Goal: Task Accomplishment & Management: Manage account settings

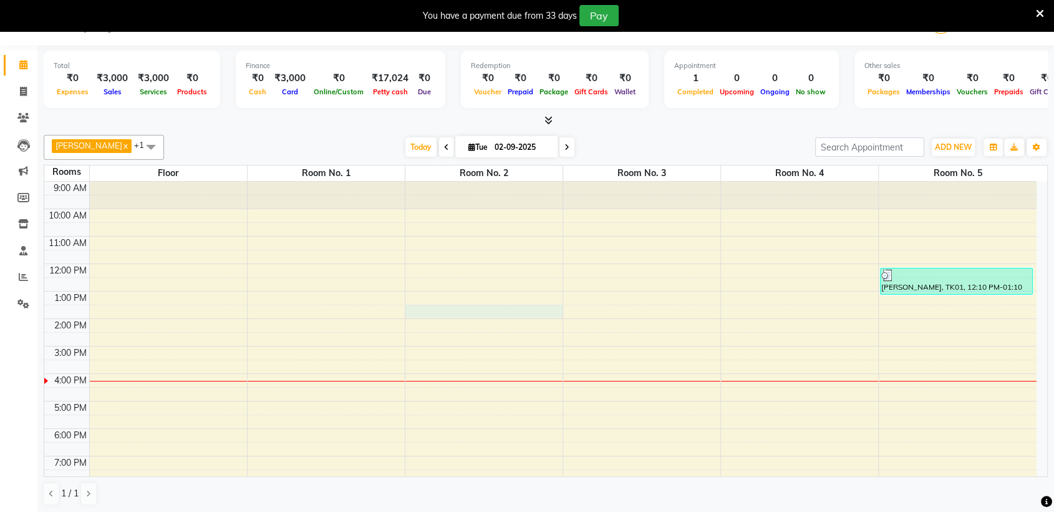
click at [465, 318] on td at bounding box center [563, 325] width 948 height 14
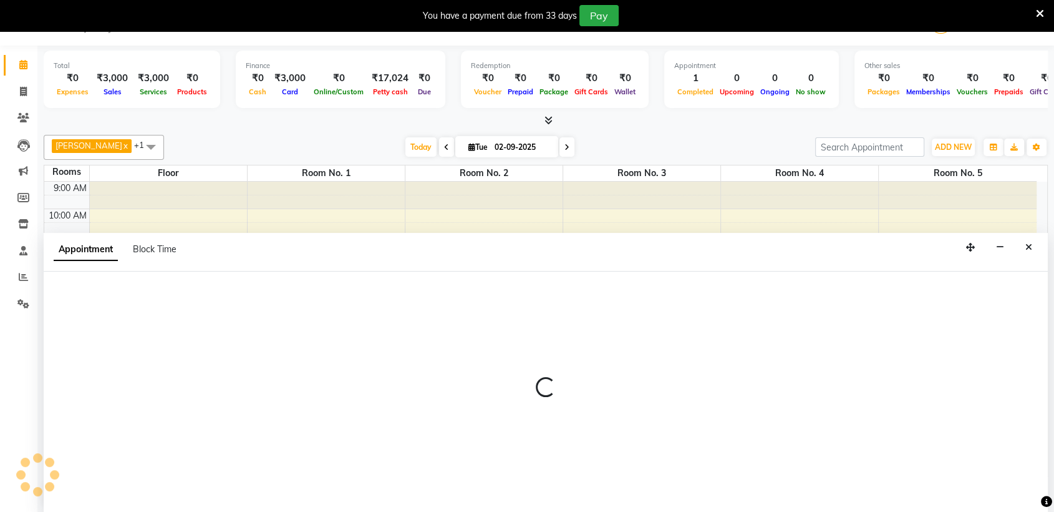
scroll to position [32, 0]
select select "tentative"
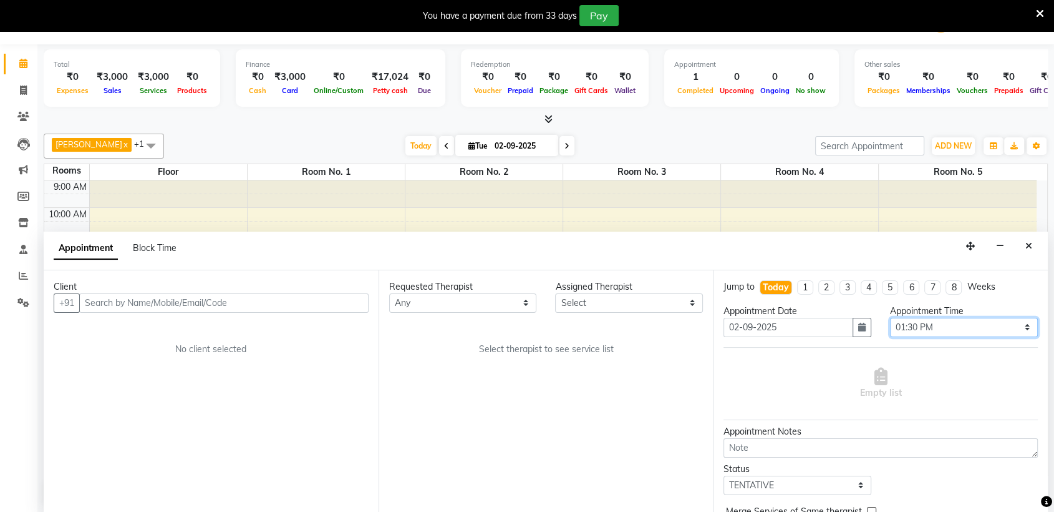
click at [939, 323] on select "Select 10:00 AM 10:05 AM 10:10 AM 10:15 AM 10:20 AM 10:25 AM 10:30 AM 10:35 AM …" at bounding box center [964, 327] width 148 height 19
select select "855"
click at [890, 318] on select "Select 10:00 AM 10:05 AM 10:10 AM 10:15 AM 10:20 AM 10:25 AM 10:30 AM 10:35 AM …" at bounding box center [964, 327] width 148 height 19
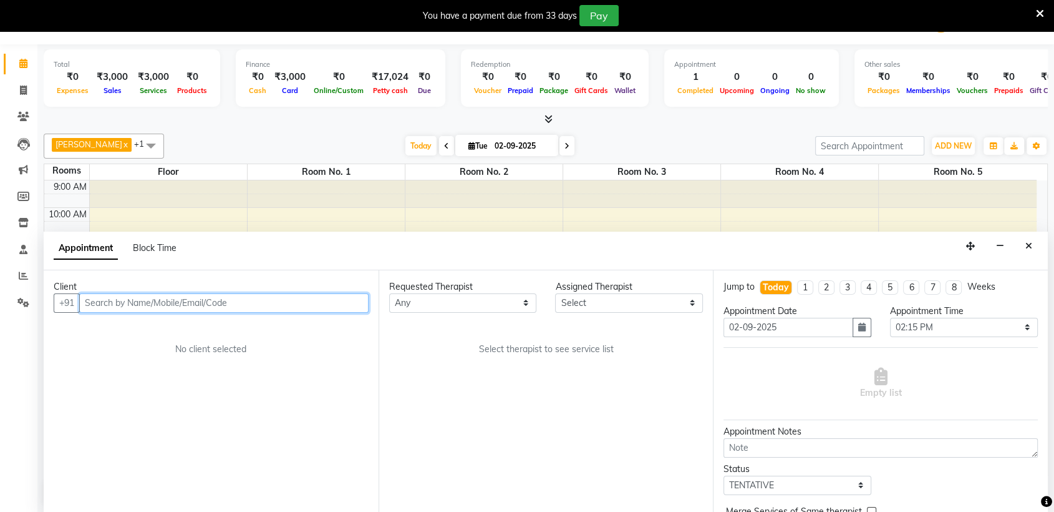
click at [306, 305] on input "text" at bounding box center [223, 302] width 289 height 19
paste input "8928281111"
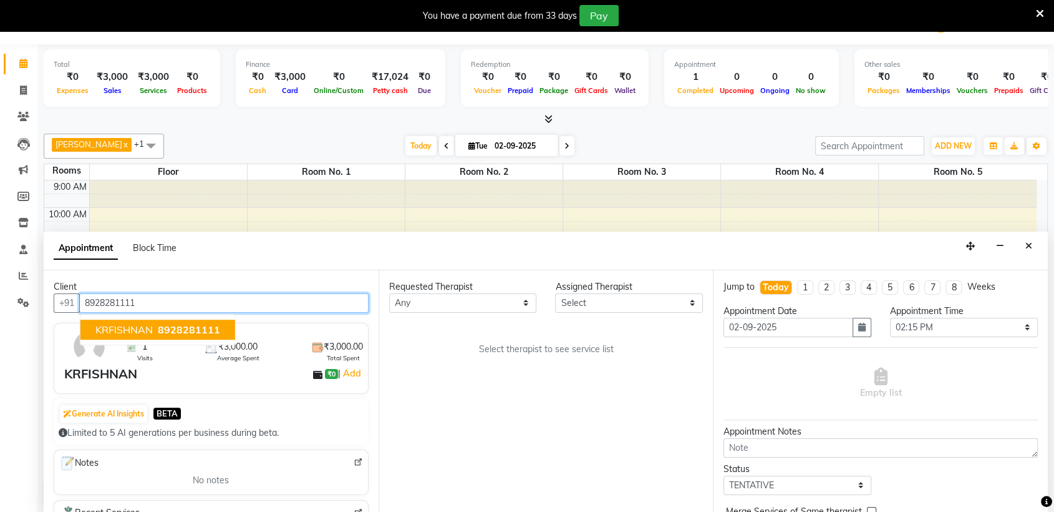
click at [185, 327] on span "8928281111" at bounding box center [189, 329] width 62 height 12
type input "8928281111"
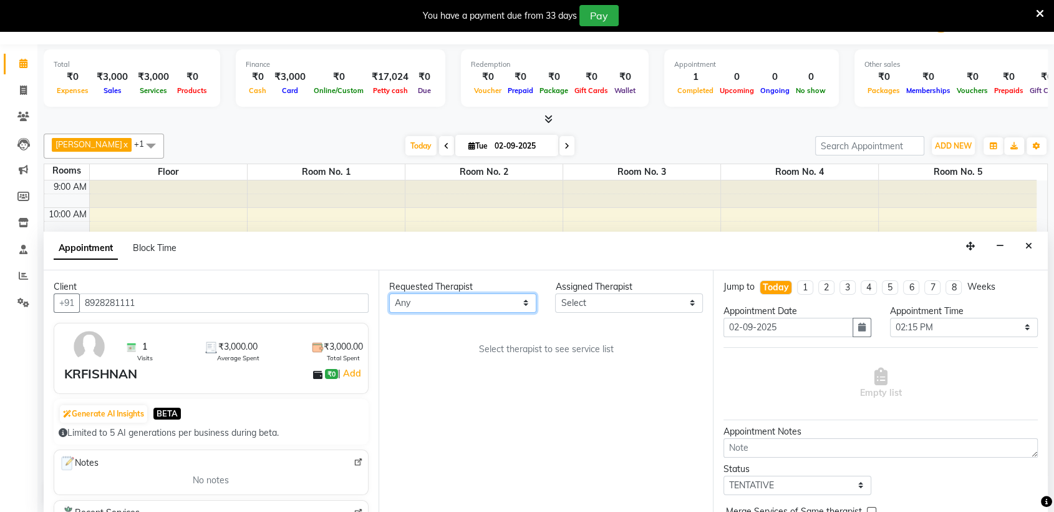
click at [458, 304] on select "Any AKOK Allure Thai Appointment [PERSON_NAME] CHEM [PERSON_NAME] HRIATI [DEMOG…" at bounding box center [463, 302] width 148 height 19
select select "64191"
click at [389, 293] on select "Any AKOK Allure Thai Appointment [PERSON_NAME] CHEM [PERSON_NAME] HRIATI [DEMOG…" at bounding box center [463, 302] width 148 height 19
select select "64191"
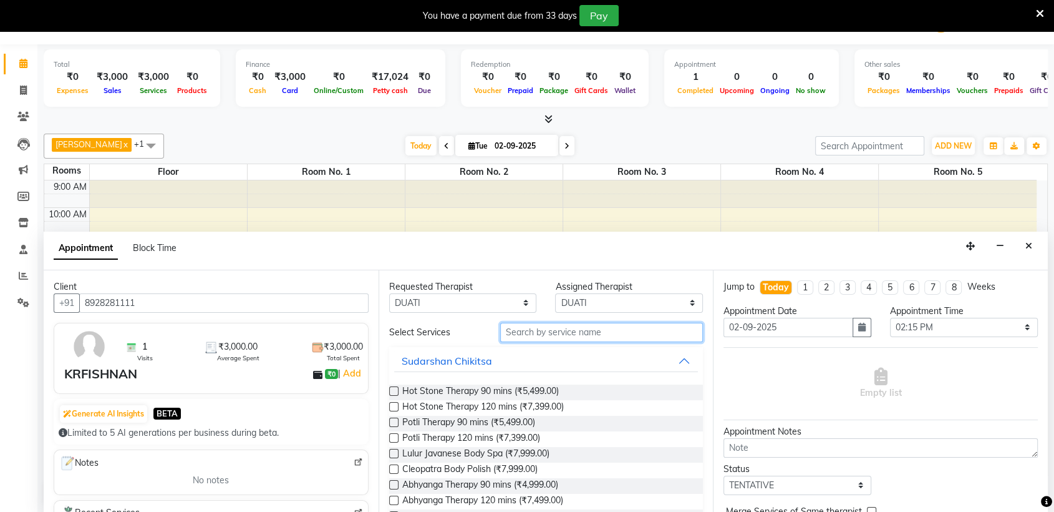
click at [518, 334] on input "text" at bounding box center [601, 332] width 203 height 19
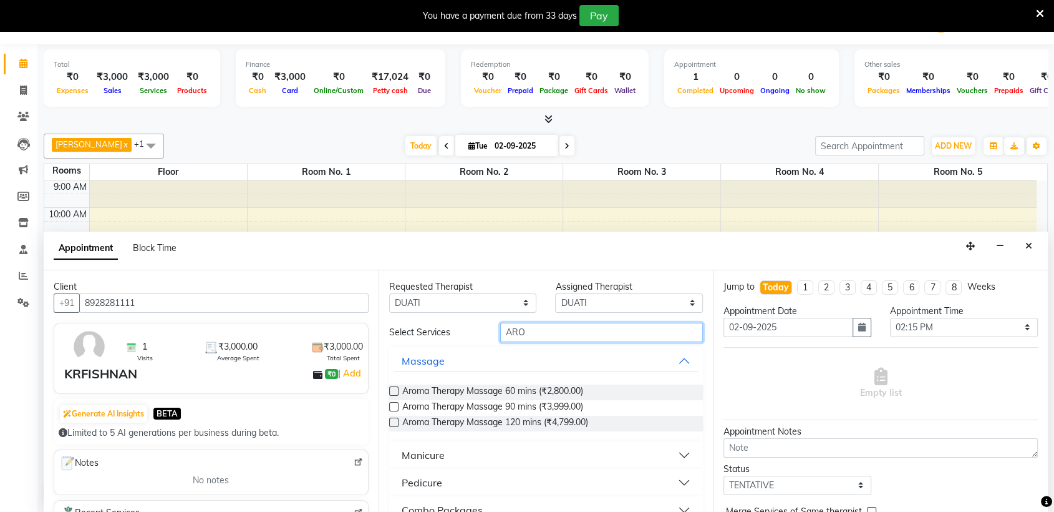
type input "ARO"
click at [392, 386] on label at bounding box center [393, 390] width 9 height 9
click at [392, 388] on input "checkbox" at bounding box center [393, 392] width 8 height 8
checkbox input "true"
select select "4276"
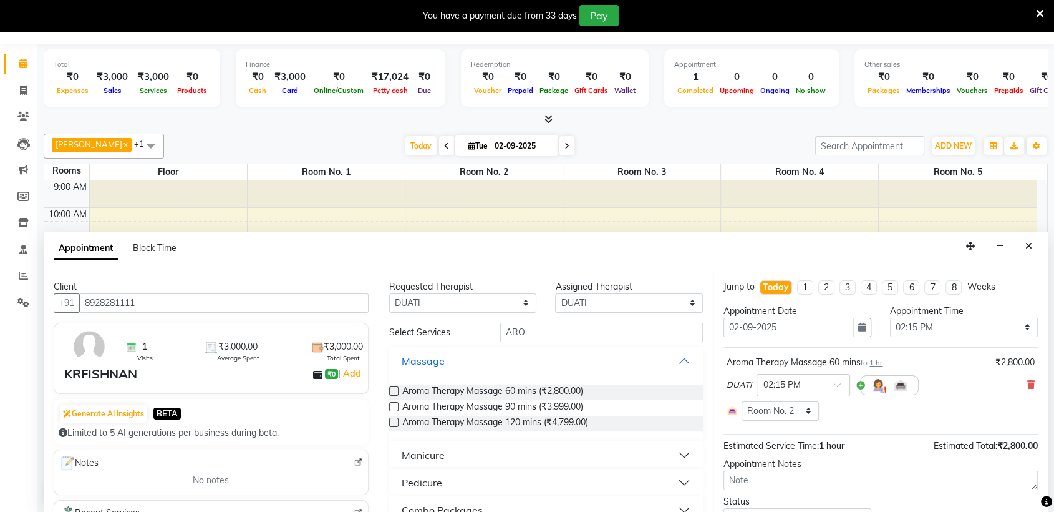
checkbox input "false"
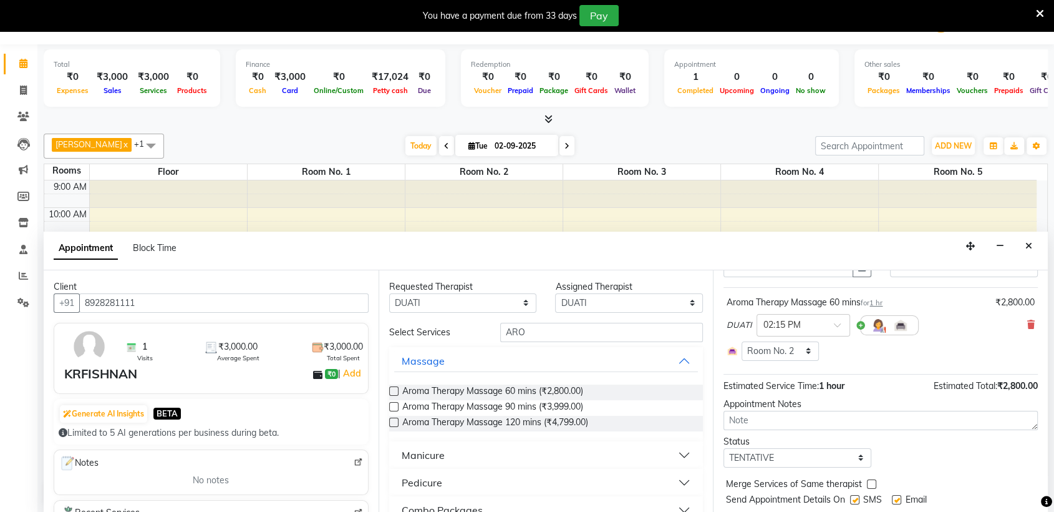
scroll to position [93, 0]
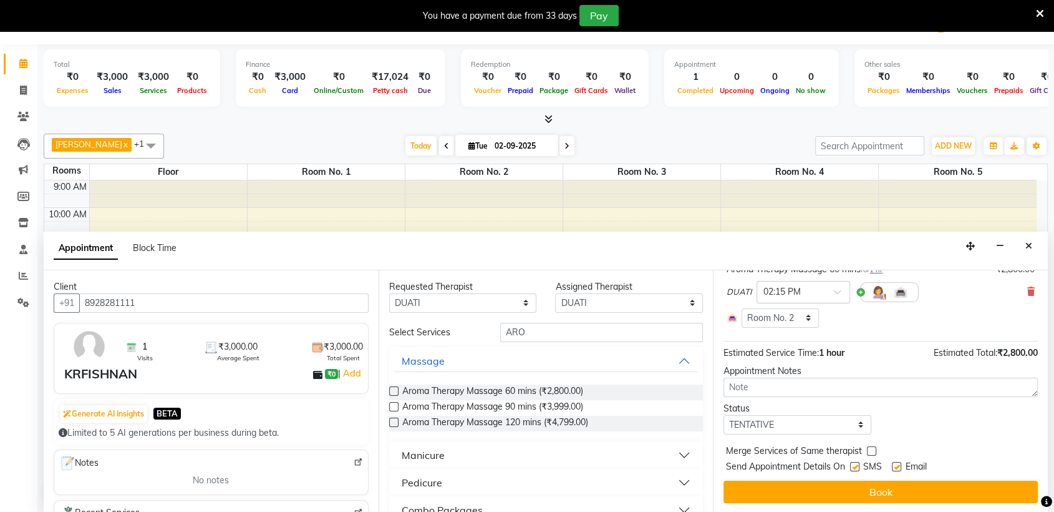
click at [856, 463] on label at bounding box center [854, 466] width 9 height 9
click at [856, 463] on input "checkbox" at bounding box center [854, 467] width 8 height 8
checkbox input "false"
click at [895, 463] on label at bounding box center [896, 466] width 9 height 9
click at [895, 463] on input "checkbox" at bounding box center [896, 467] width 8 height 8
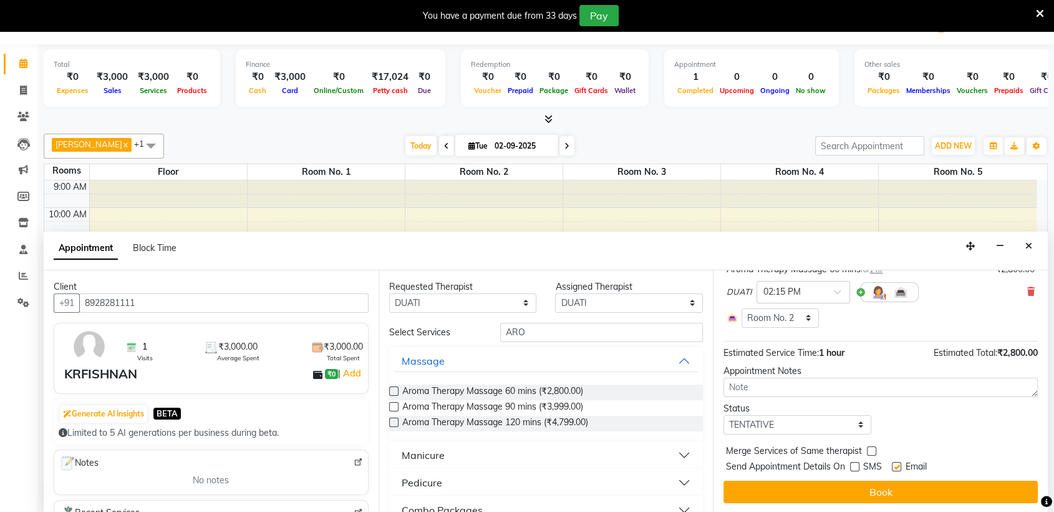
checkbox input "false"
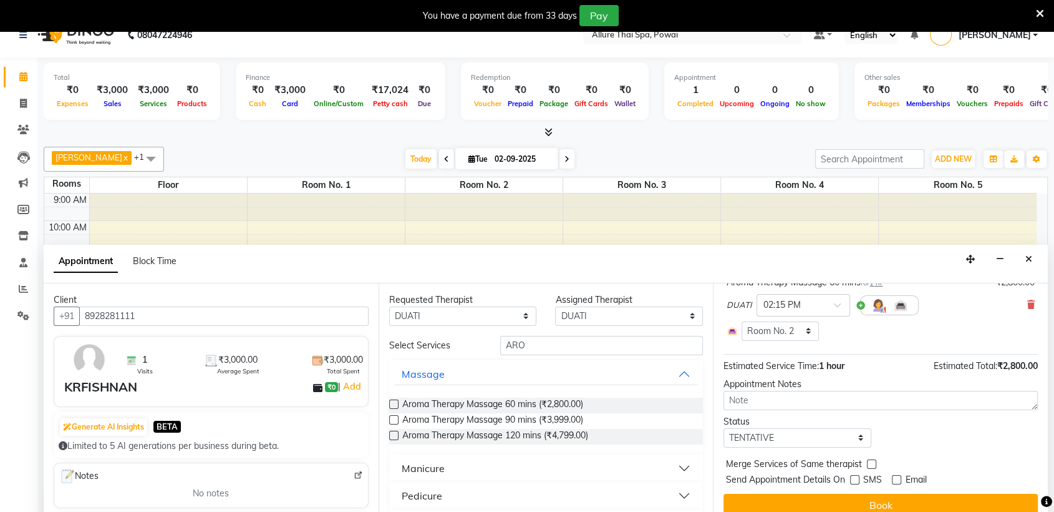
scroll to position [20, 0]
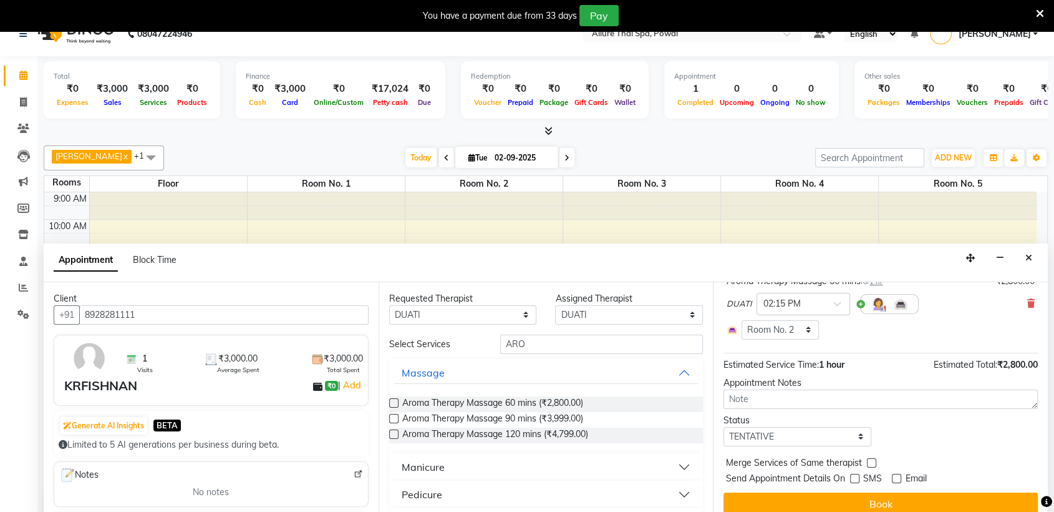
click at [1008, 344] on div "Aroma Therapy Massage 60 mins for 1 hr ₹2,800.00 DUATI × 02:15 PM Select Room F…" at bounding box center [881, 309] width 314 height 87
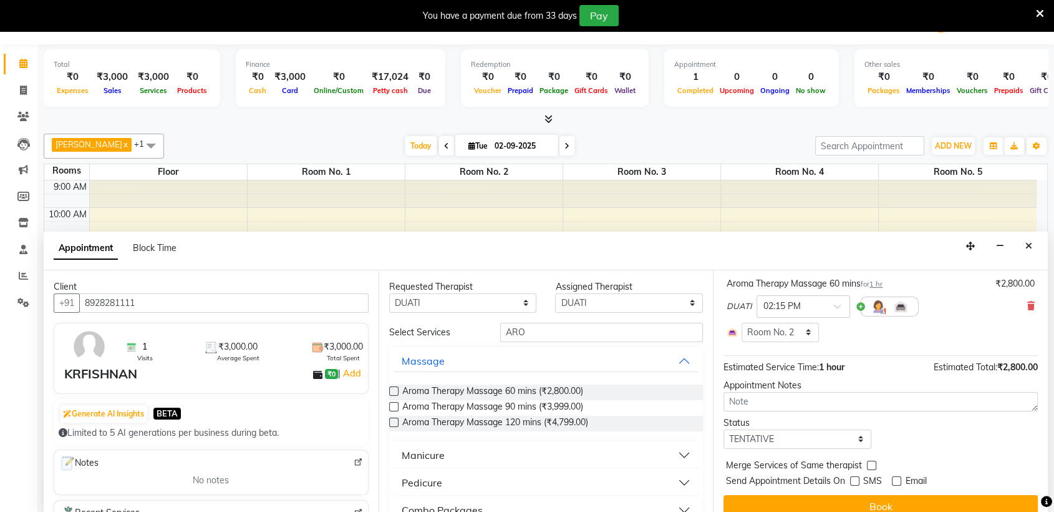
scroll to position [24, 0]
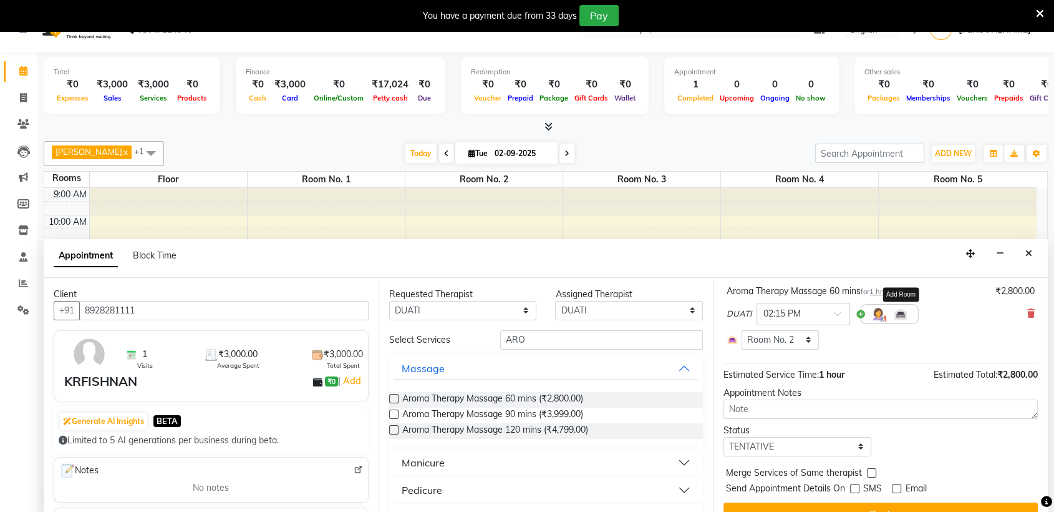
click at [893, 310] on img at bounding box center [900, 313] width 15 height 15
click at [860, 314] on div at bounding box center [889, 314] width 59 height 20
click at [733, 341] on img at bounding box center [732, 339] width 11 height 11
click at [734, 341] on img at bounding box center [732, 339] width 11 height 11
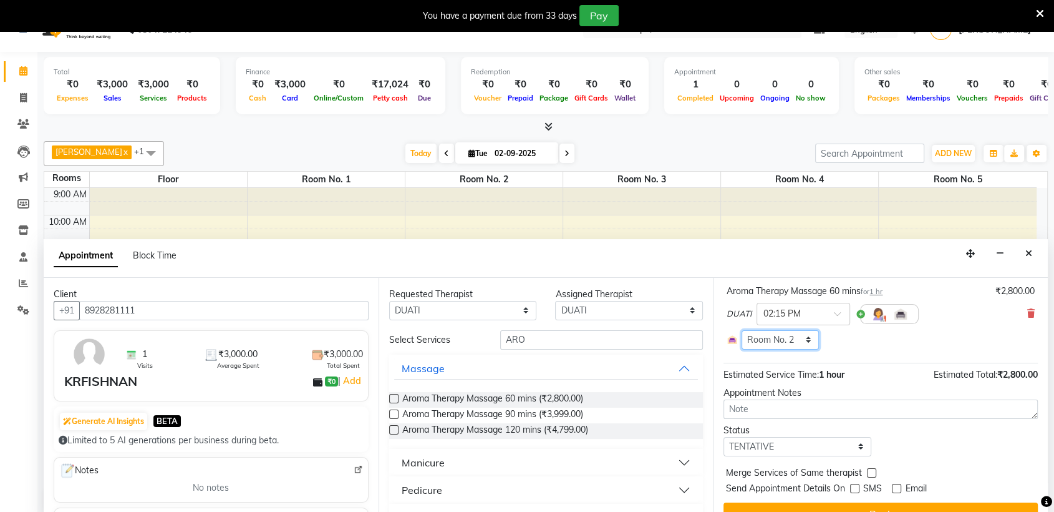
click at [746, 337] on select "Select Room Floor Room No. 1 Room No. 3 Room No. 4 Room No. 5 Room No. 2" at bounding box center [780, 339] width 77 height 19
click at [742, 330] on select "Select Room Floor Room No. 1 Room No. 3 Room No. 4 Room No. 5 Room No. 2" at bounding box center [780, 339] width 77 height 19
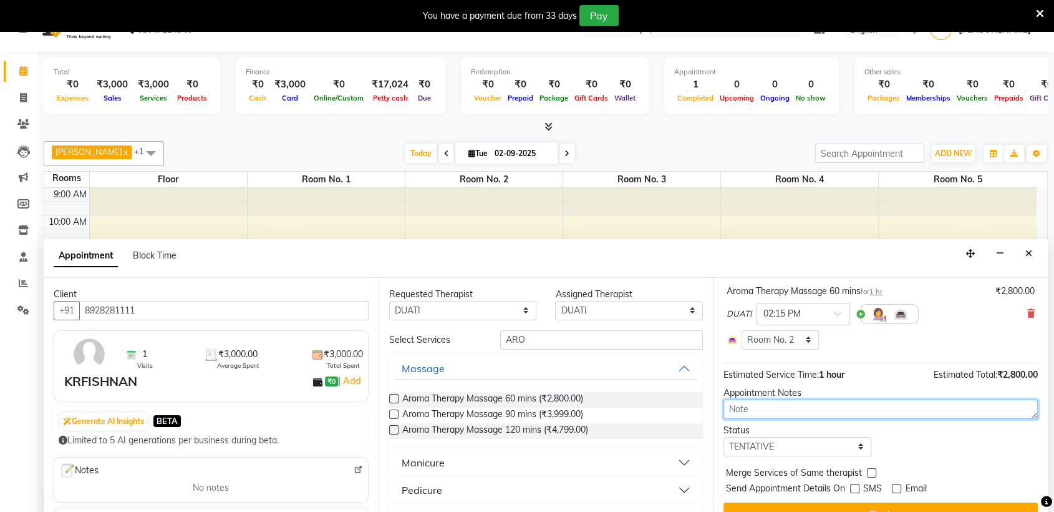
click at [760, 405] on textarea at bounding box center [881, 408] width 314 height 19
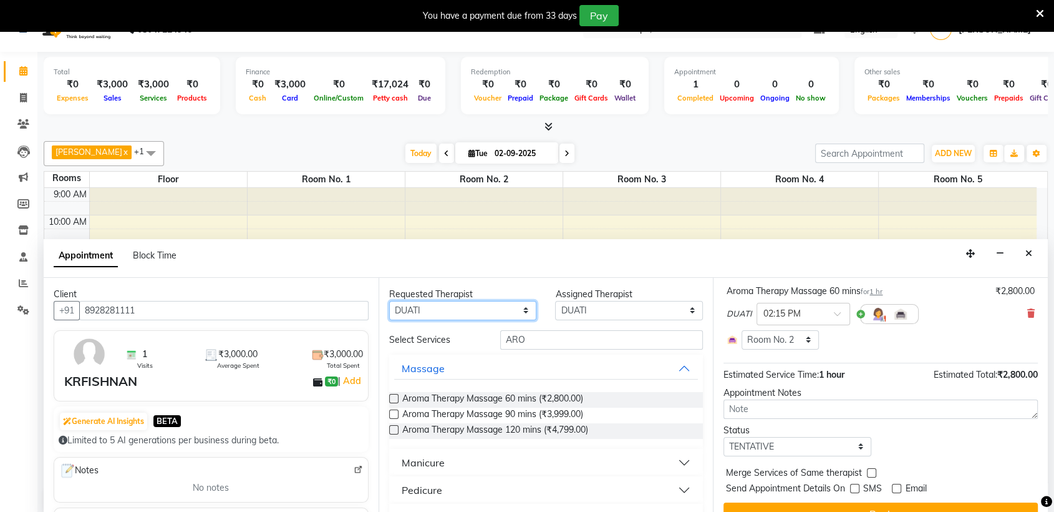
click at [497, 311] on select "Any AKOK Allure Thai Appointment [PERSON_NAME] CHEM [PERSON_NAME] HRIATI [DEMOG…" at bounding box center [463, 310] width 148 height 19
select select "62482"
click at [389, 301] on select "Any AKOK Allure Thai Appointment [PERSON_NAME] CHEM [PERSON_NAME] HRIATI [DEMOG…" at bounding box center [463, 310] width 148 height 19
select select "62482"
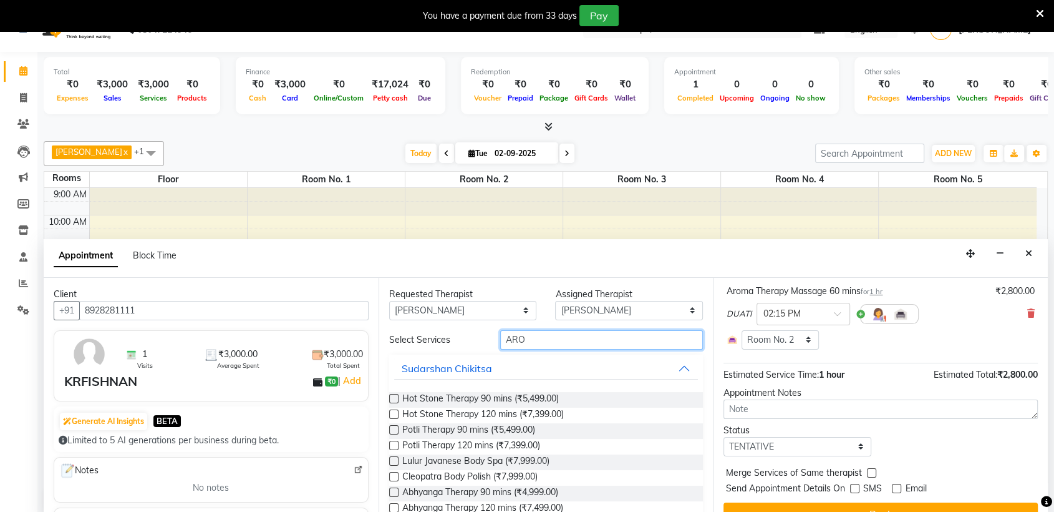
click at [522, 336] on input "ARO" at bounding box center [601, 339] width 203 height 19
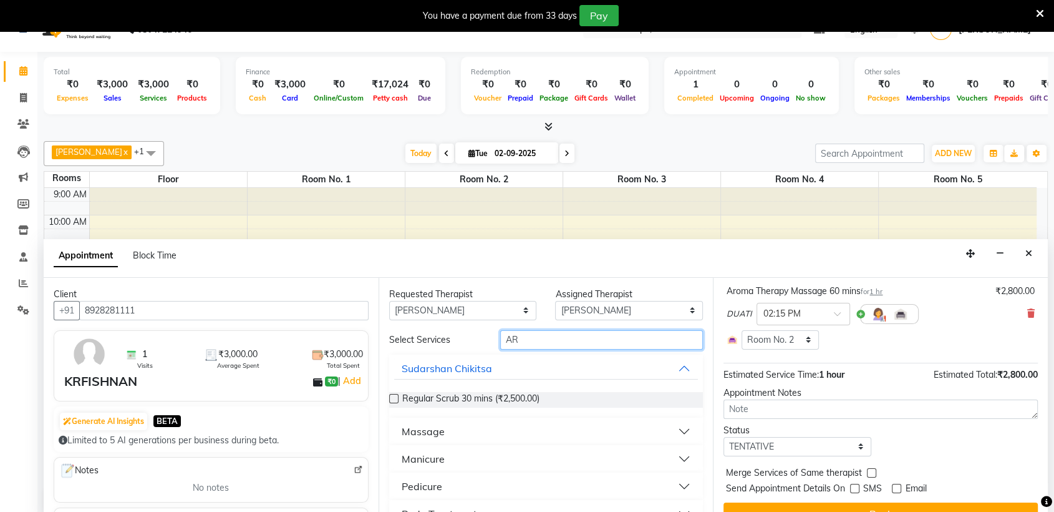
type input "ARO"
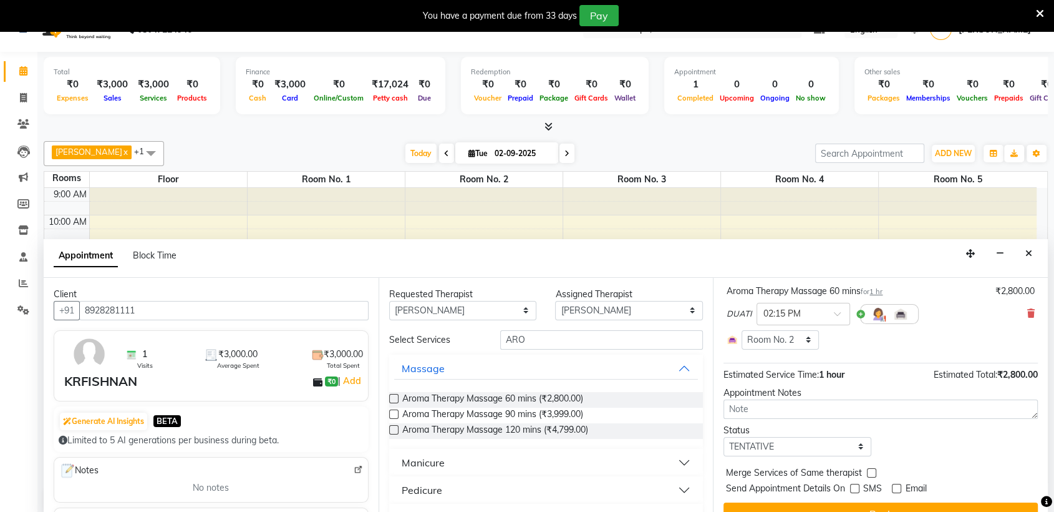
click at [389, 400] on label at bounding box center [393, 398] width 9 height 9
click at [389, 400] on input "checkbox" at bounding box center [393, 399] width 8 height 8
checkbox input "true"
select select "4276"
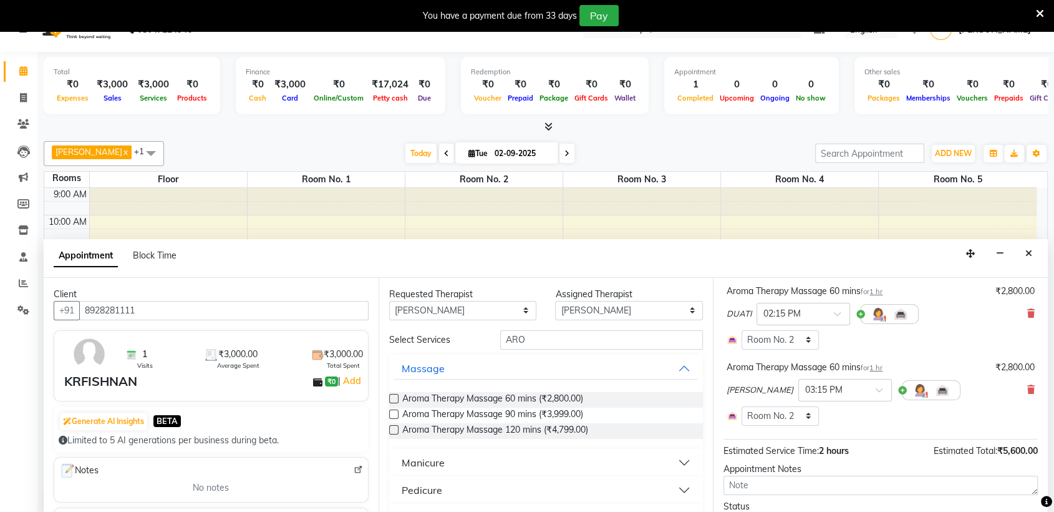
checkbox input "false"
click at [838, 390] on div at bounding box center [845, 388] width 92 height 13
click at [799, 402] on div "02:15 PM" at bounding box center [845, 403] width 92 height 23
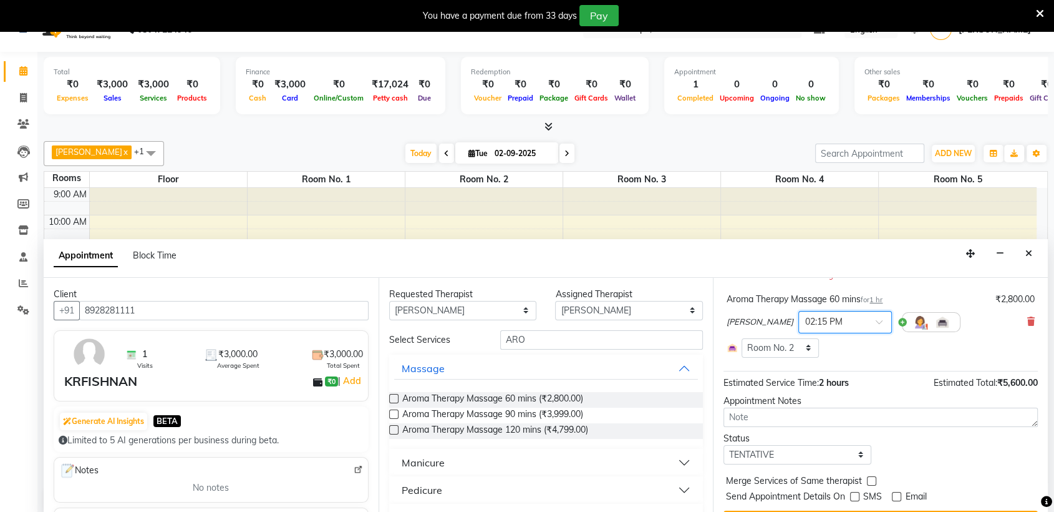
scroll to position [182, 0]
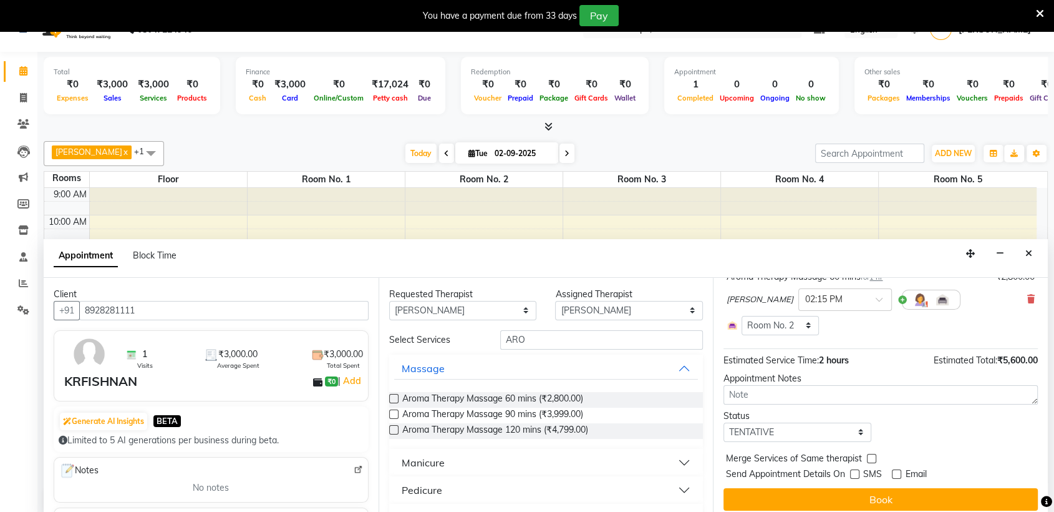
click at [1048, 314] on div "Total ₹0 Expenses ₹3,000 Sales ₹3,000 Services ₹0 Products Finance ₹0 Cash ₹3,0…" at bounding box center [545, 286] width 1017 height 468
click at [801, 431] on select "Select TENTATIVE CONFIRM CHECK-IN UPCOMING" at bounding box center [798, 431] width 148 height 19
select select "confirm booking"
click at [724, 422] on select "Select TENTATIVE CONFIRM CHECK-IN UPCOMING" at bounding box center [798, 431] width 148 height 19
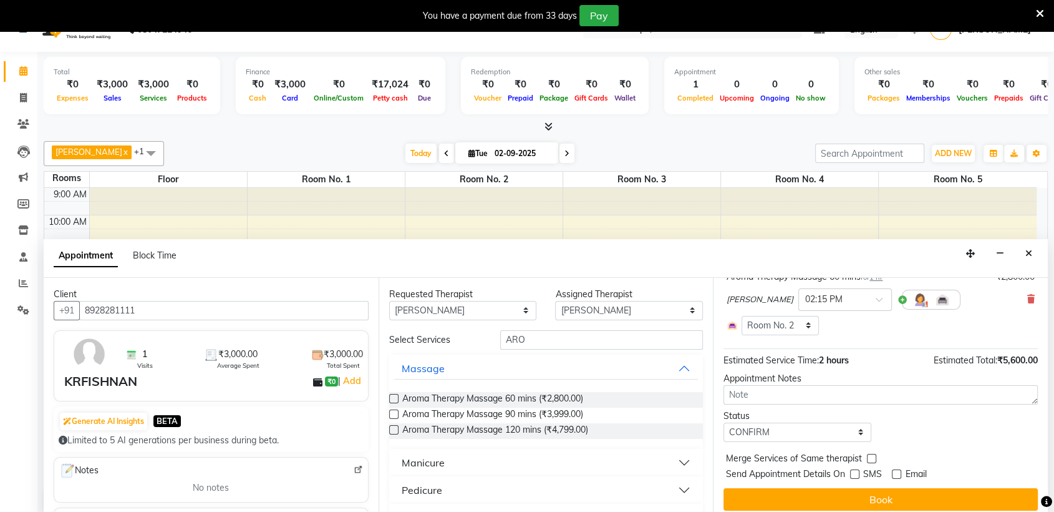
click at [772, 378] on div "Appointment Notes" at bounding box center [881, 378] width 314 height 13
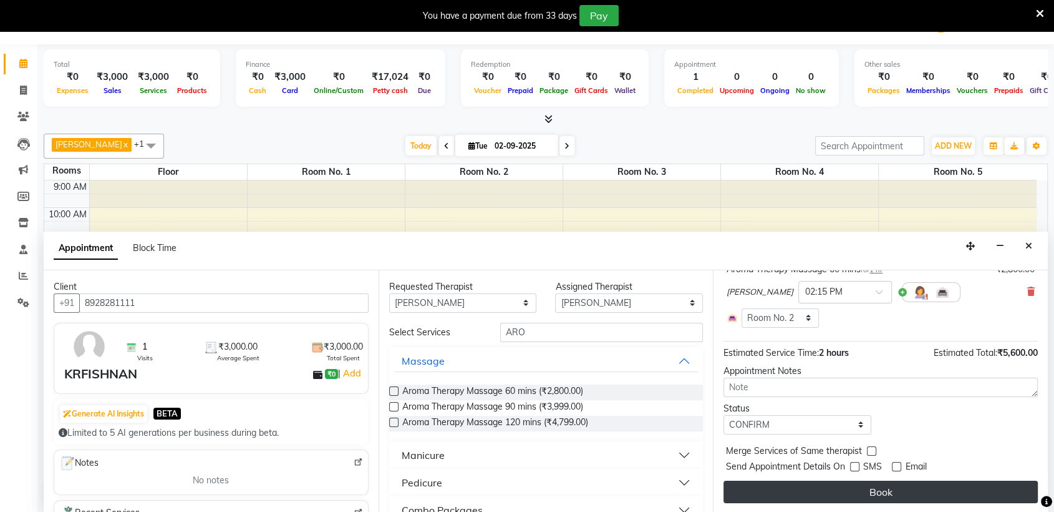
click at [861, 493] on button "Book" at bounding box center [881, 491] width 314 height 22
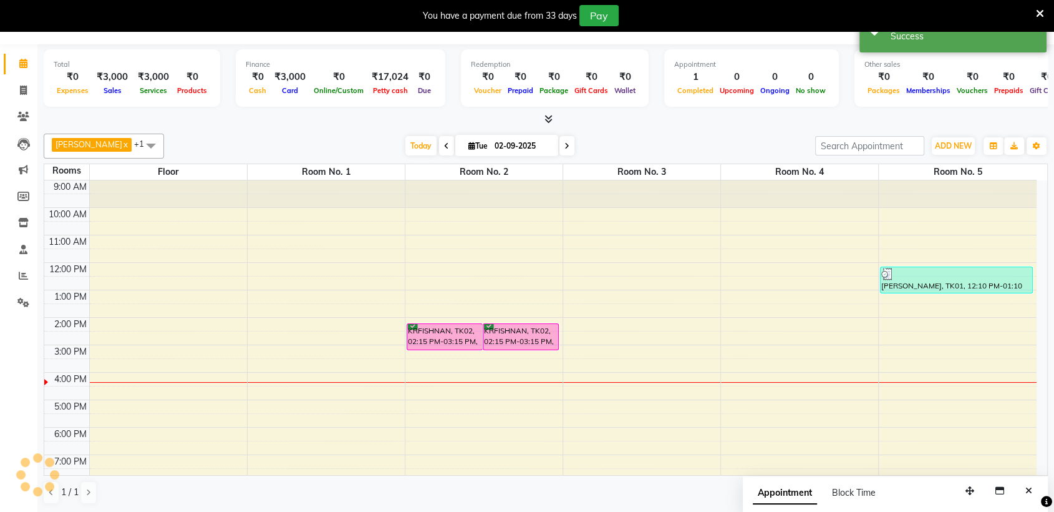
scroll to position [0, 0]
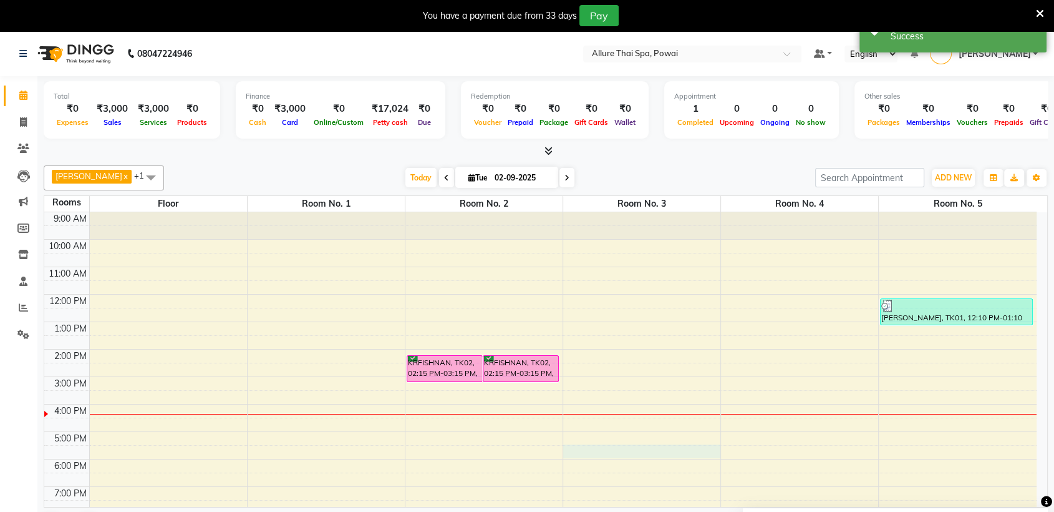
click at [644, 445] on div "9:00 AM 10:00 AM 11:00 AM 12:00 PM 1:00 PM 2:00 PM 3:00 PM 4:00 PM 5:00 PM 6:00…" at bounding box center [540, 417] width 992 height 411
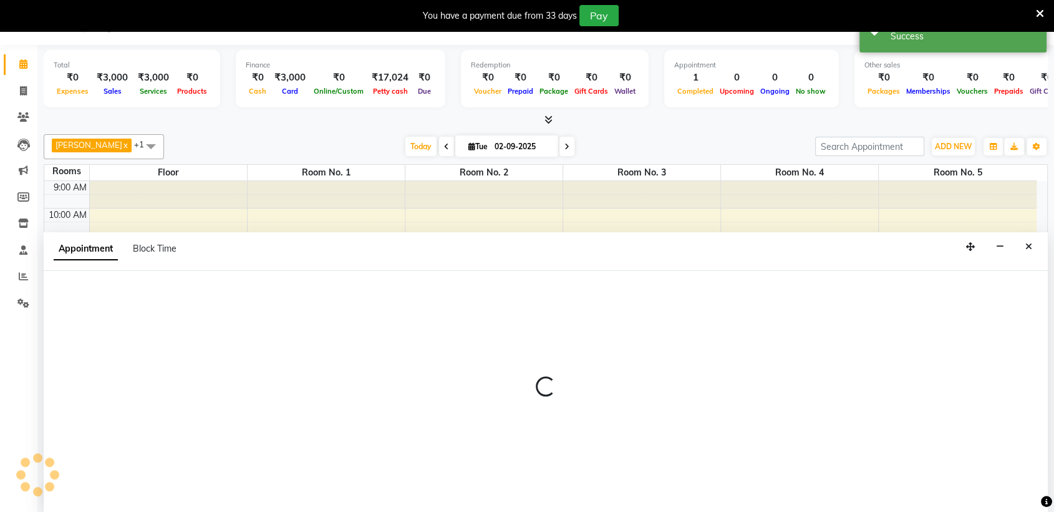
scroll to position [32, 0]
select select "1050"
select select "tentative"
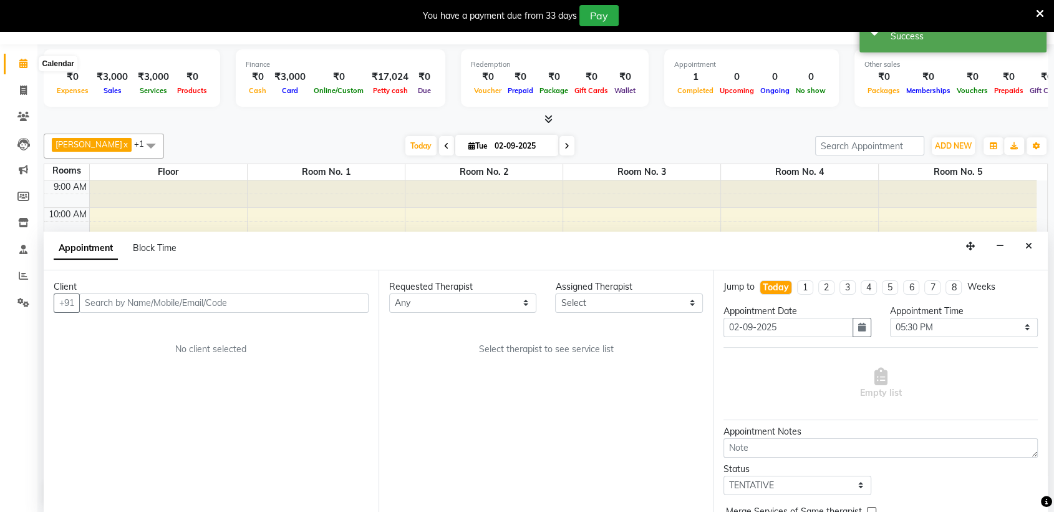
click at [19, 68] on icon at bounding box center [23, 63] width 8 height 9
click at [20, 84] on span at bounding box center [23, 91] width 22 height 14
select select "6686"
select select "service"
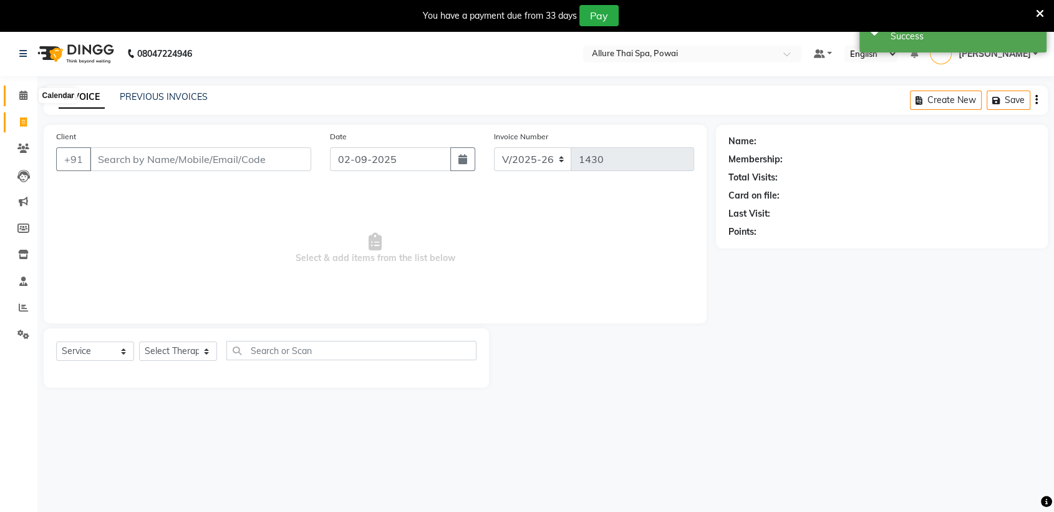
click at [19, 91] on icon at bounding box center [23, 94] width 8 height 9
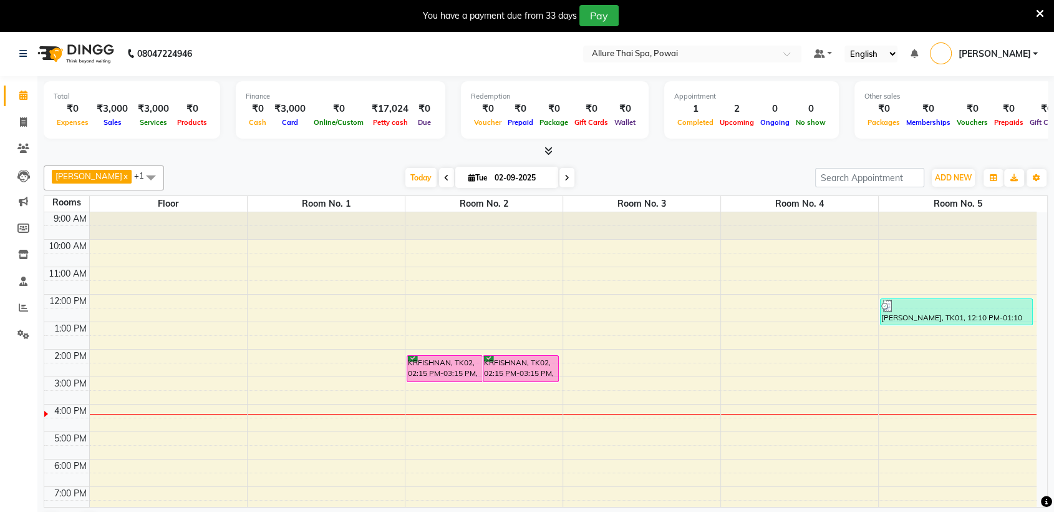
click at [468, 371] on div "KRFISHNAN, TK02, 02:15 PM-03:15 PM, Aroma Therapy Massage 60 mins" at bounding box center [444, 369] width 75 height 26
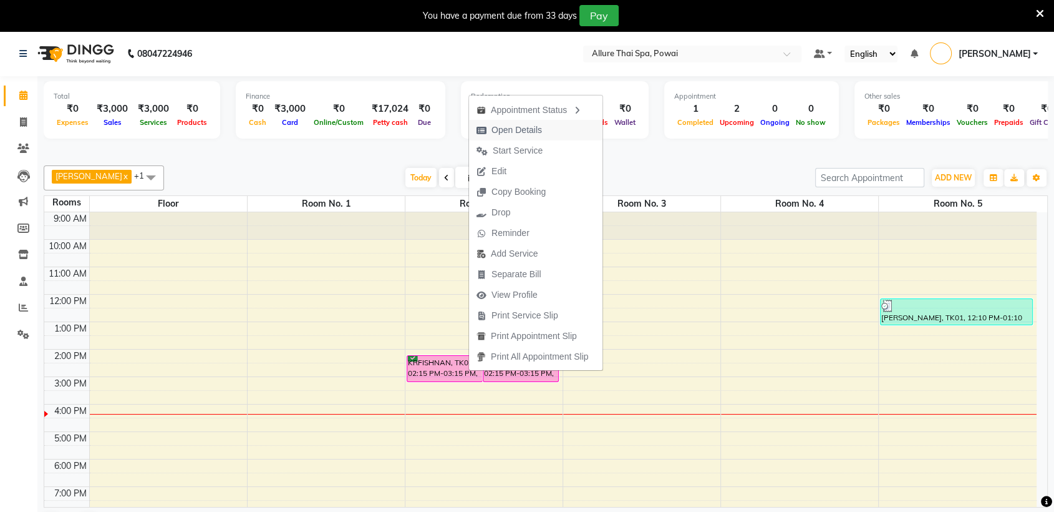
click at [518, 132] on span "Open Details" at bounding box center [517, 130] width 51 height 13
select select "6"
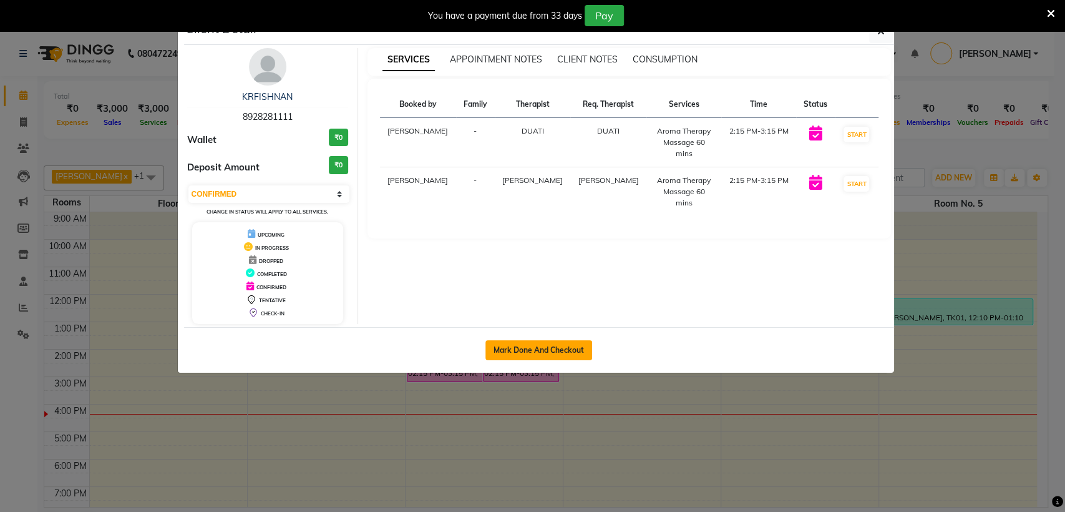
click at [555, 346] on button "Mark Done And Checkout" at bounding box center [538, 350] width 107 height 20
select select "6686"
select select "service"
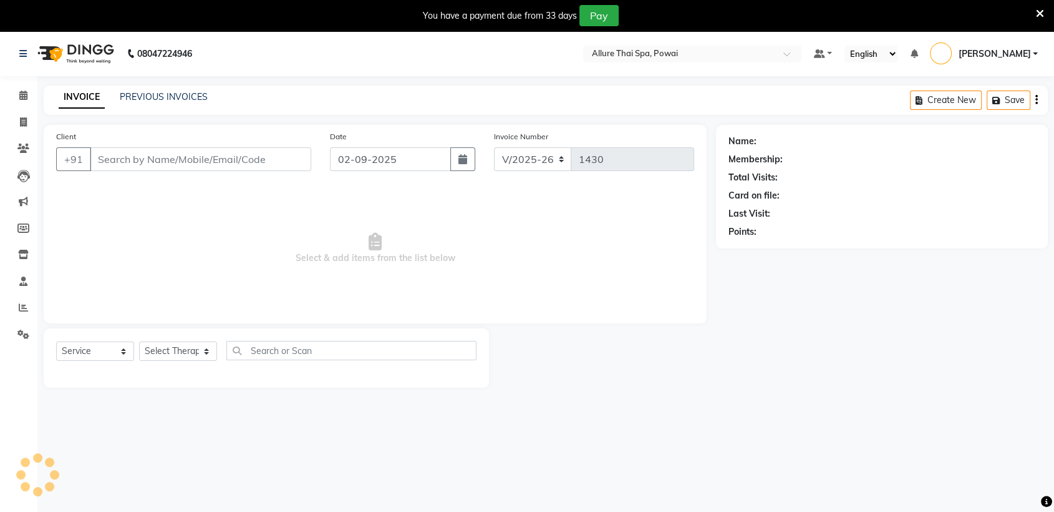
type input "8928281111"
select select "64191"
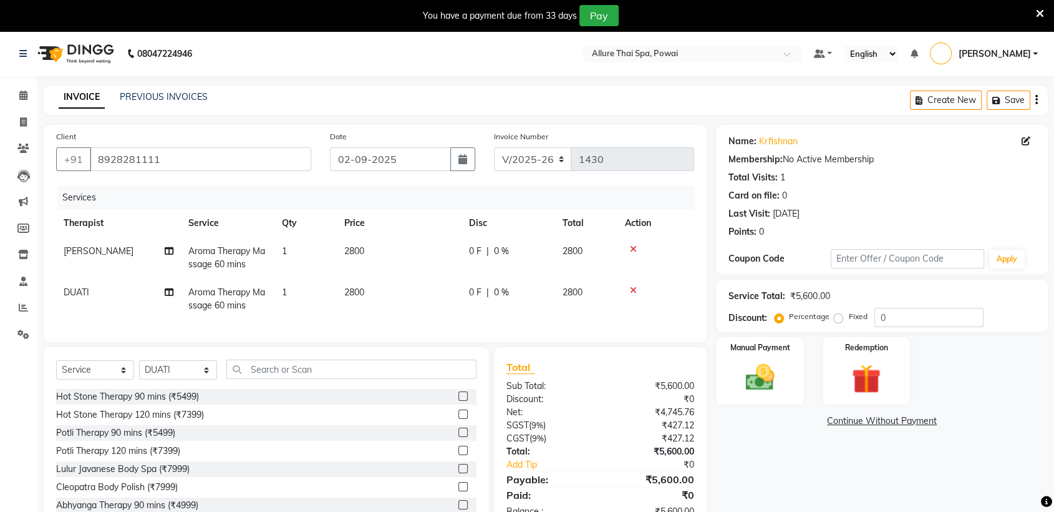
click at [848, 315] on label "Fixed" at bounding box center [857, 316] width 19 height 11
click at [837, 315] on input "Fixed" at bounding box center [841, 316] width 9 height 9
radio input "true"
click at [888, 321] on input "0" at bounding box center [929, 317] width 109 height 19
type input "600"
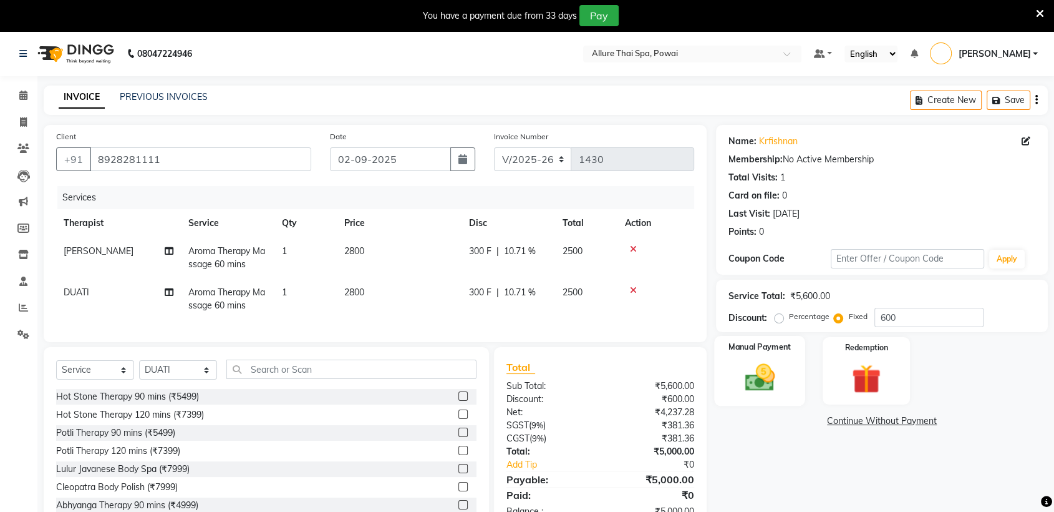
click at [770, 359] on div "Manual Payment" at bounding box center [760, 371] width 91 height 70
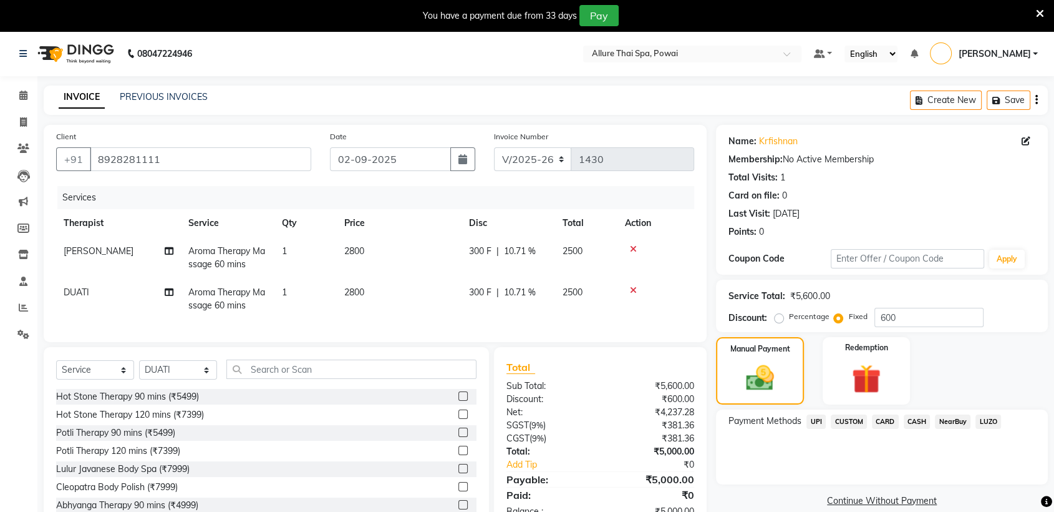
click at [891, 414] on span "CARD" at bounding box center [885, 421] width 27 height 14
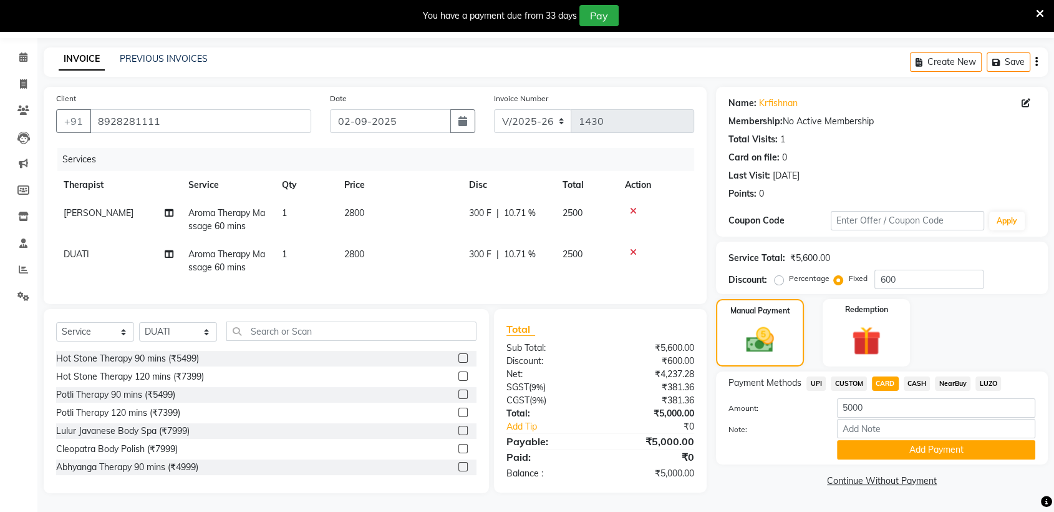
scroll to position [49, 0]
click at [867, 440] on button "Add Payment" at bounding box center [936, 449] width 198 height 19
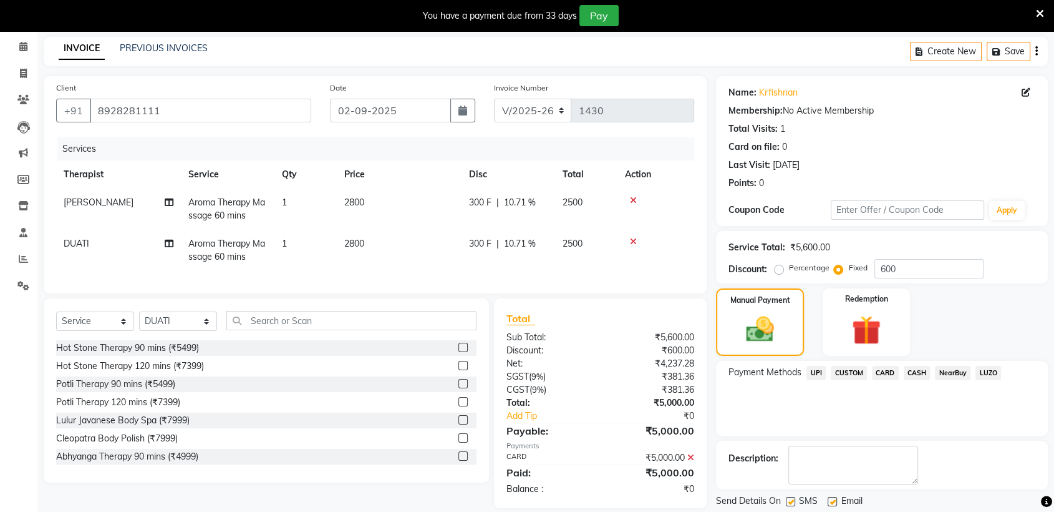
click at [1053, 477] on div "Name: Krfishnan Membership: No Active Membership Total Visits: 1 Card on file: …" at bounding box center [886, 303] width 341 height 455
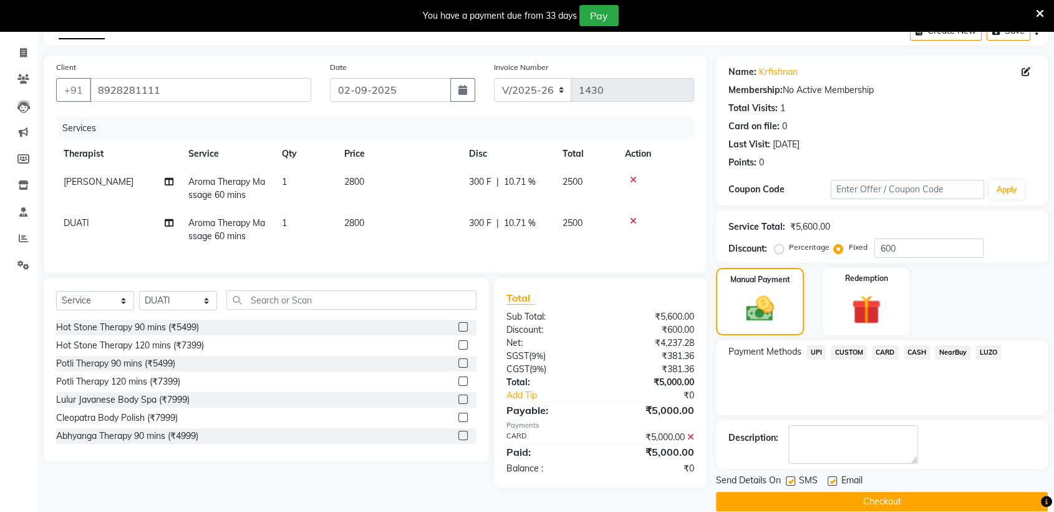
scroll to position [87, 0]
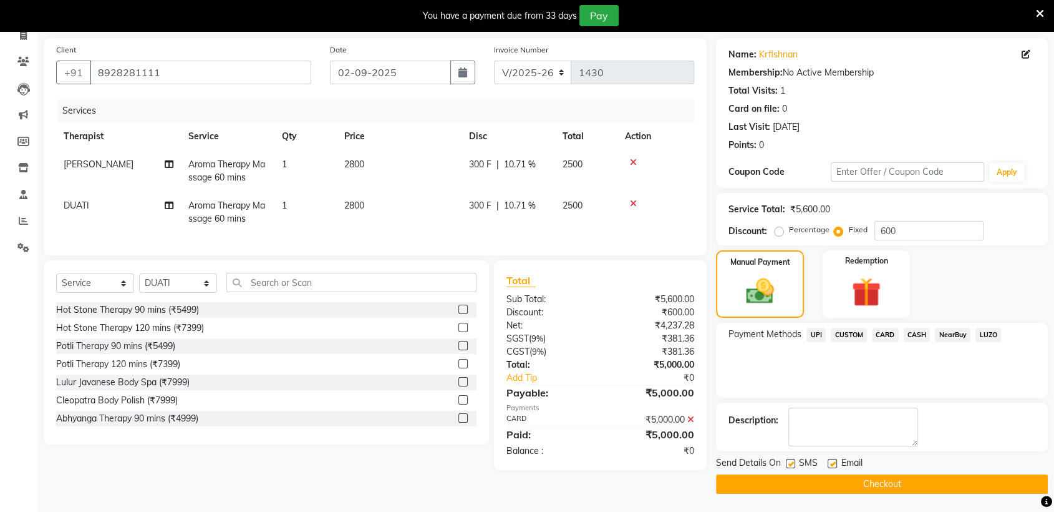
click at [795, 464] on label at bounding box center [790, 462] width 9 height 9
click at [794, 464] on input "checkbox" at bounding box center [790, 464] width 8 height 8
checkbox input "false"
click at [838, 461] on div "Email" at bounding box center [850, 464] width 44 height 16
click at [837, 461] on div "Email" at bounding box center [850, 464] width 44 height 16
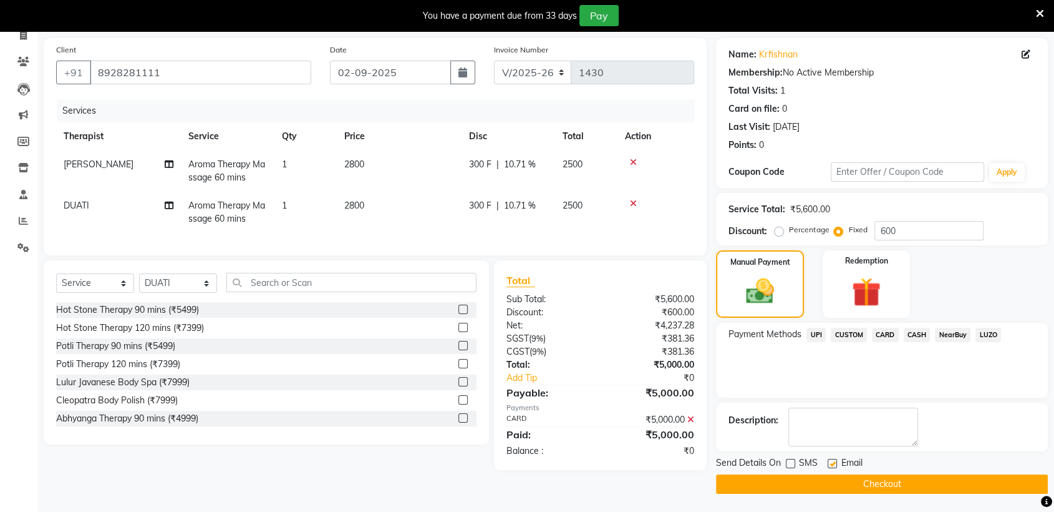
click at [835, 462] on label at bounding box center [832, 462] width 9 height 9
click at [835, 462] on input "checkbox" at bounding box center [832, 464] width 8 height 8
checkbox input "false"
click at [833, 478] on button "Checkout" at bounding box center [882, 483] width 332 height 19
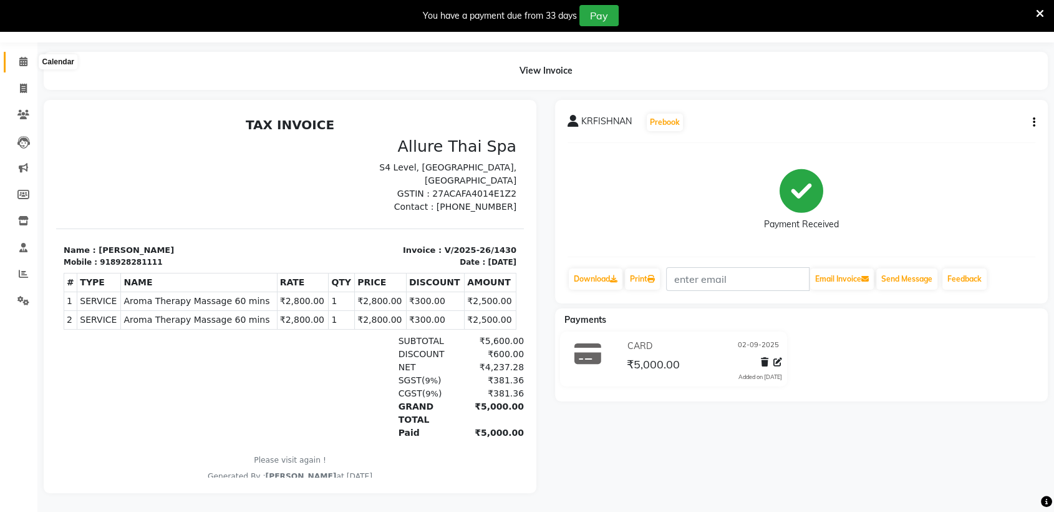
click at [26, 57] on icon at bounding box center [23, 61] width 8 height 9
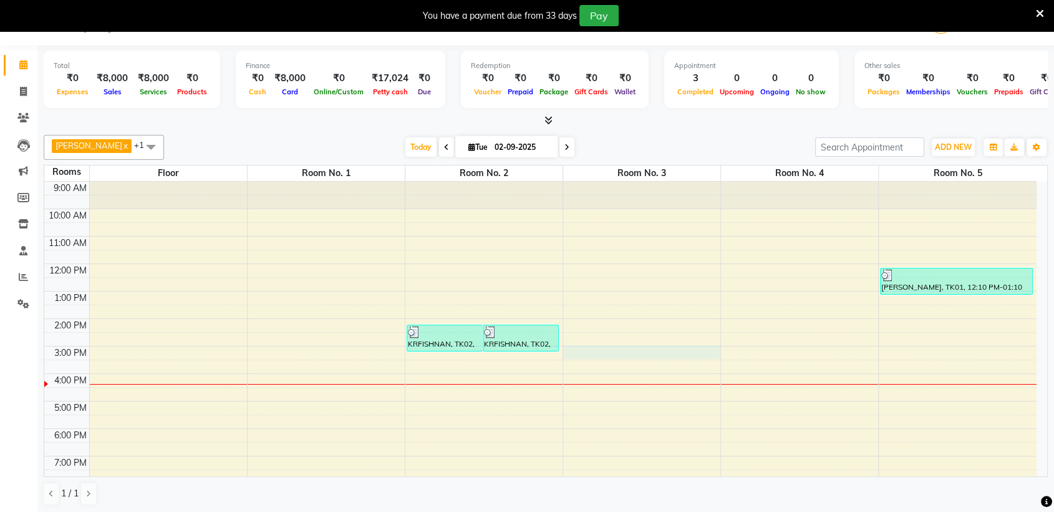
click at [629, 347] on div "9:00 AM 10:00 AM 11:00 AM 12:00 PM 1:00 PM 2:00 PM 3:00 PM 4:00 PM 5:00 PM 6:00…" at bounding box center [540, 387] width 992 height 411
select select "tentative"
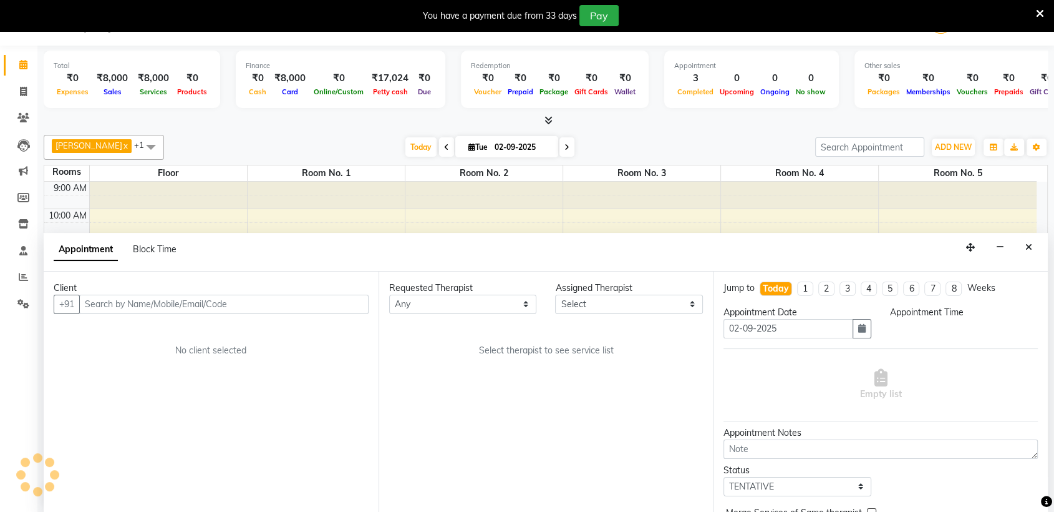
scroll to position [32, 0]
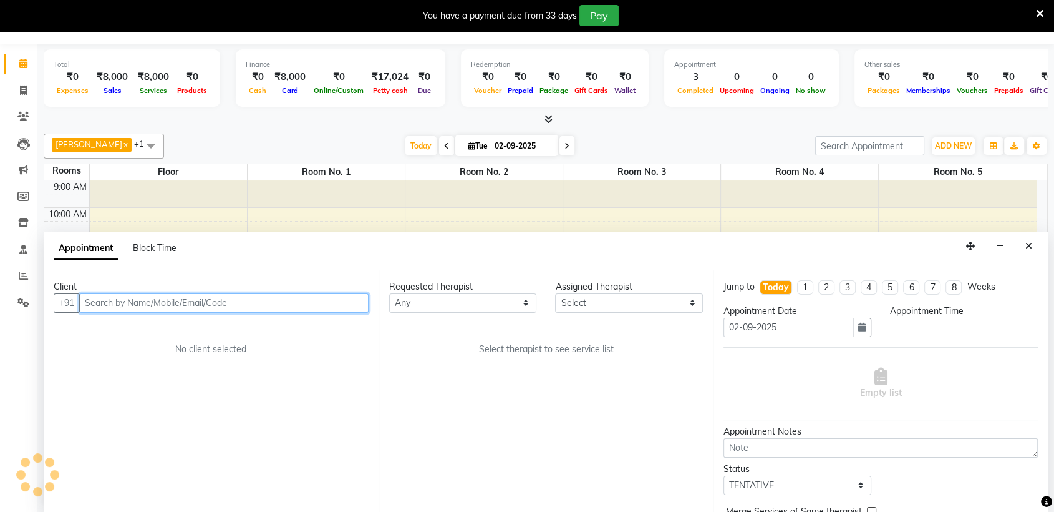
select select "900"
paste input "973355522"
type input "9"
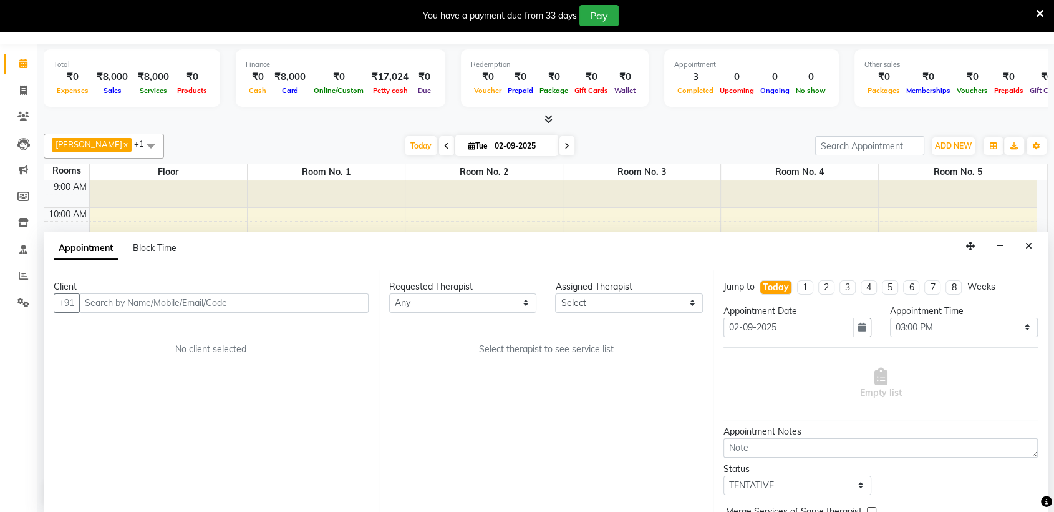
click at [188, 273] on div "Client +91 No client selected" at bounding box center [211, 391] width 335 height 242
click at [177, 298] on input "text" at bounding box center [223, 302] width 289 height 19
paste input "9673355522"
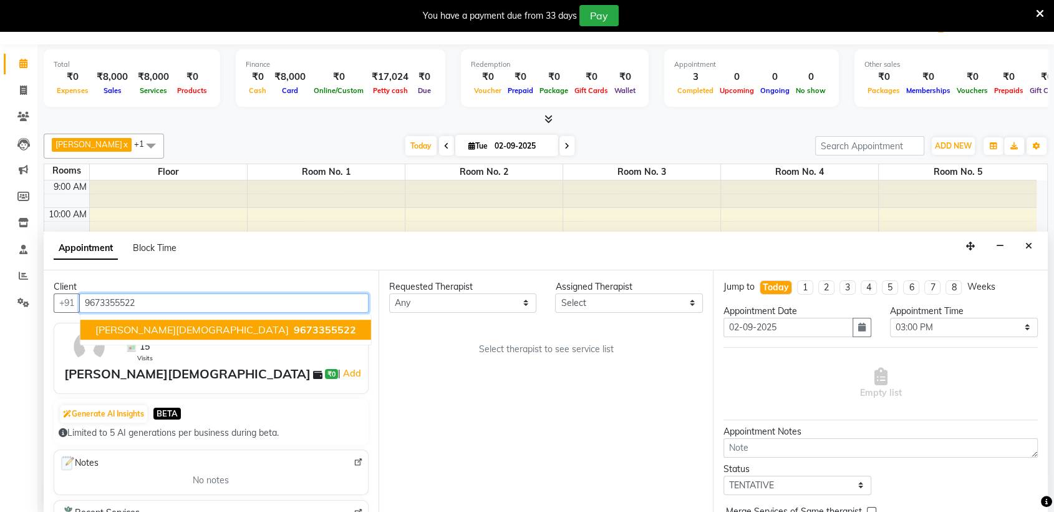
click at [294, 331] on span "9673355522" at bounding box center [325, 329] width 62 height 12
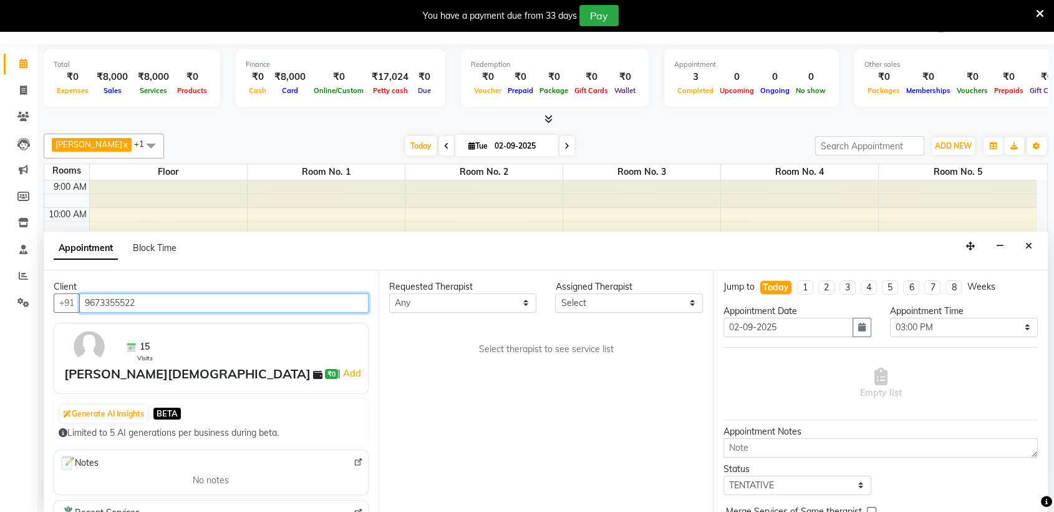
type input "9673355522"
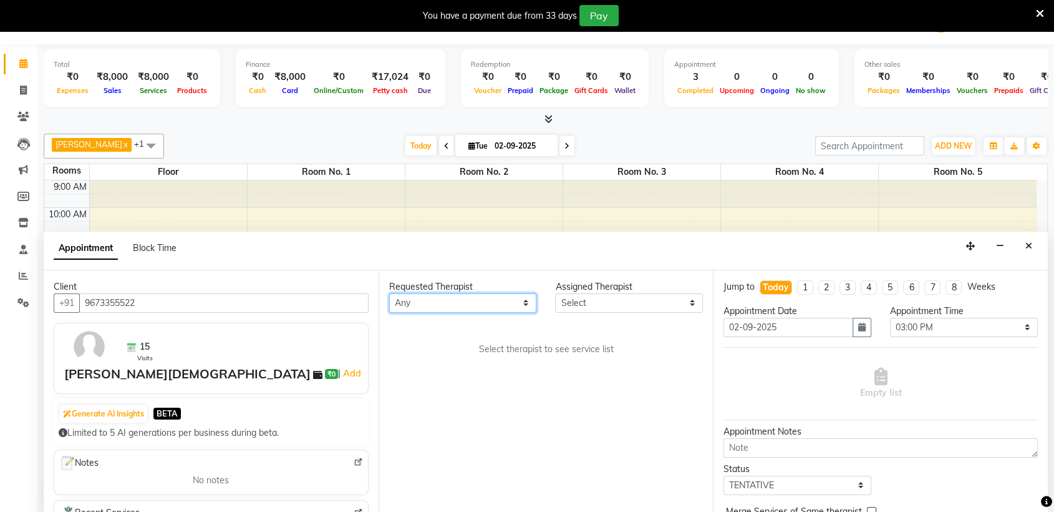
click at [420, 311] on select "Any AKOK Allure Thai Appointment [PERSON_NAME] CHEM [PERSON_NAME] HRIATI [DEMOG…" at bounding box center [463, 302] width 148 height 19
select select "62482"
click at [389, 293] on select "Any AKOK Allure Thai Appointment [PERSON_NAME] CHEM [PERSON_NAME] HRIATI [DEMOG…" at bounding box center [463, 302] width 148 height 19
select select "62482"
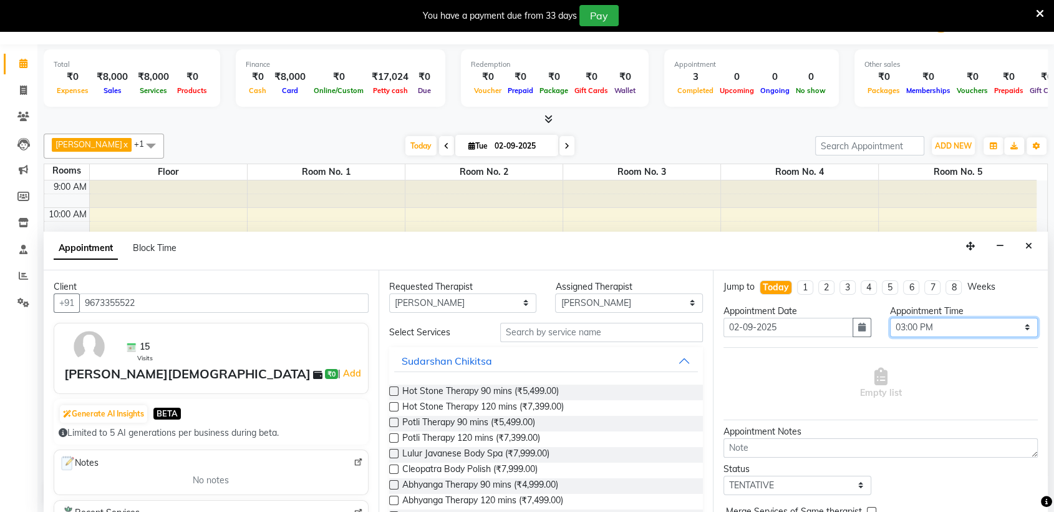
click at [919, 328] on select "Select 10:00 AM 10:05 AM 10:10 AM 10:15 AM 10:20 AM 10:25 AM 10:30 AM 10:35 AM …" at bounding box center [964, 327] width 148 height 19
select select "975"
click at [890, 318] on select "Select 10:00 AM 10:05 AM 10:10 AM 10:15 AM 10:20 AM 10:25 AM 10:30 AM 10:35 AM …" at bounding box center [964, 327] width 148 height 19
click at [588, 331] on input "text" at bounding box center [601, 332] width 203 height 19
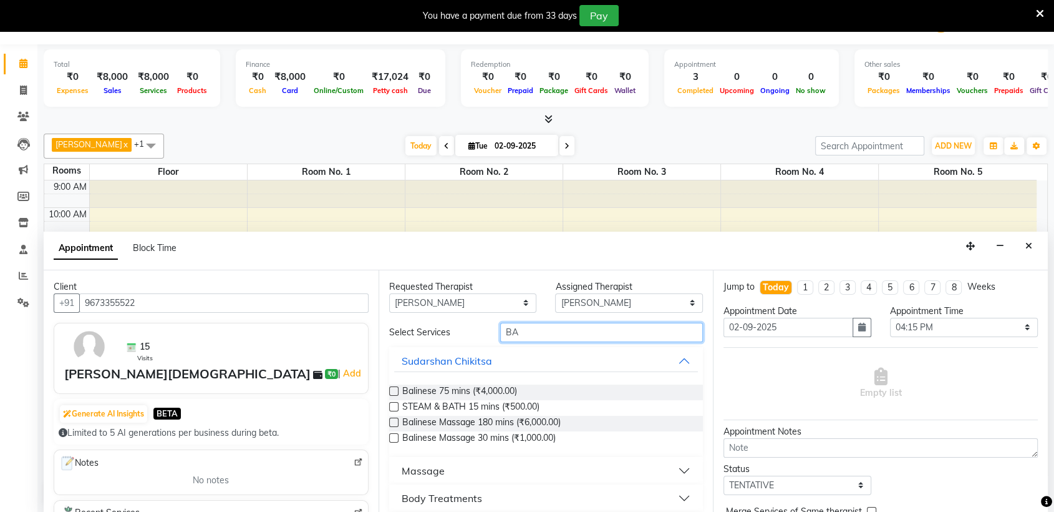
scroll to position [91, 0]
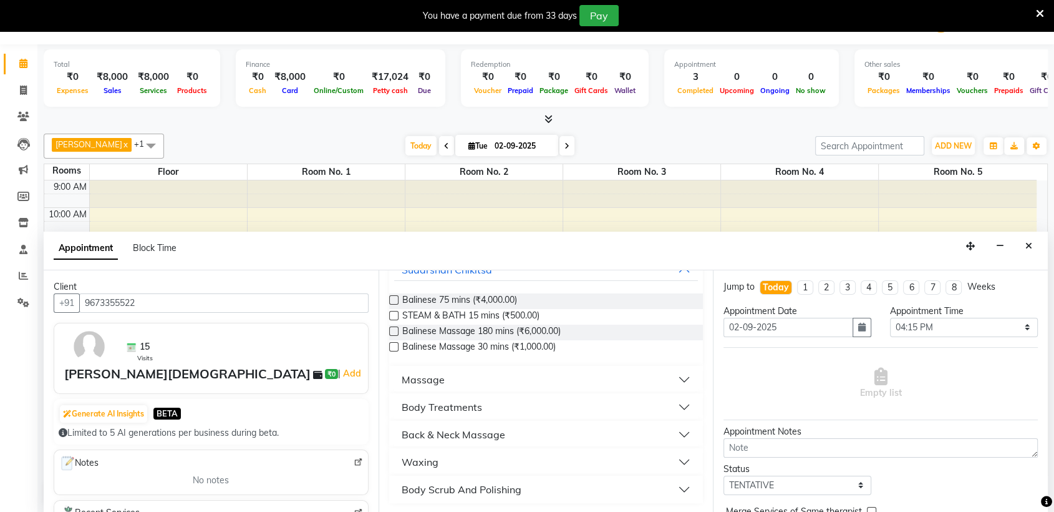
type input "BA"
click at [469, 383] on button "Massage" at bounding box center [546, 379] width 304 height 22
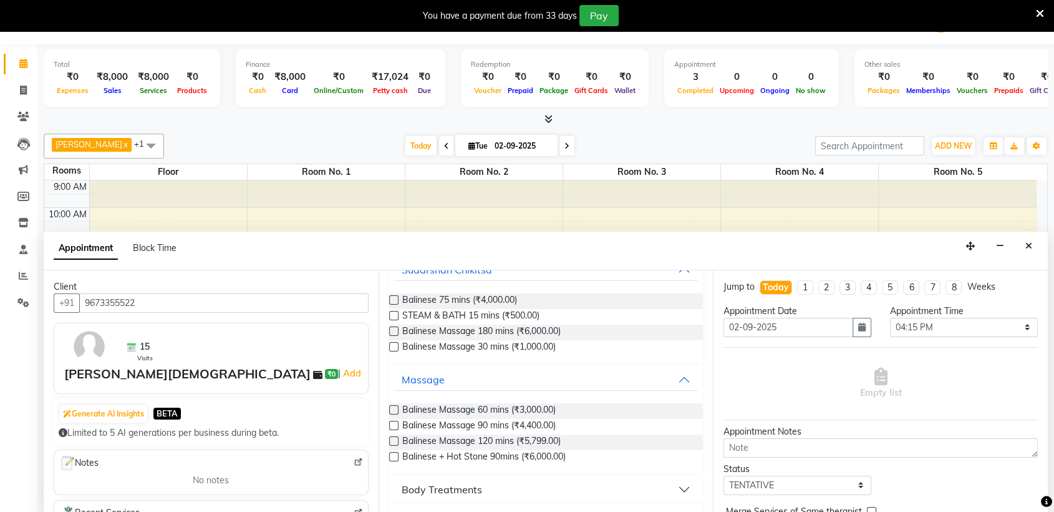
click at [394, 409] on label at bounding box center [393, 409] width 9 height 9
click at [394, 409] on input "checkbox" at bounding box center [393, 411] width 8 height 8
checkbox input "true"
select select "4277"
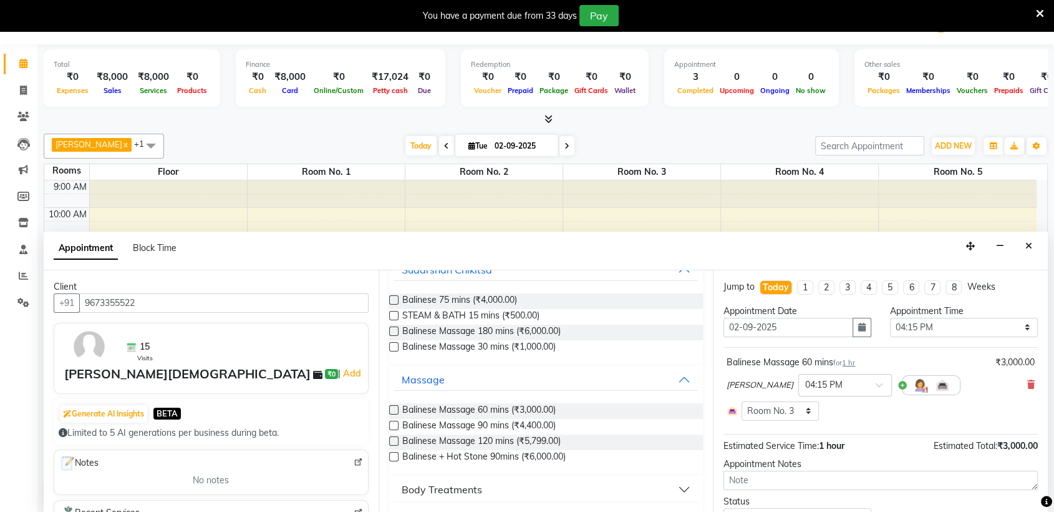
checkbox input "false"
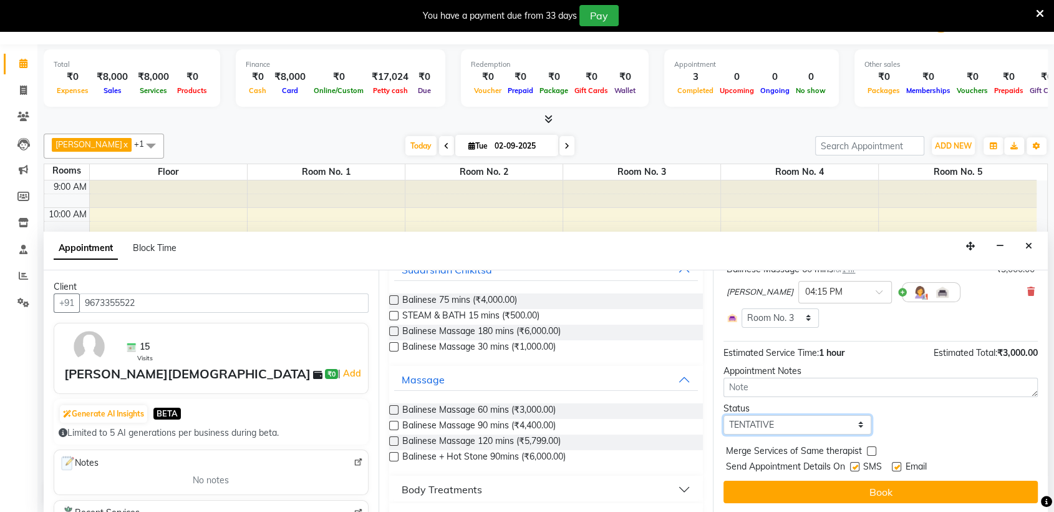
click at [808, 422] on select "Select TENTATIVE CONFIRM CHECK-IN UPCOMING" at bounding box center [798, 424] width 148 height 19
select select "confirm booking"
click at [724, 415] on select "Select TENTATIVE CONFIRM CHECK-IN UPCOMING" at bounding box center [798, 424] width 148 height 19
click at [851, 466] on label at bounding box center [854, 466] width 9 height 9
click at [851, 466] on input "checkbox" at bounding box center [854, 467] width 8 height 8
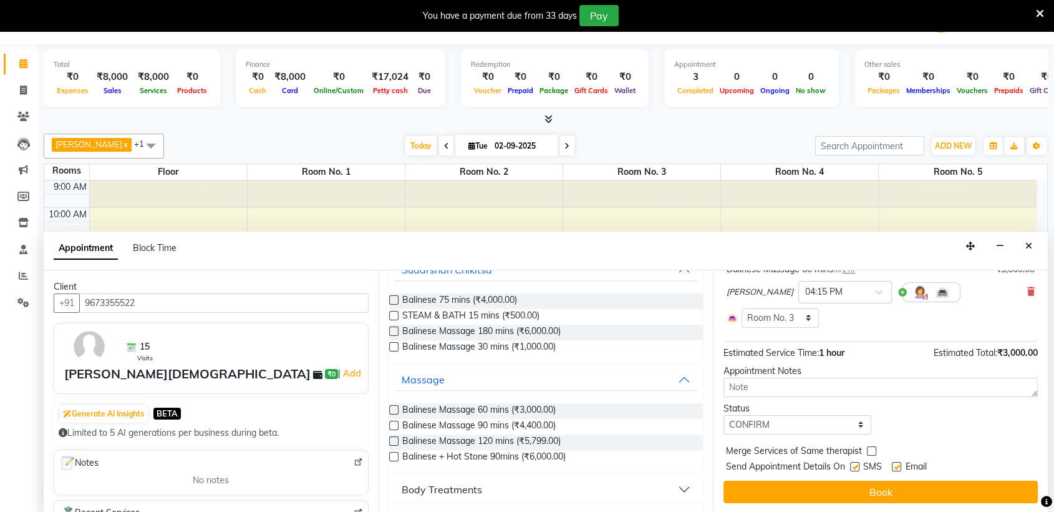
checkbox input "false"
click at [898, 462] on label at bounding box center [896, 466] width 9 height 9
click at [898, 463] on input "checkbox" at bounding box center [896, 467] width 8 height 8
checkbox input "false"
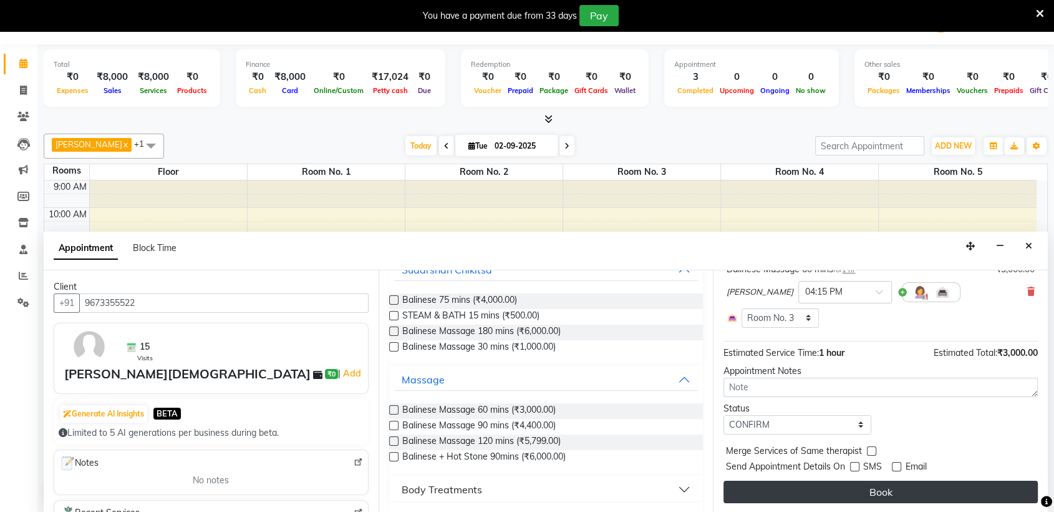
click at [848, 485] on button "Book" at bounding box center [881, 491] width 314 height 22
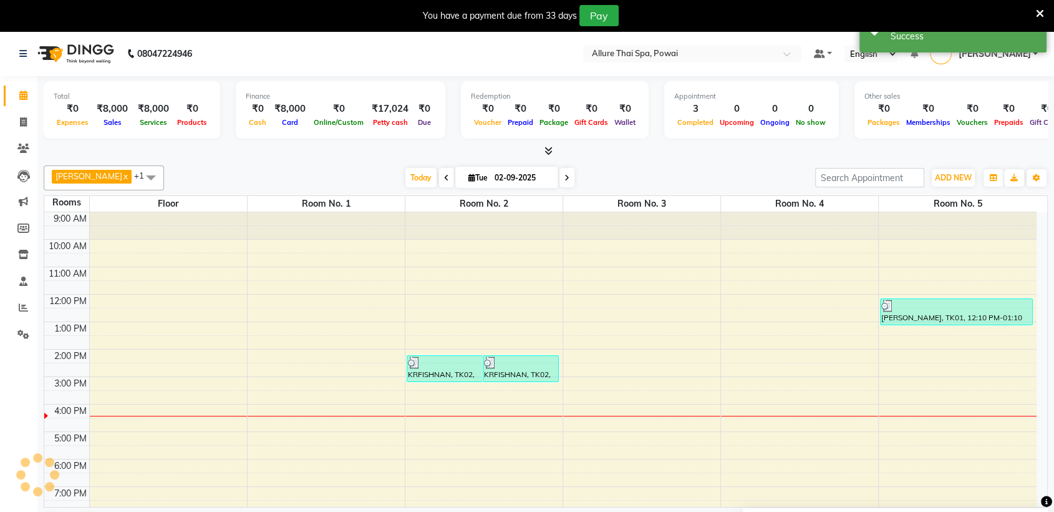
scroll to position [0, 0]
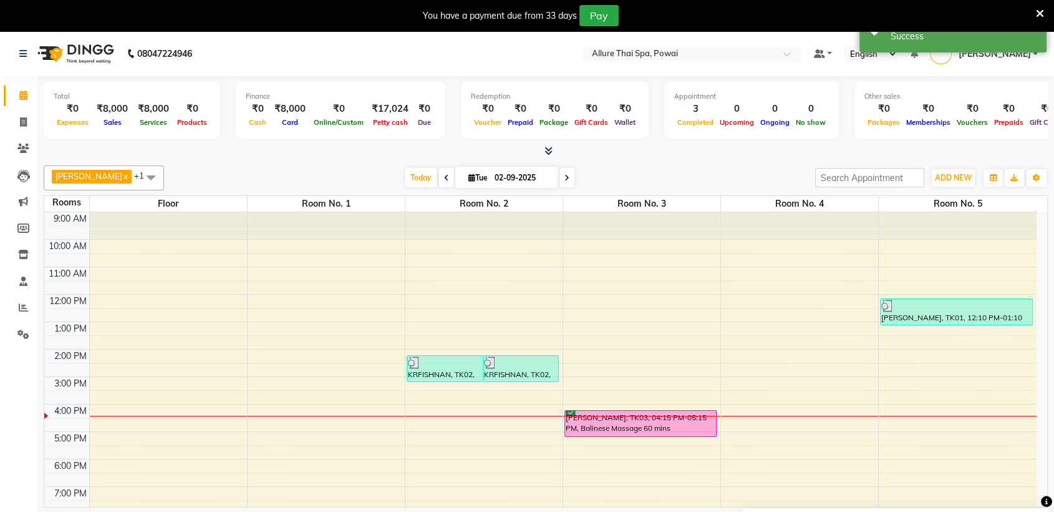
click at [633, 425] on div "[PERSON_NAME], TK03, 04:15 PM-05:15 PM, Balinese Massage 60 mins" at bounding box center [640, 423] width 151 height 26
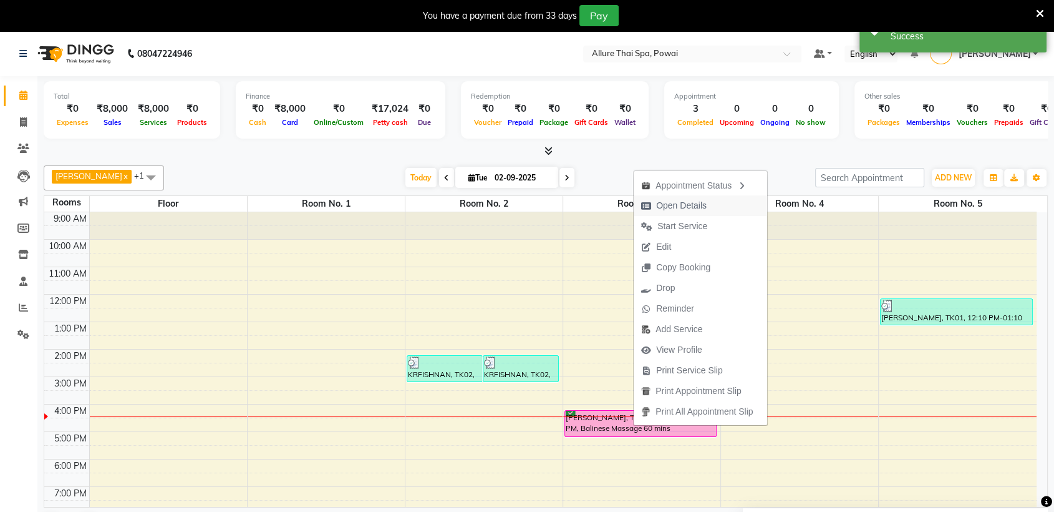
click at [694, 208] on span "Open Details" at bounding box center [681, 205] width 51 height 13
select select "6"
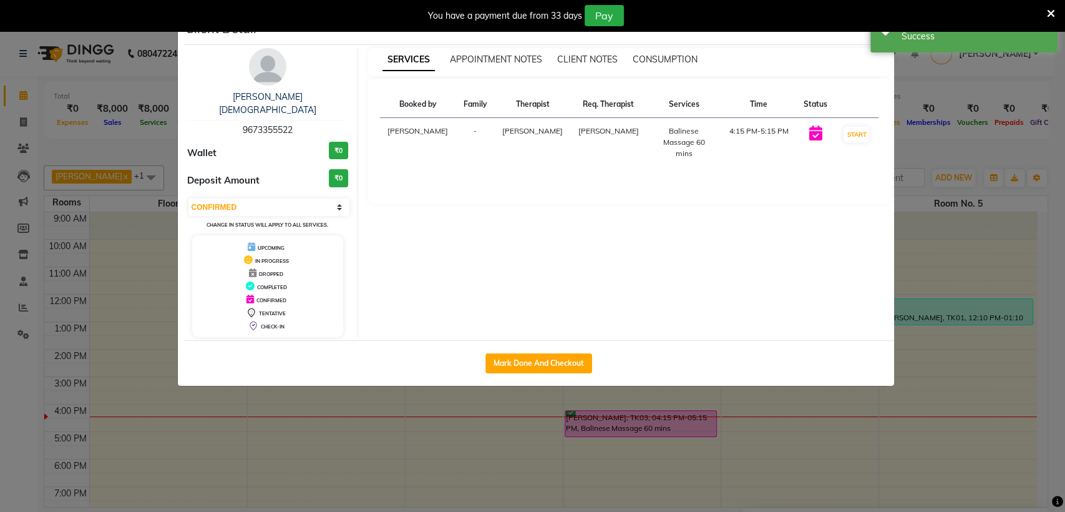
click at [915, 254] on ngb-modal-window "Client Detail Mayur Jain 9673355522 Wallet ₹0 Deposit Amount ₹0 Select IN SERVI…" at bounding box center [532, 256] width 1065 height 512
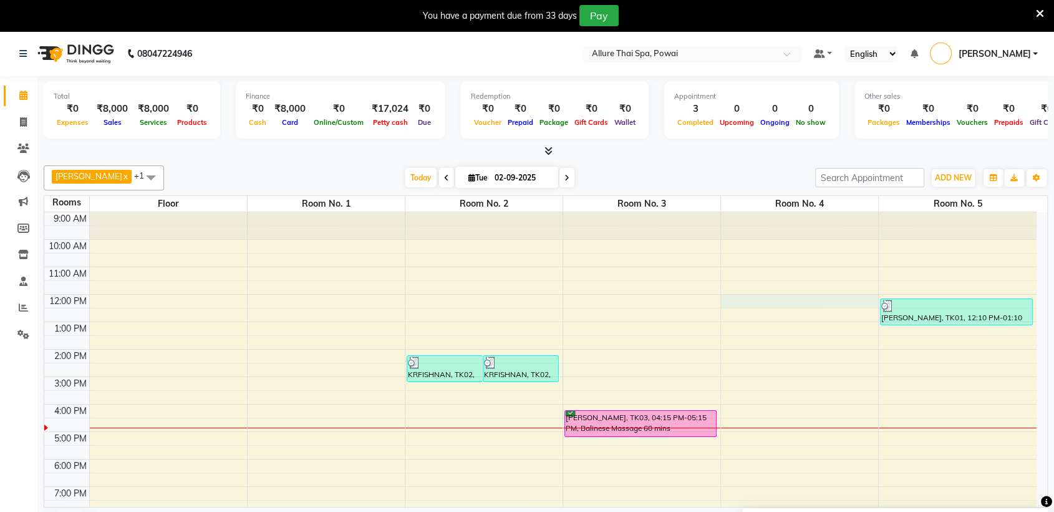
click at [726, 303] on div "9:00 AM 10:00 AM 11:00 AM 12:00 PM 1:00 PM 2:00 PM 3:00 PM 4:00 PM 5:00 PM 6:00…" at bounding box center [540, 417] width 992 height 411
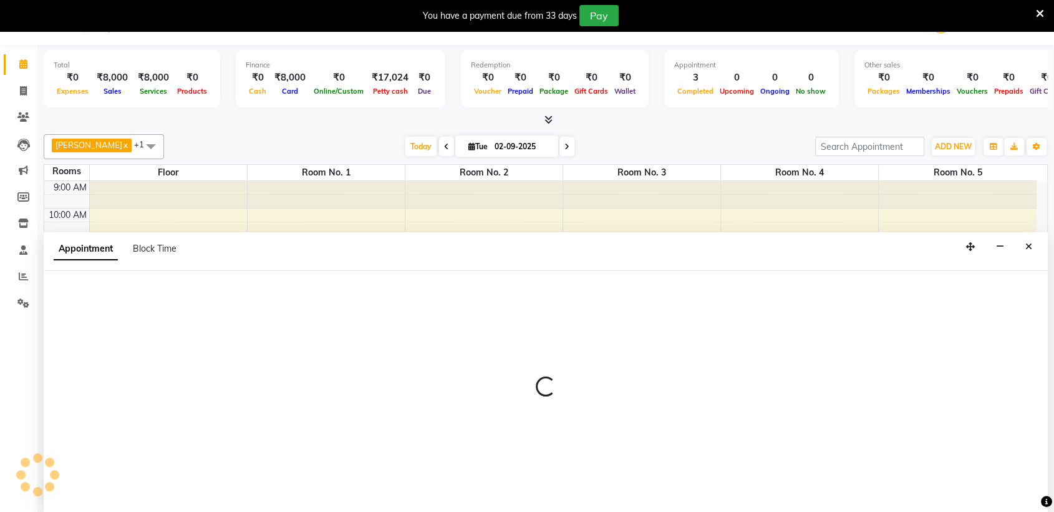
scroll to position [32, 0]
select select "720"
select select "tentative"
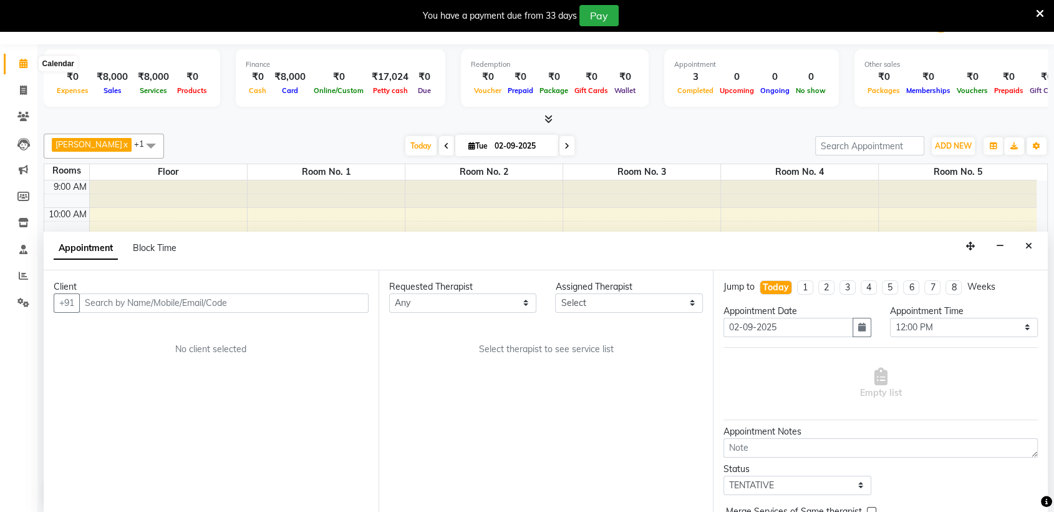
click at [21, 65] on icon at bounding box center [23, 63] width 8 height 9
click at [22, 87] on icon at bounding box center [23, 89] width 7 height 9
select select "6686"
select select "service"
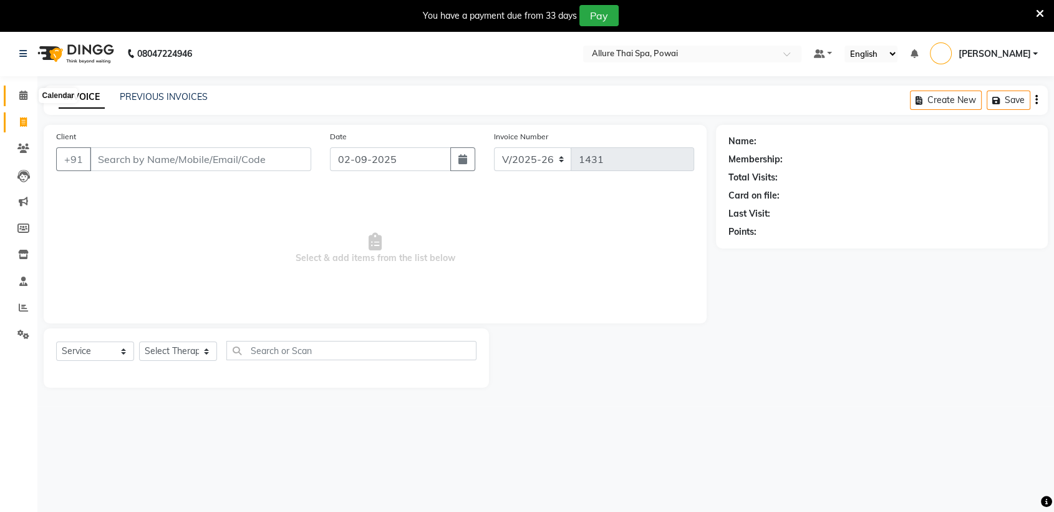
click at [21, 92] on icon at bounding box center [23, 94] width 8 height 9
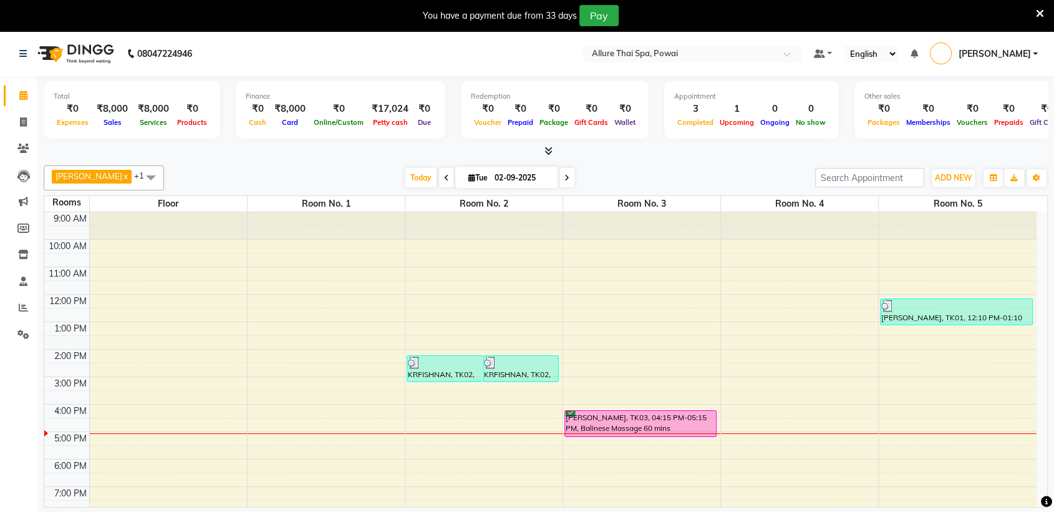
scroll to position [45, 0]
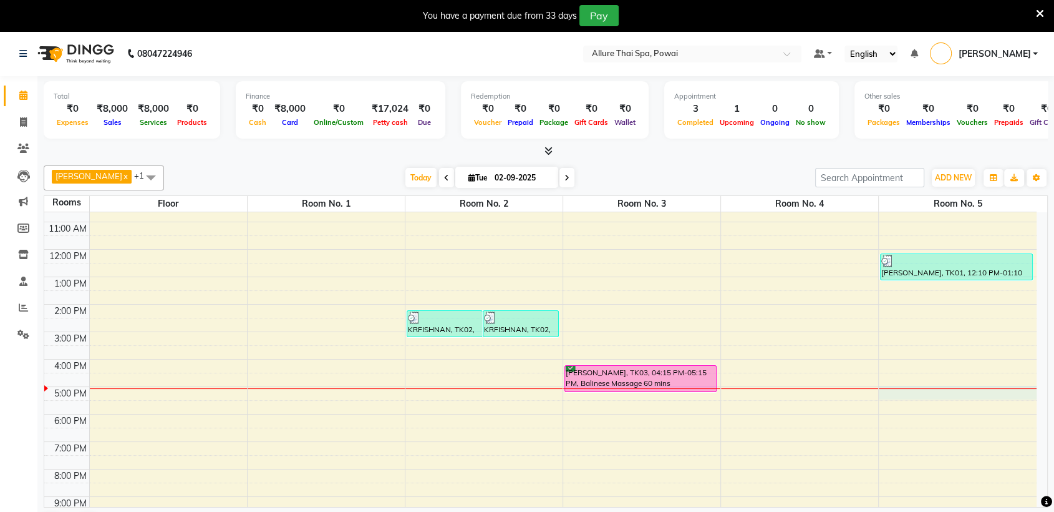
click at [928, 392] on div "9:00 AM 10:00 AM 11:00 AM 12:00 PM 1:00 PM 2:00 PM 3:00 PM 4:00 PM 5:00 PM 6:00…" at bounding box center [540, 372] width 992 height 411
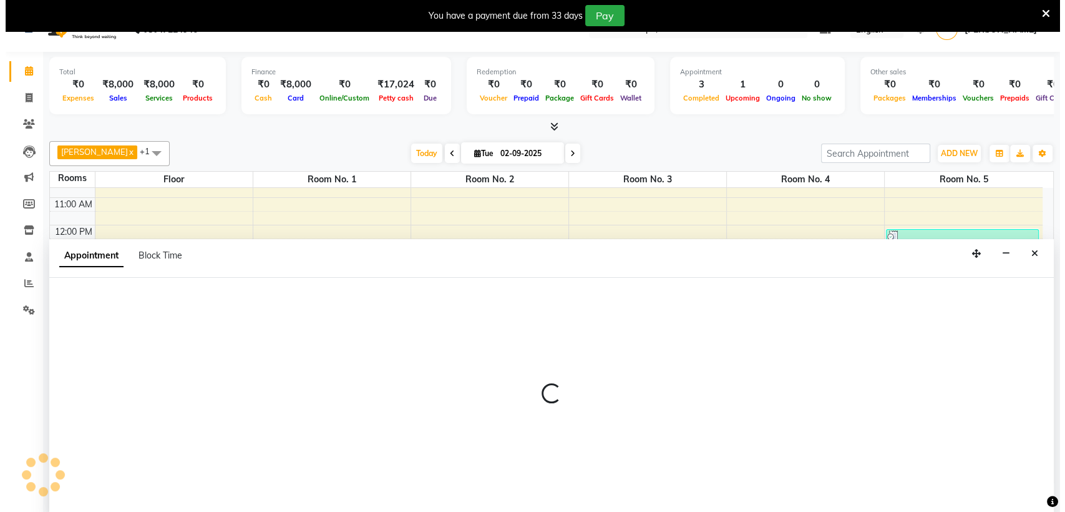
scroll to position [32, 0]
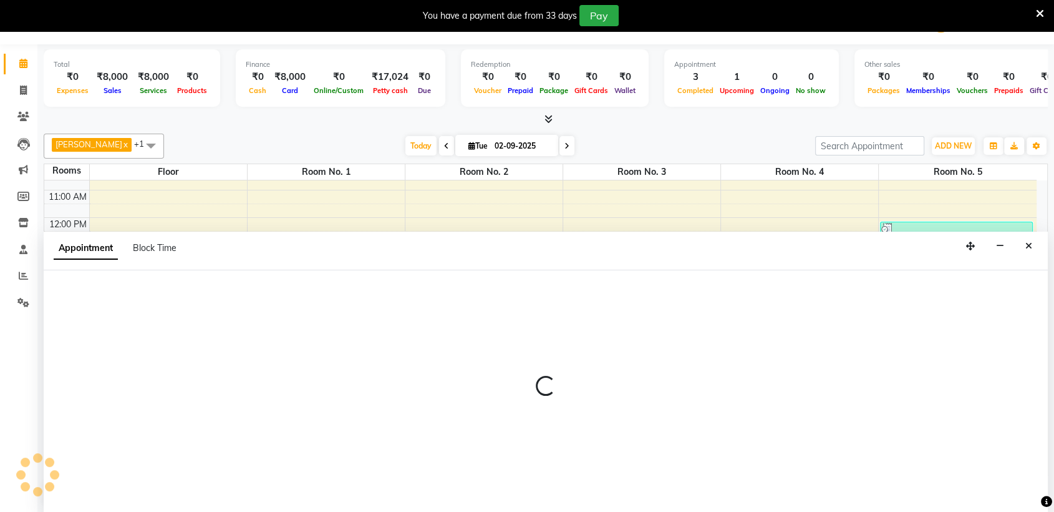
select select "1020"
select select "tentative"
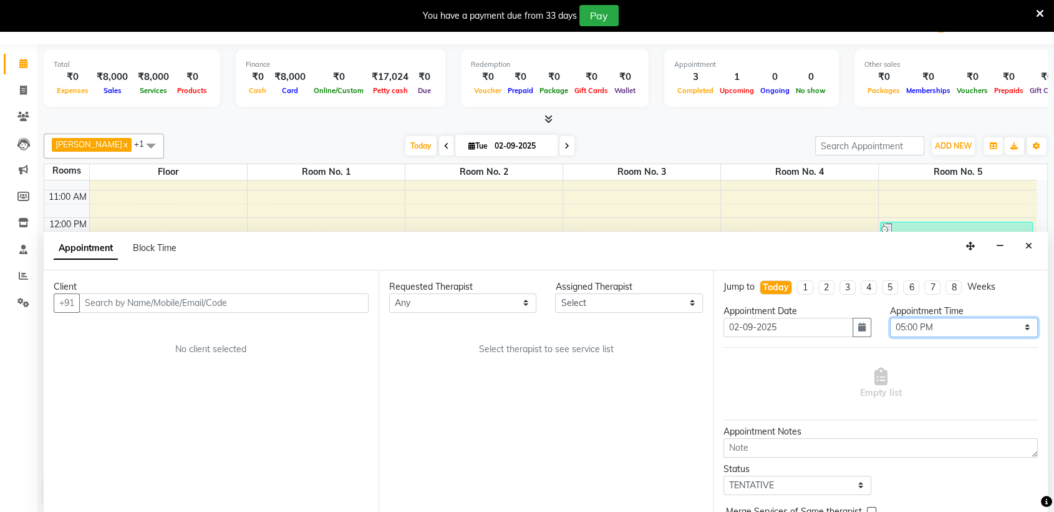
click at [918, 326] on select "Select 10:00 AM 10:05 AM 10:10 AM 10:15 AM 10:20 AM 10:25 AM 10:30 AM 10:35 AM …" at bounding box center [964, 327] width 148 height 19
select select "1025"
click at [890, 318] on select "Select 10:00 AM 10:05 AM 10:10 AM 10:15 AM 10:20 AM 10:25 AM 10:30 AM 10:35 AM …" at bounding box center [964, 327] width 148 height 19
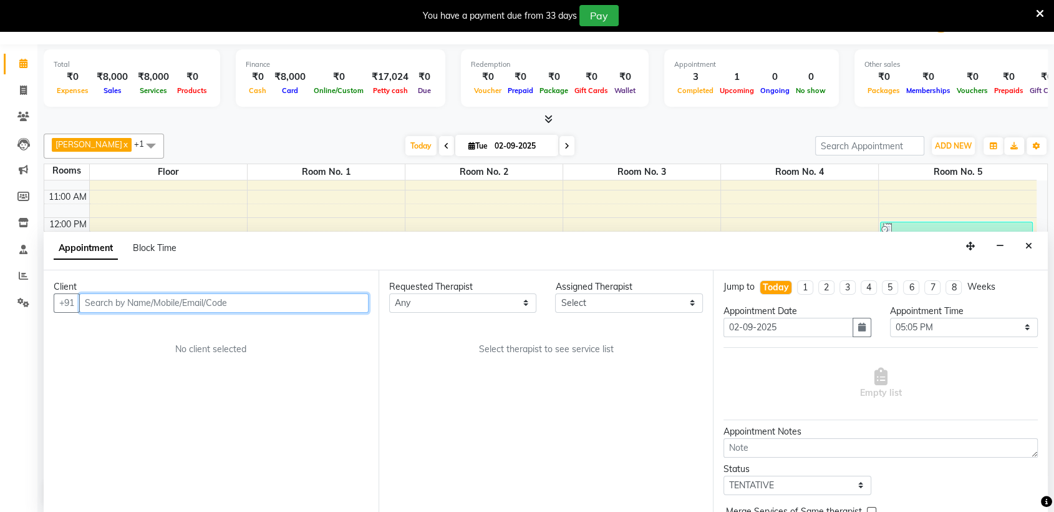
click at [258, 303] on input "text" at bounding box center [223, 302] width 289 height 19
paste input "8097993345"
type input "8097993345"
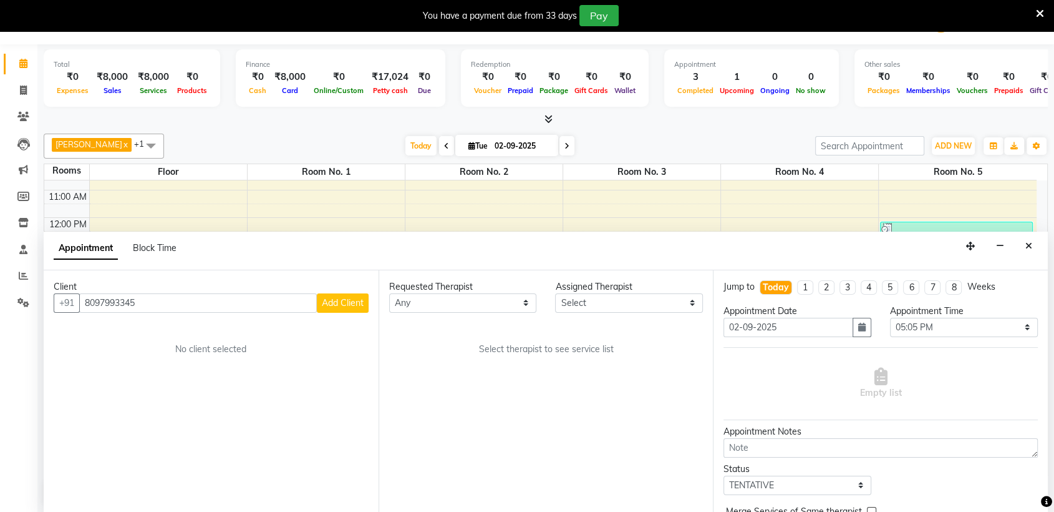
click at [330, 309] on button "Add Client" at bounding box center [343, 302] width 52 height 19
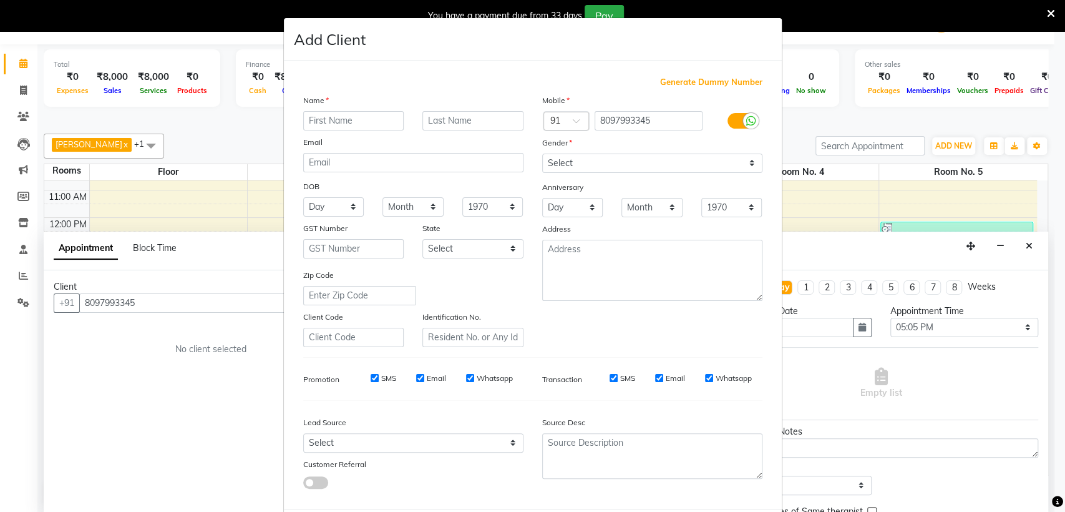
click at [312, 122] on input "text" at bounding box center [353, 120] width 101 height 19
type input "PRIYA"
click at [582, 165] on select "Select Male Female Other Prefer Not To Say" at bounding box center [652, 162] width 220 height 19
select select "female"
click at [542, 153] on select "Select Male Female Other Prefer Not To Say" at bounding box center [652, 162] width 220 height 19
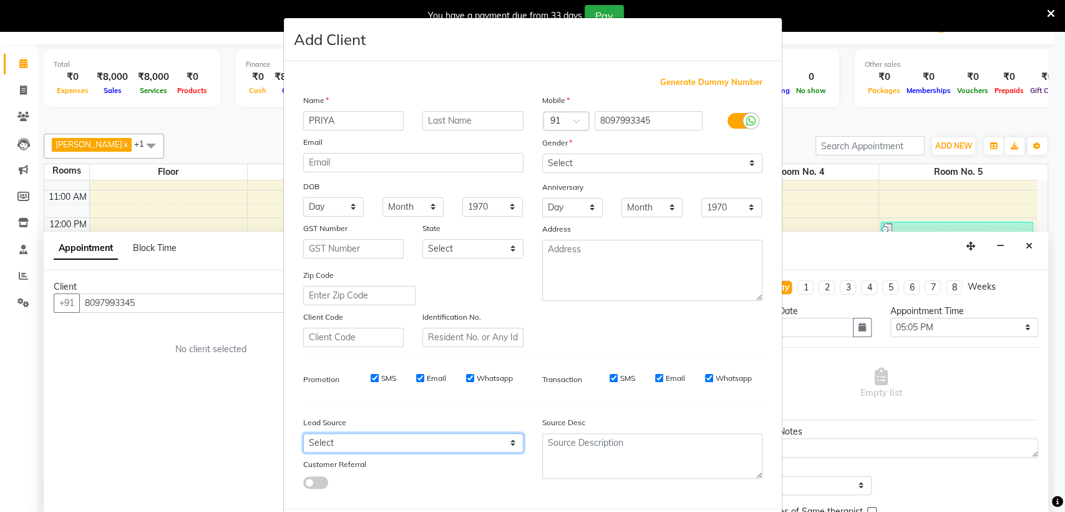
click at [321, 440] on select "Select Walk-in Referral Friend Advertisement Facebook JustDial Google Other Web…" at bounding box center [413, 442] width 220 height 19
select select "55438"
click at [303, 433] on select "Select Walk-in Referral Friend Advertisement Facebook JustDial Google Other Web…" at bounding box center [413, 442] width 220 height 19
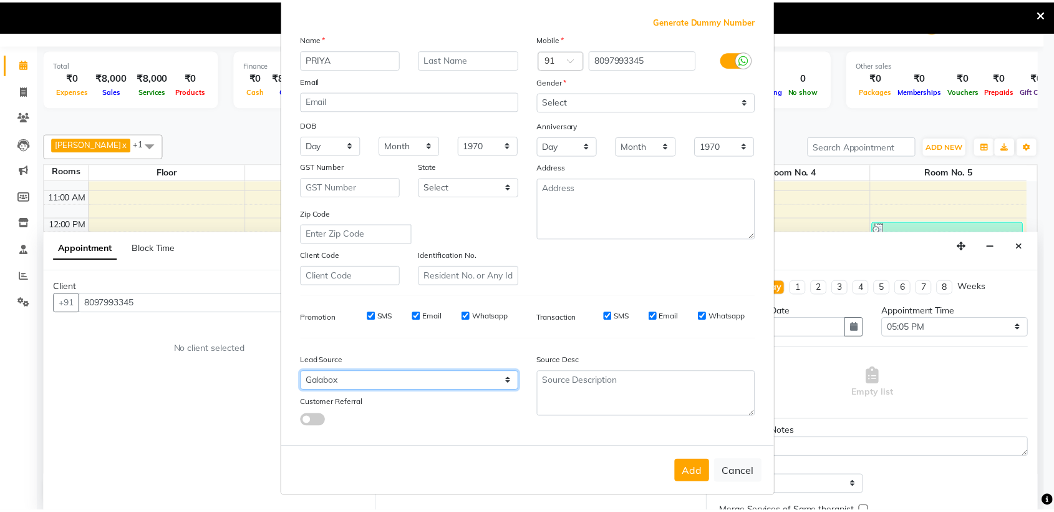
scroll to position [61, 0]
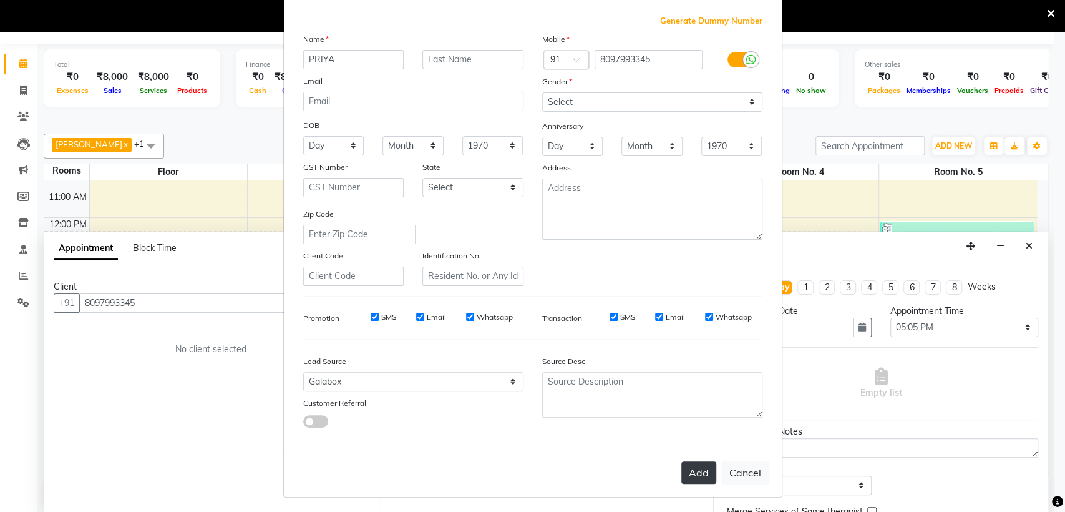
click at [685, 467] on button "Add" at bounding box center [698, 472] width 35 height 22
select select
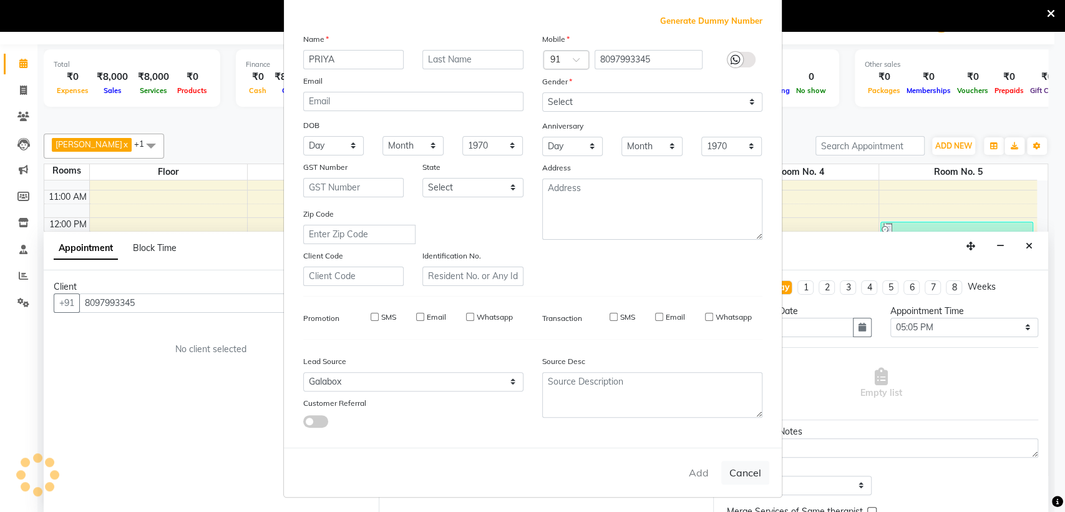
select select
checkbox input "false"
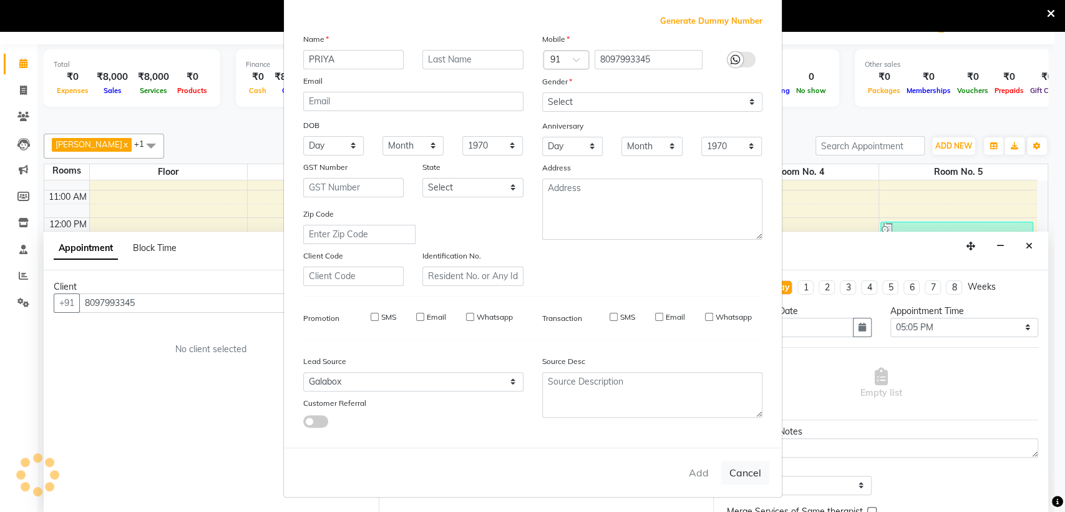
checkbox input "false"
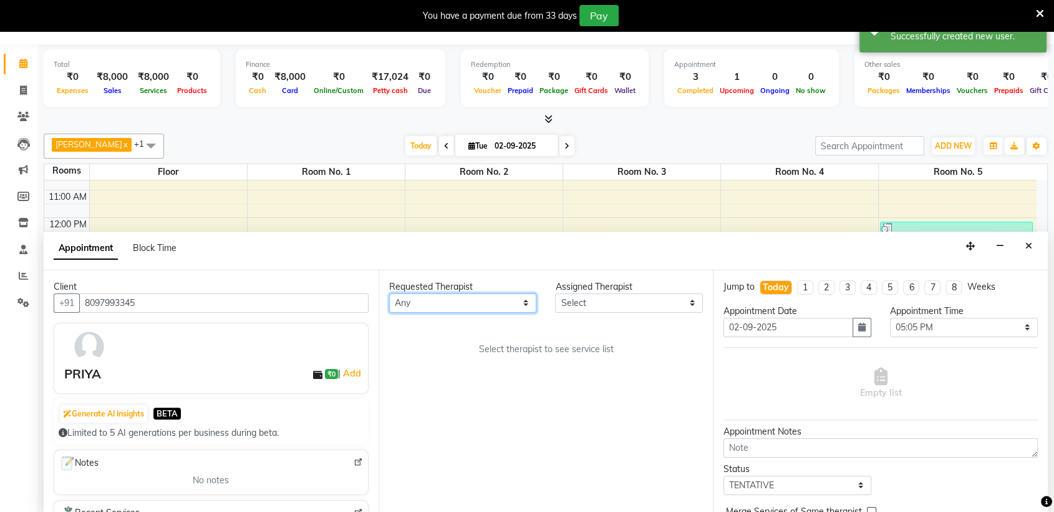
click at [425, 308] on select "Any AKOK Allure Thai Appointment [PERSON_NAME] CHEM [PERSON_NAME] HRIATI [DEMOG…" at bounding box center [463, 302] width 148 height 19
select select "69332"
click at [389, 293] on select "Any AKOK Allure Thai Appointment [PERSON_NAME] CHEM [PERSON_NAME] HRIATI [DEMOG…" at bounding box center [463, 302] width 148 height 19
select select "69332"
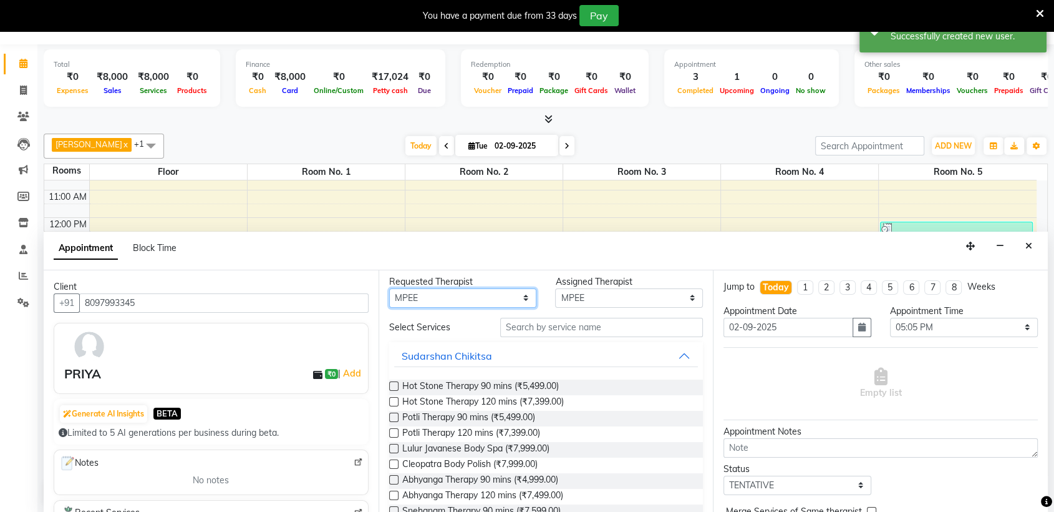
scroll to position [0, 0]
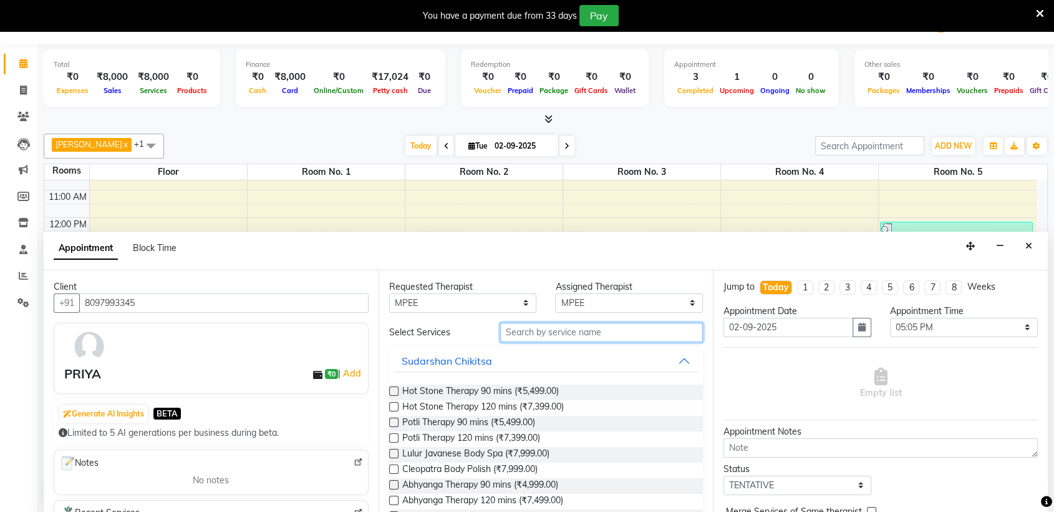
click at [563, 329] on input "text" at bounding box center [601, 332] width 203 height 19
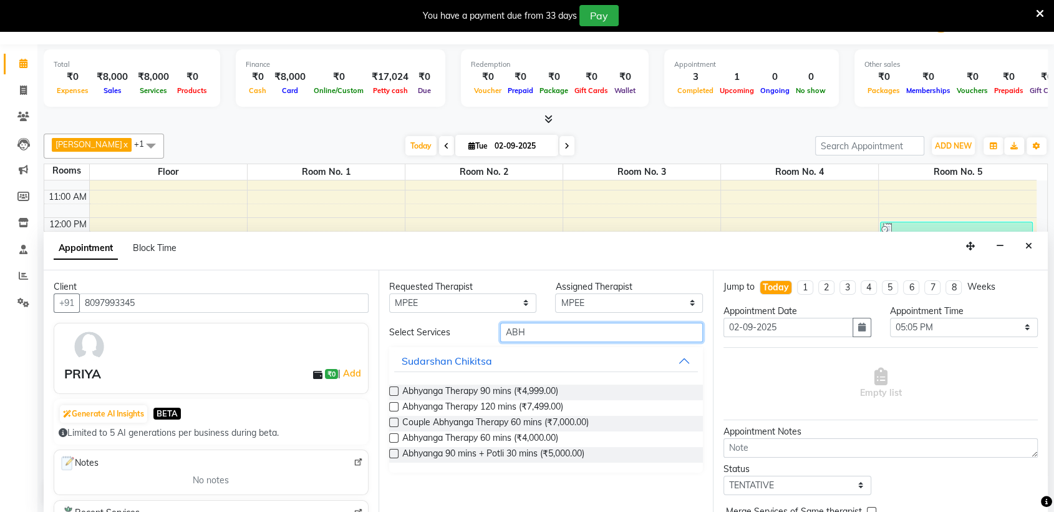
type input "ABH"
click at [394, 388] on label at bounding box center [393, 390] width 9 height 9
click at [394, 388] on input "checkbox" at bounding box center [393, 392] width 8 height 8
checkbox input "true"
select select "4279"
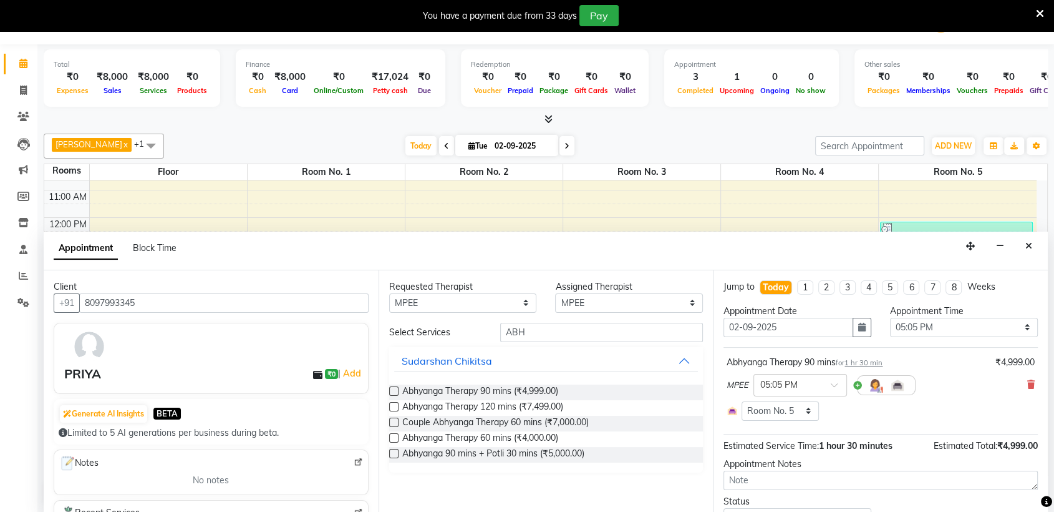
checkbox input "false"
click at [468, 305] on select "Any AKOK Allure Thai Appointment [PERSON_NAME] CHEM [PERSON_NAME] HRIATI [DEMOG…" at bounding box center [463, 302] width 148 height 19
select select "86079"
click at [389, 293] on select "Any AKOK Allure Thai Appointment [PERSON_NAME] CHEM [PERSON_NAME] HRIATI [DEMOG…" at bounding box center [463, 302] width 148 height 19
select select "86079"
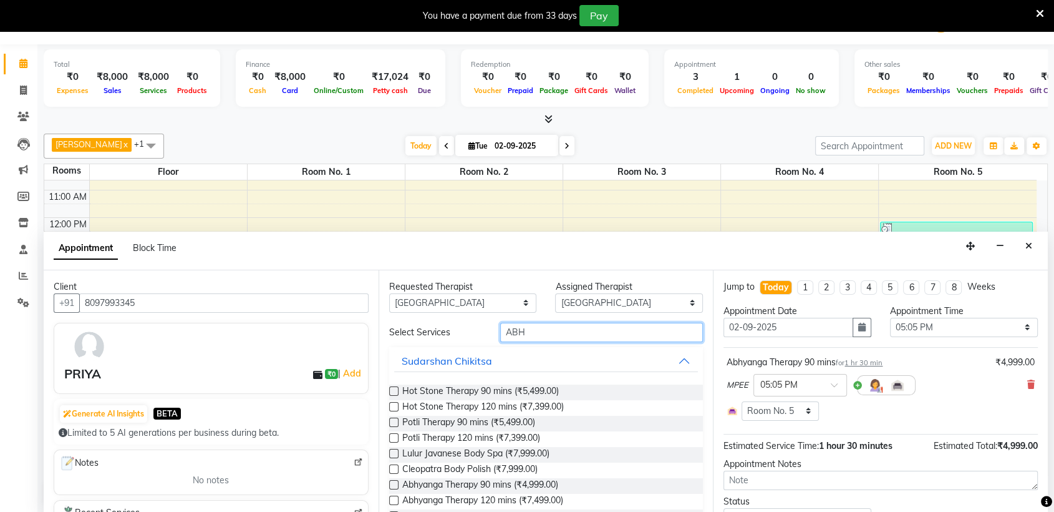
click at [526, 329] on input "ABH" at bounding box center [601, 332] width 203 height 19
type input "A"
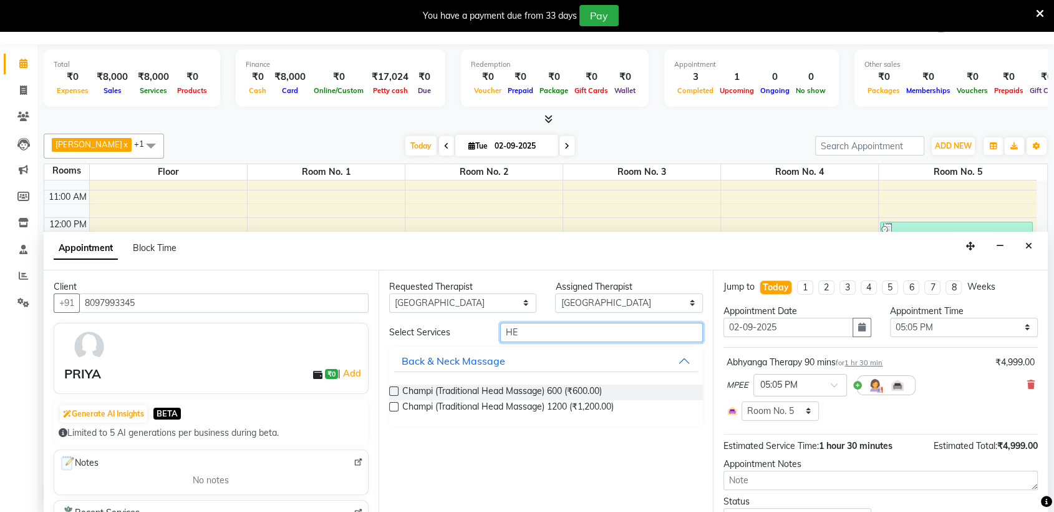
type input "H"
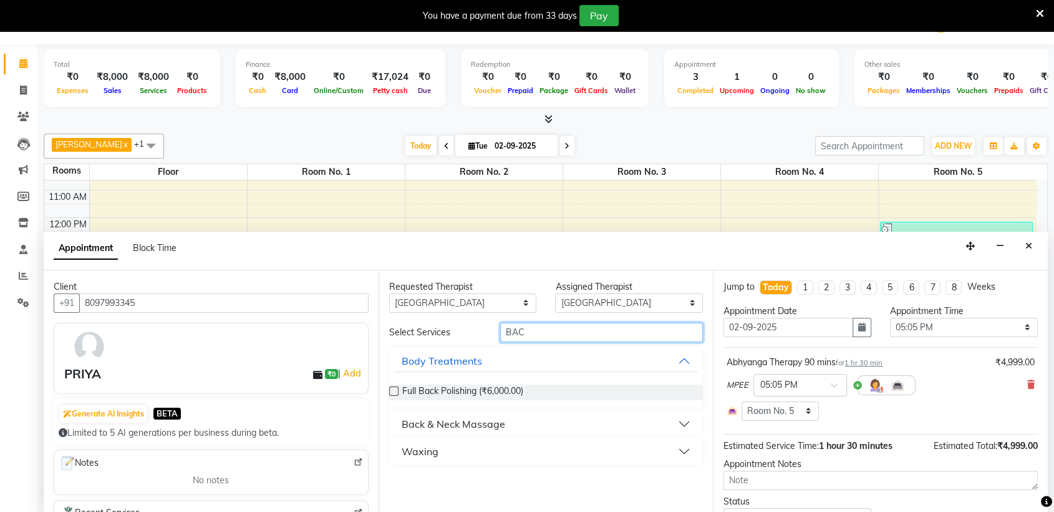
type input "BAC"
click at [570, 412] on button "Back & Neck Massage" at bounding box center [546, 423] width 304 height 22
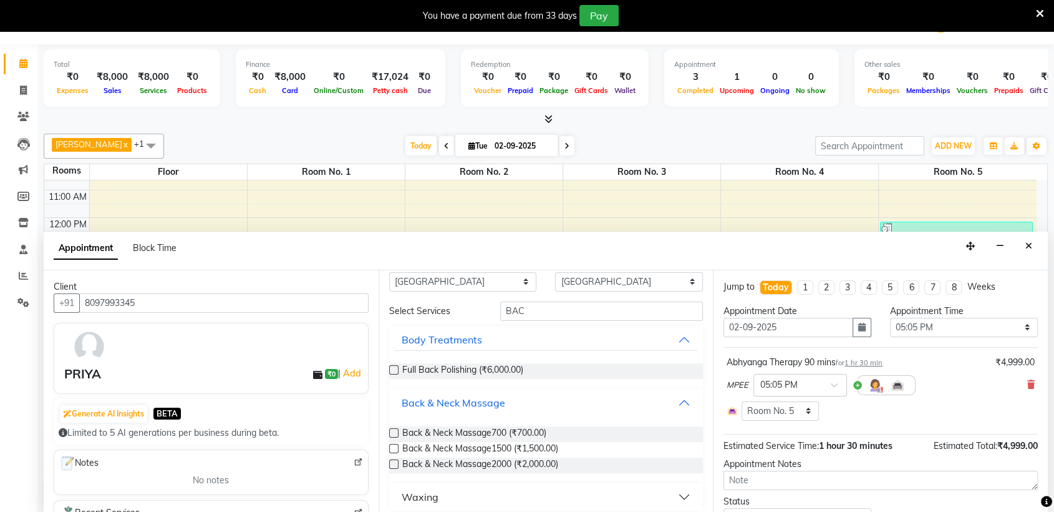
scroll to position [29, 0]
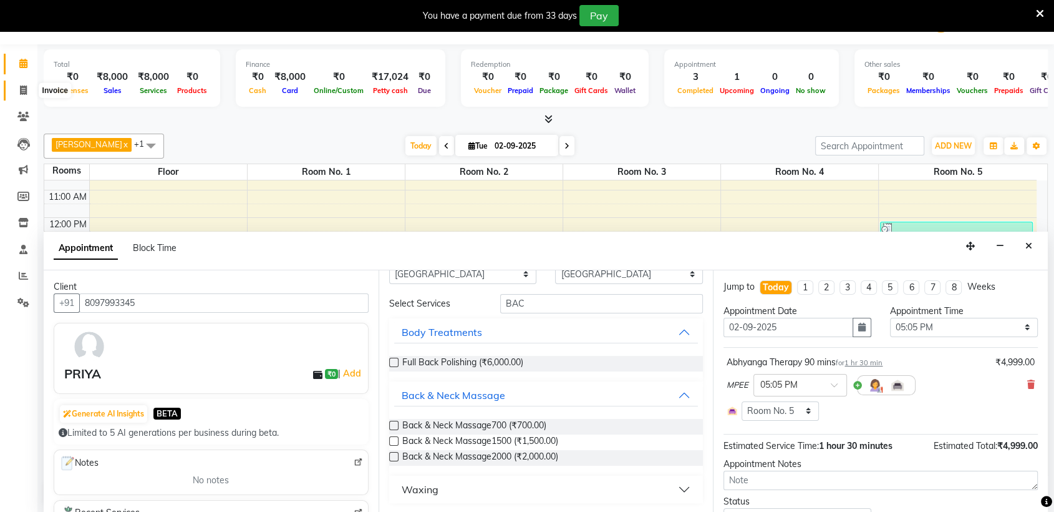
click at [20, 91] on icon at bounding box center [23, 89] width 7 height 9
select select "6686"
select select "service"
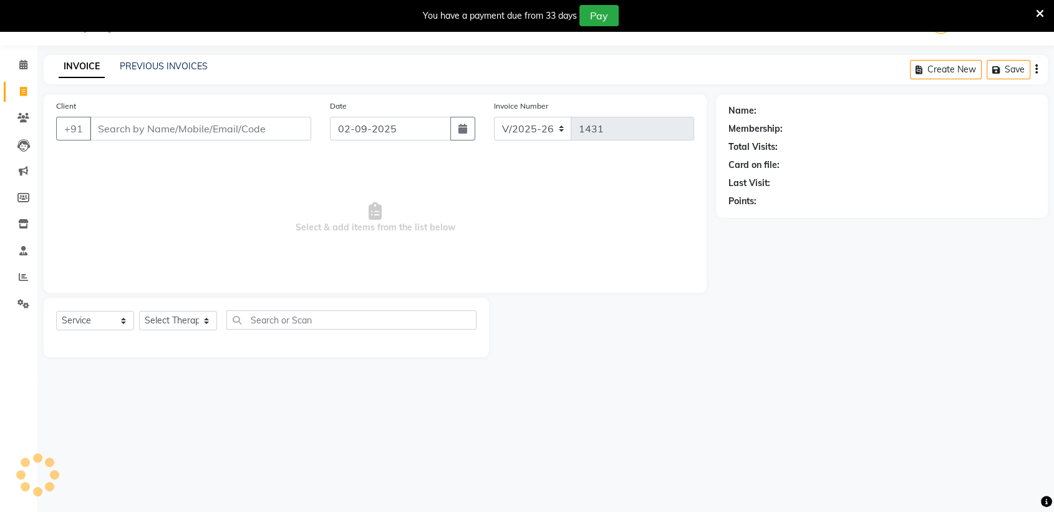
scroll to position [0, 0]
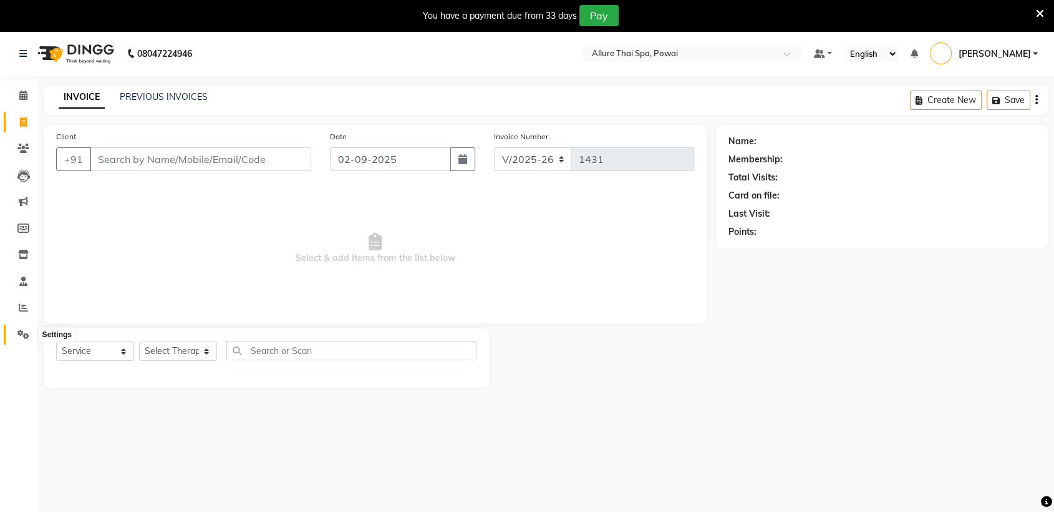
click at [22, 337] on icon at bounding box center [23, 333] width 12 height 9
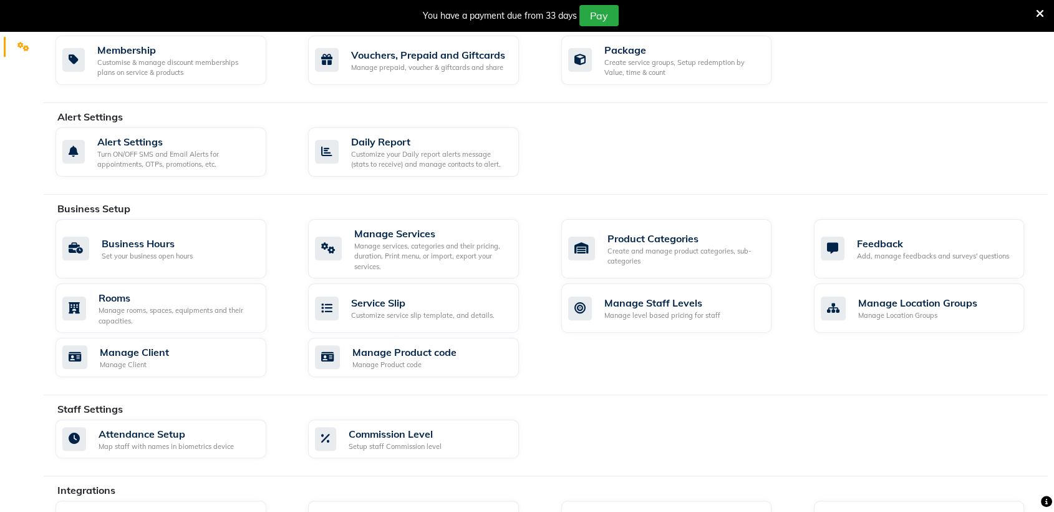
scroll to position [279, 0]
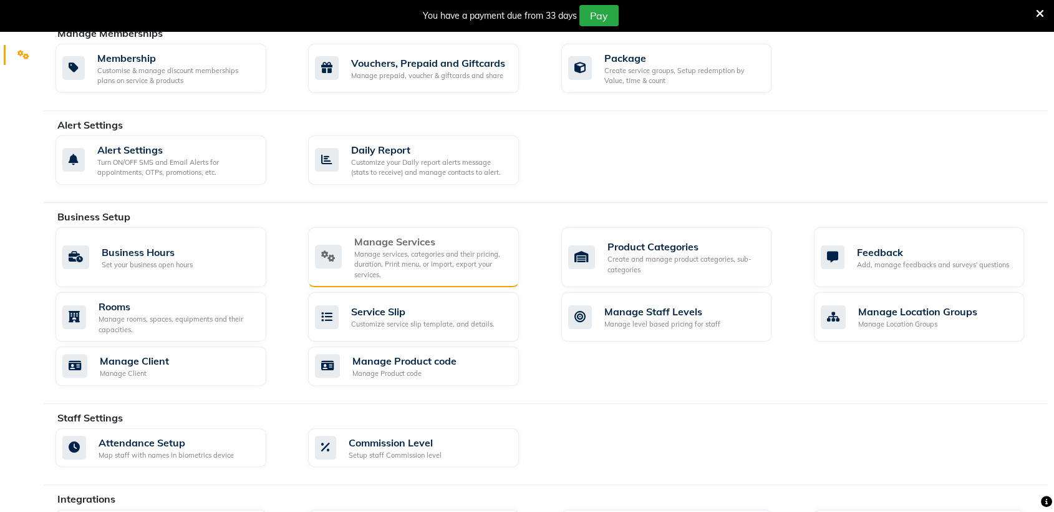
click at [449, 249] on div "Manage services, categories and their pricing, duration. Print menu, or import,…" at bounding box center [431, 264] width 155 height 31
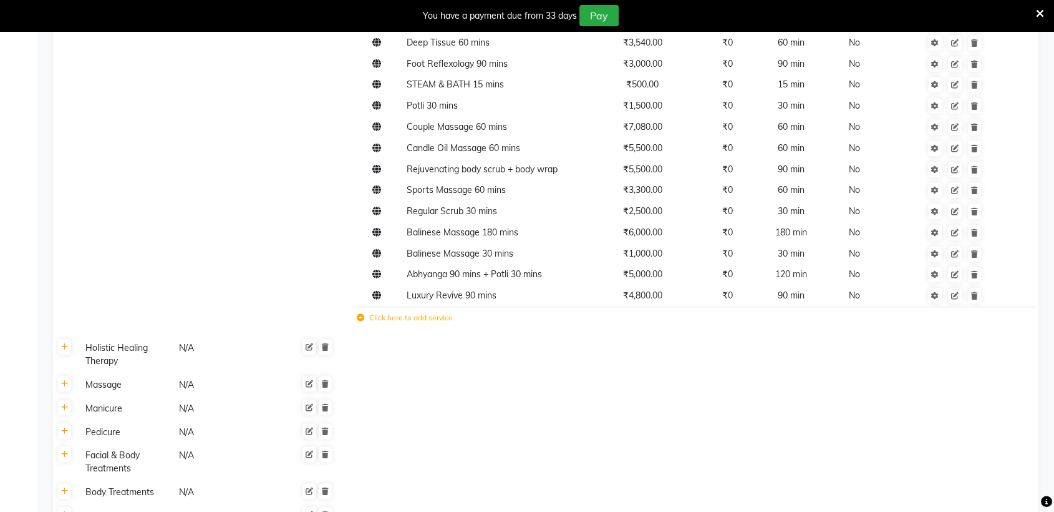
scroll to position [783, 0]
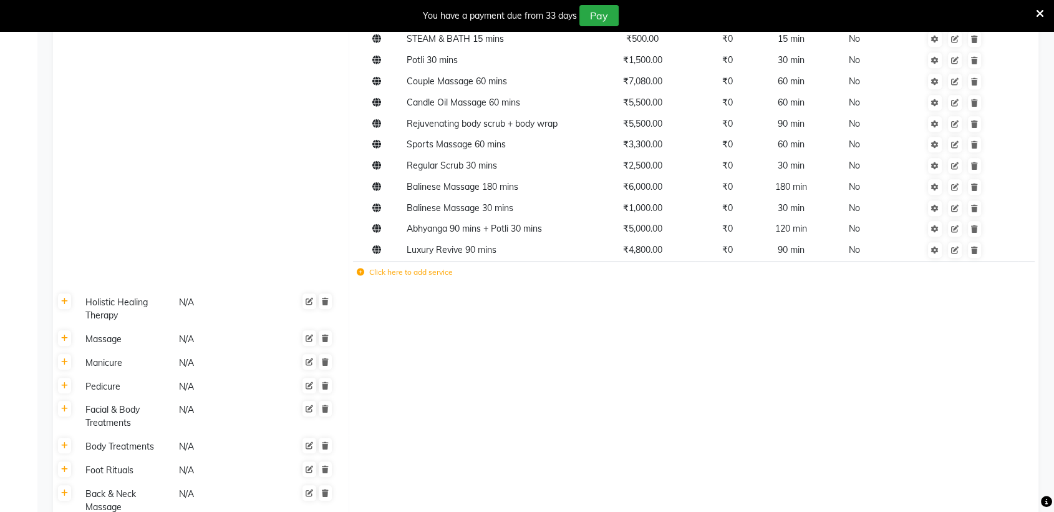
click at [415, 274] on label "Click here to add service" at bounding box center [405, 271] width 96 height 11
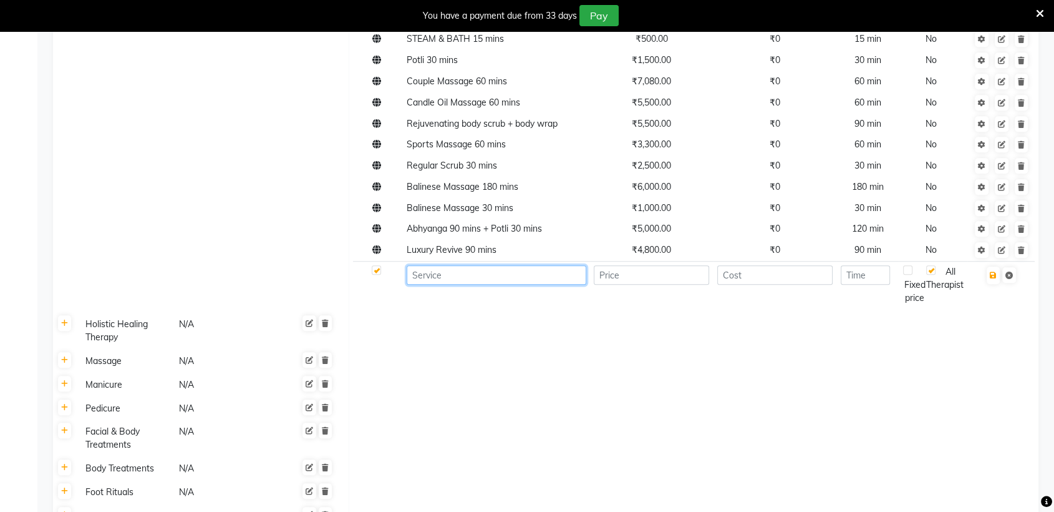
click at [415, 274] on input at bounding box center [496, 274] width 179 height 19
type input "Head,Neck & Shoulders 60 mins"
click at [633, 279] on input "number" at bounding box center [651, 274] width 115 height 19
type input "2500"
click at [787, 273] on input "number" at bounding box center [774, 274] width 115 height 19
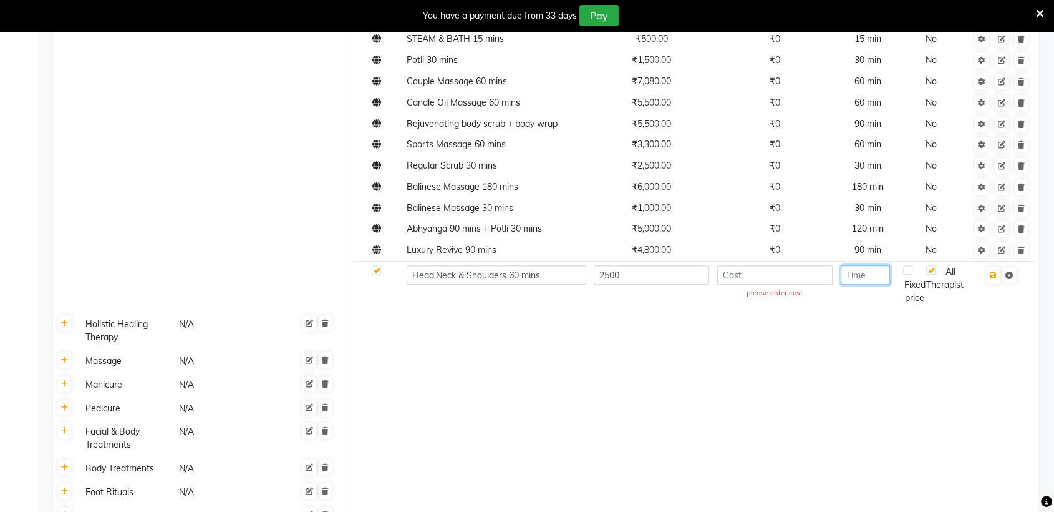
click at [863, 281] on input "number" at bounding box center [865, 274] width 49 height 19
type input "60"
click at [993, 275] on icon "button" at bounding box center [993, 274] width 7 height 7
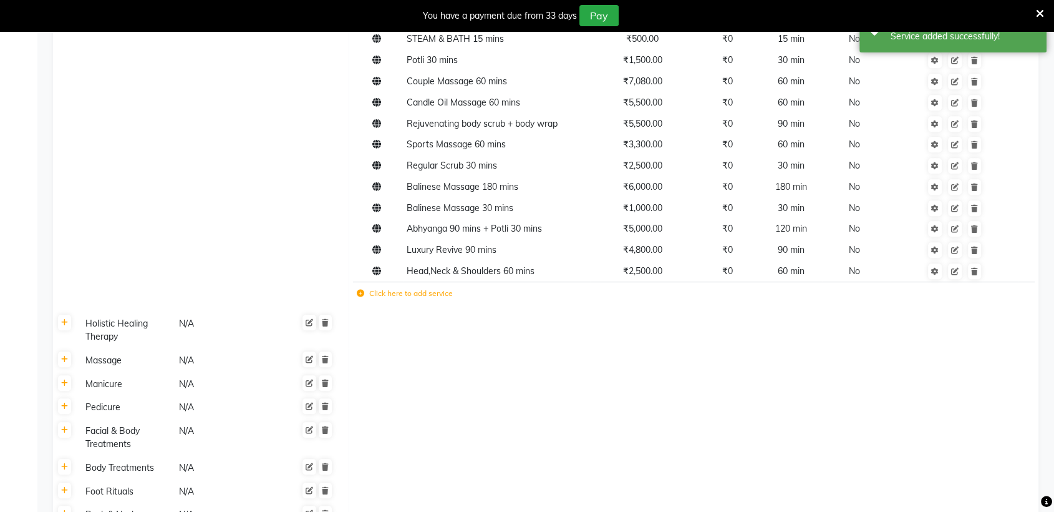
click at [385, 294] on label "Click here to add service" at bounding box center [405, 293] width 96 height 11
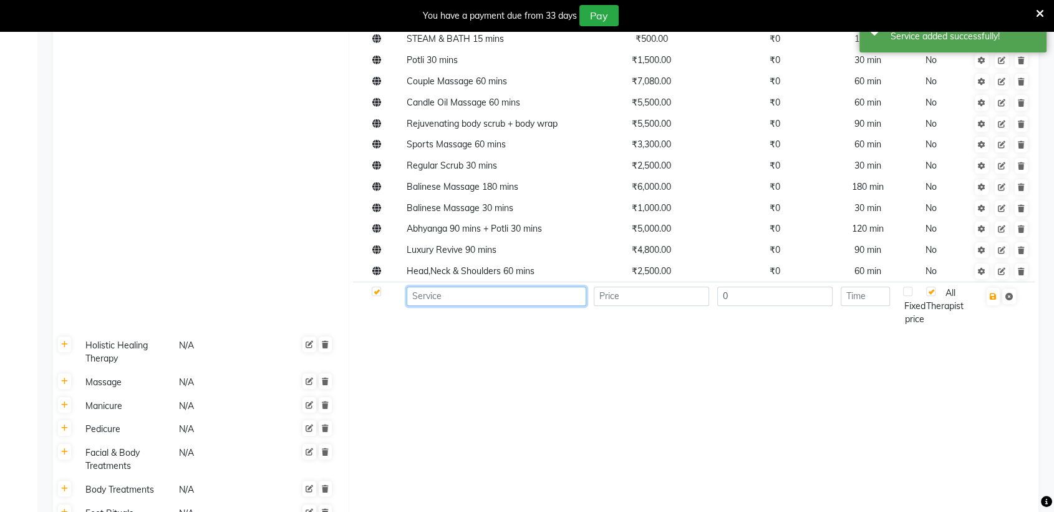
click at [439, 299] on input at bounding box center [496, 295] width 179 height 19
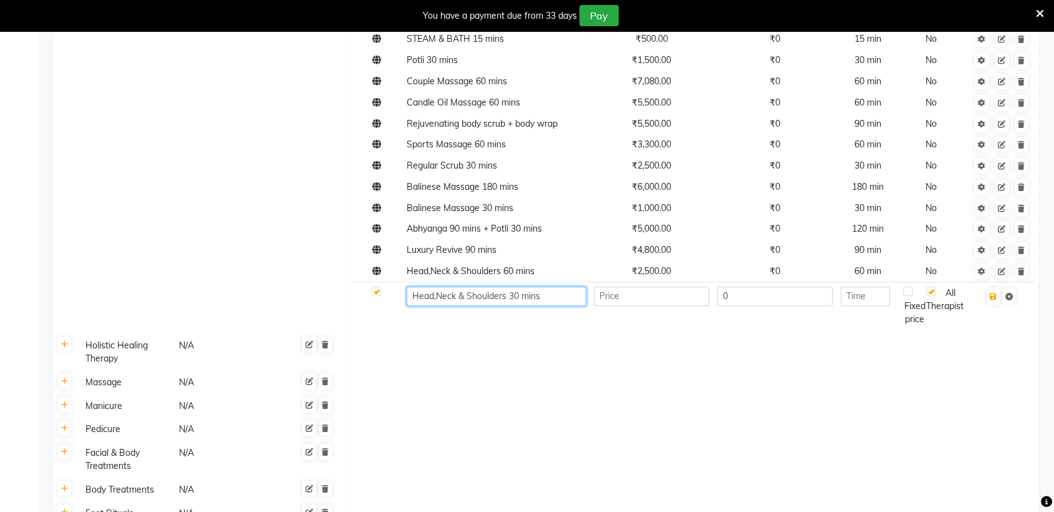
type input "Head,Neck & Shoulders 30 mins"
click at [652, 291] on input "number" at bounding box center [651, 295] width 115 height 19
type input "1800"
click at [858, 296] on input "number" at bounding box center [865, 295] width 49 height 19
type input "30"
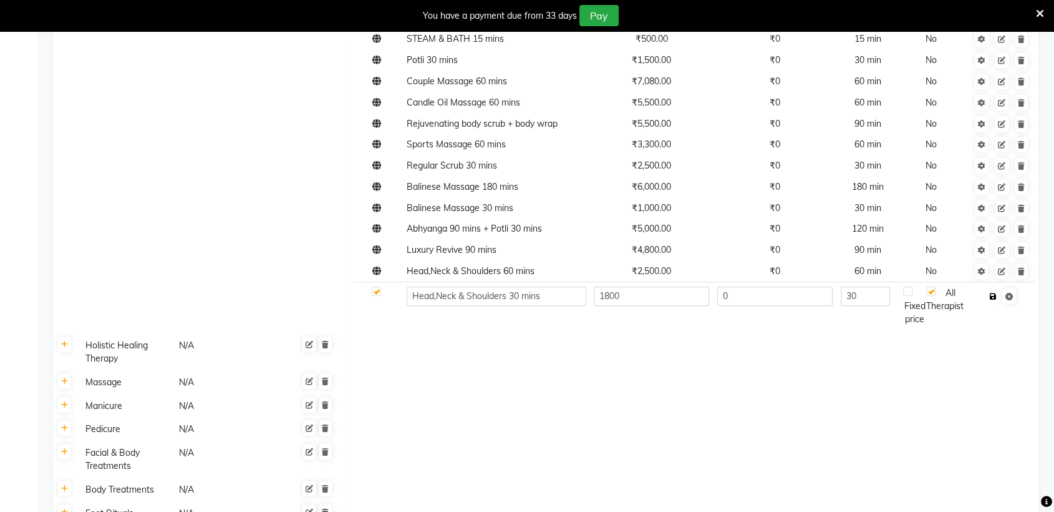
click at [993, 299] on button "button" at bounding box center [993, 296] width 13 height 17
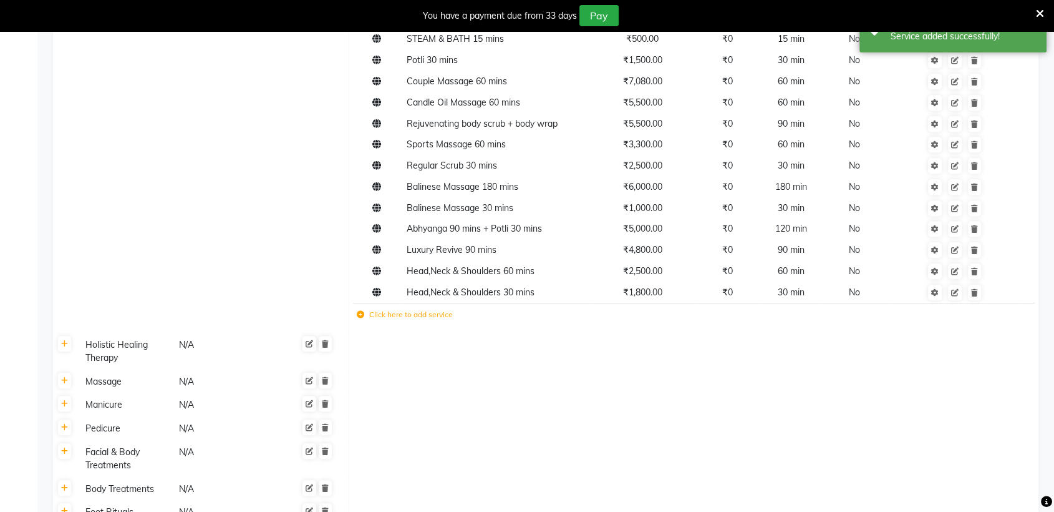
click at [788, 347] on td at bounding box center [694, 350] width 690 height 37
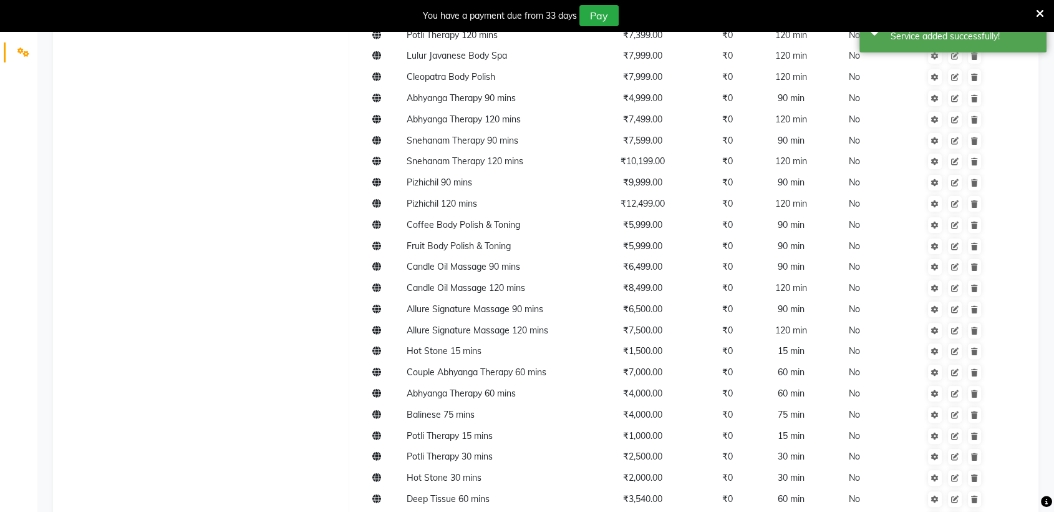
scroll to position [266, 0]
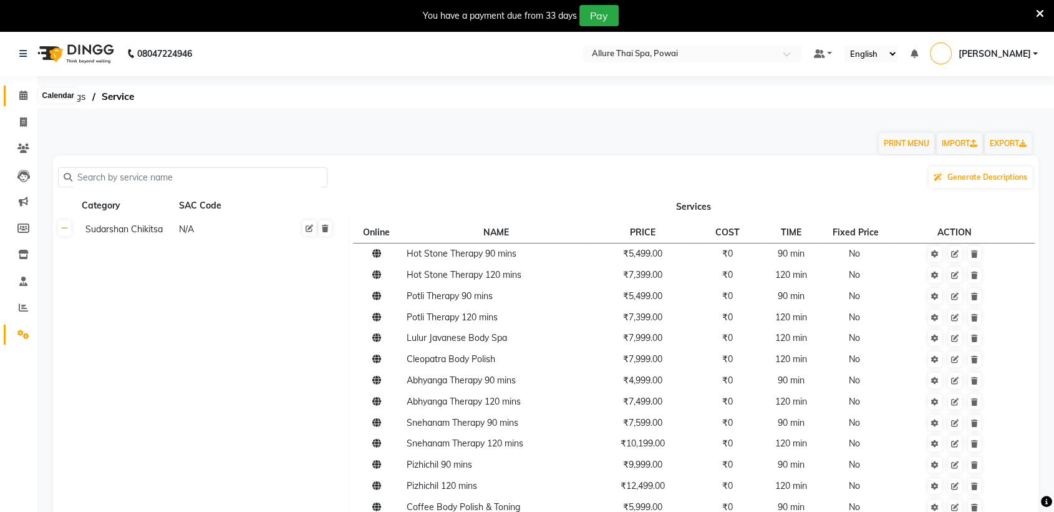
click at [22, 95] on icon at bounding box center [23, 94] width 8 height 9
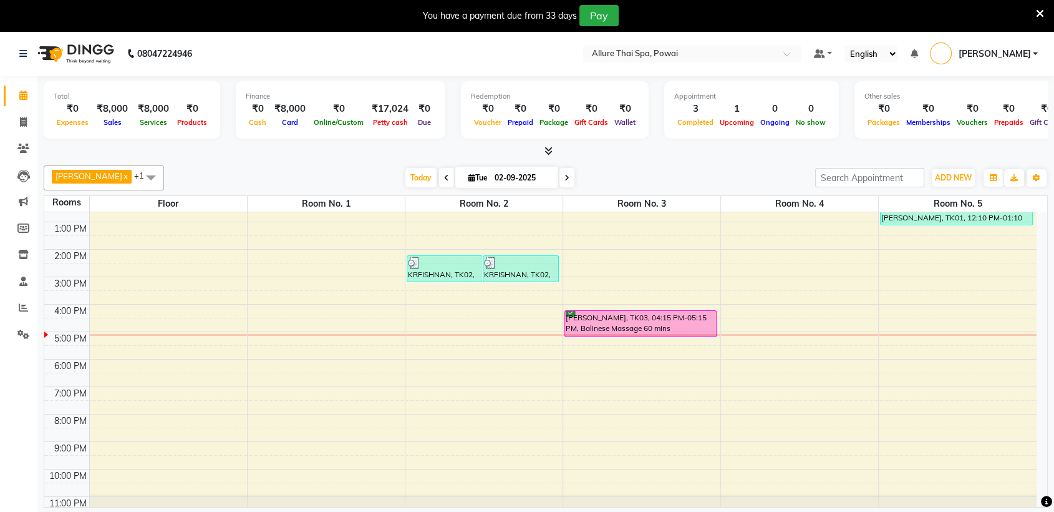
scroll to position [110, 0]
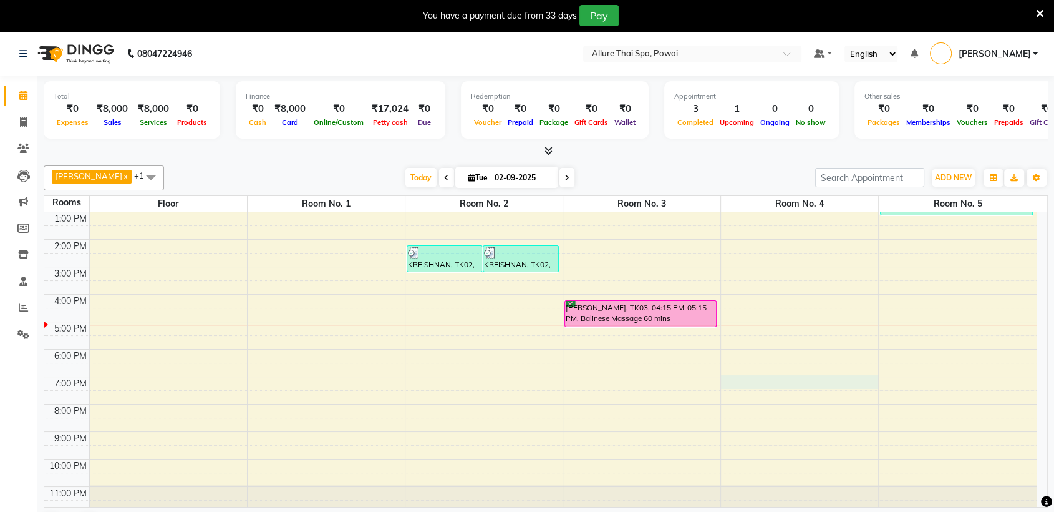
click at [816, 384] on div "9:00 AM 10:00 AM 11:00 AM 12:00 PM 1:00 PM 2:00 PM 3:00 PM 4:00 PM 5:00 PM 6:00…" at bounding box center [540, 307] width 992 height 411
select select "1140"
select select "tentative"
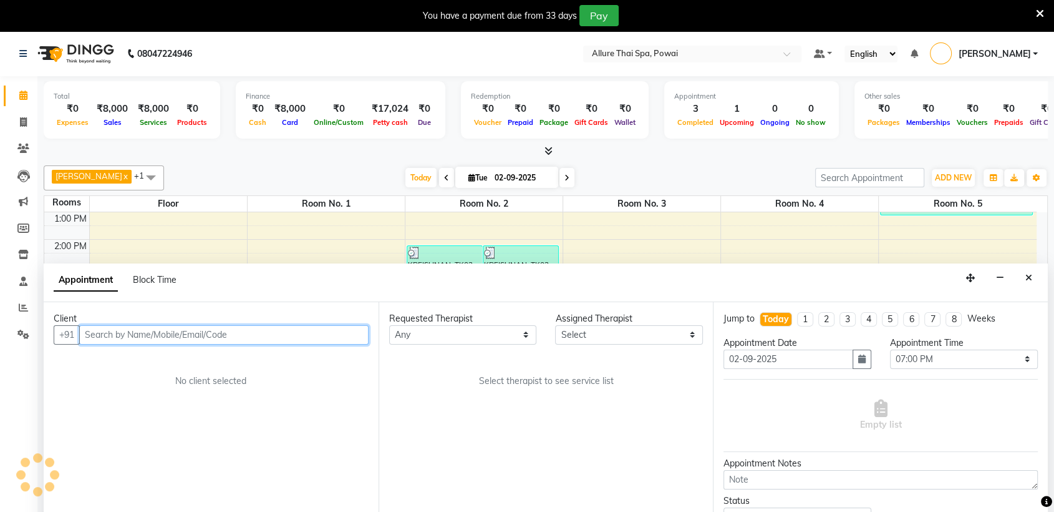
scroll to position [32, 0]
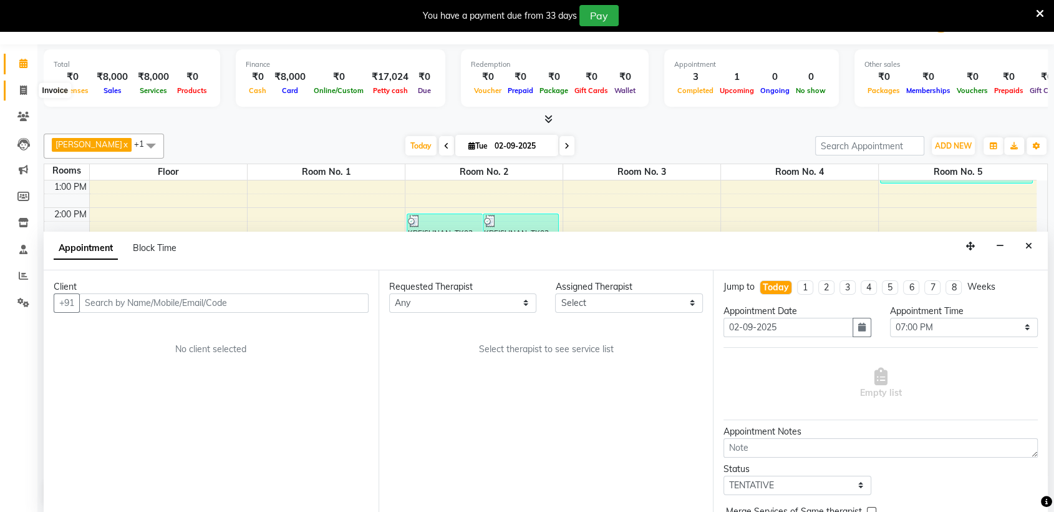
click at [23, 92] on icon at bounding box center [23, 89] width 7 height 9
select select "6686"
select select "service"
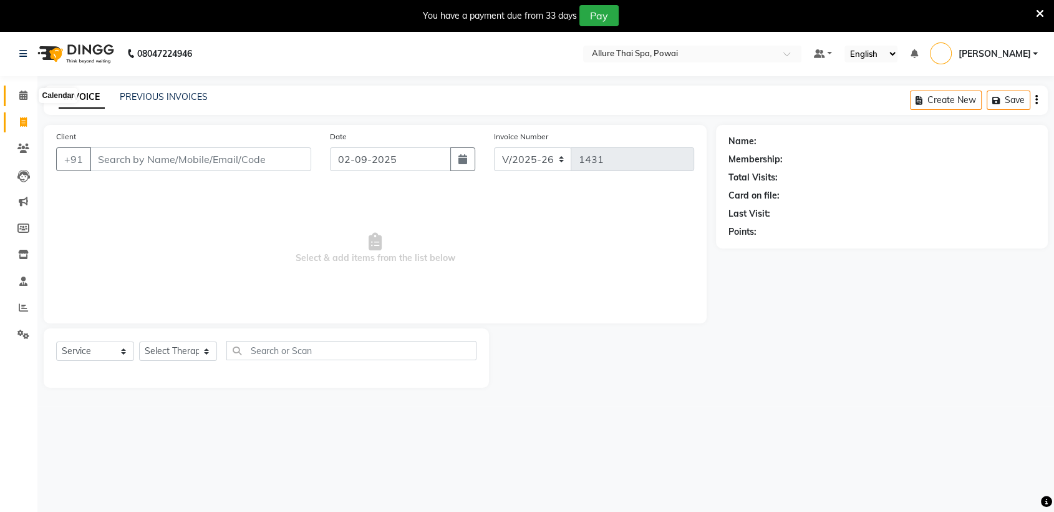
click at [22, 96] on icon at bounding box center [23, 94] width 8 height 9
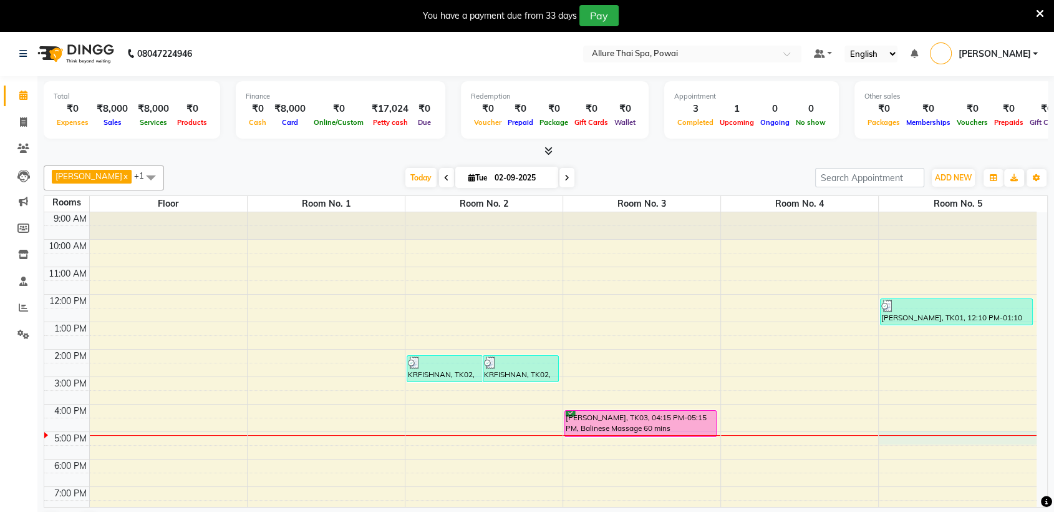
click at [912, 438] on div "9:00 AM 10:00 AM 11:00 AM 12:00 PM 1:00 PM 2:00 PM 3:00 PM 4:00 PM 5:00 PM 6:00…" at bounding box center [540, 417] width 992 height 411
select select "1020"
select select "tentative"
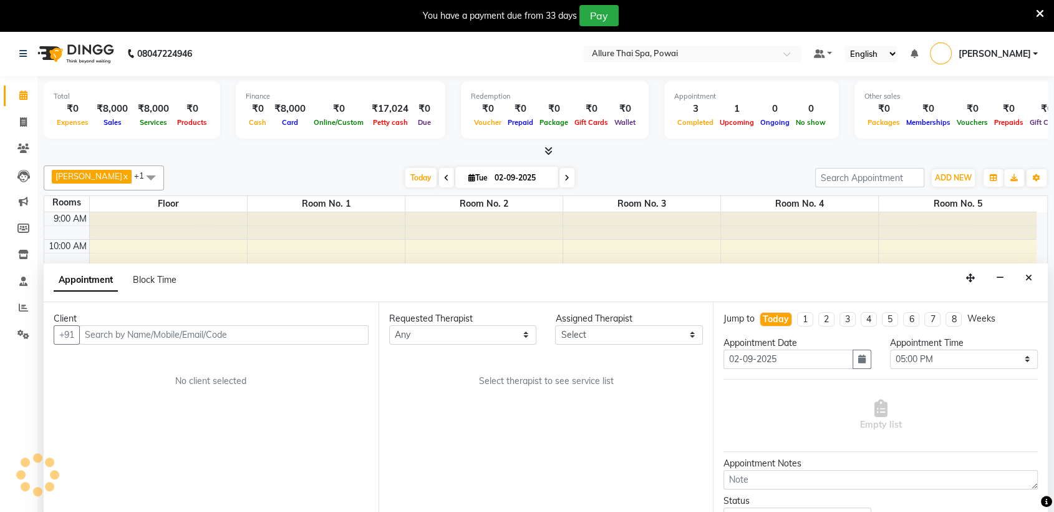
scroll to position [32, 0]
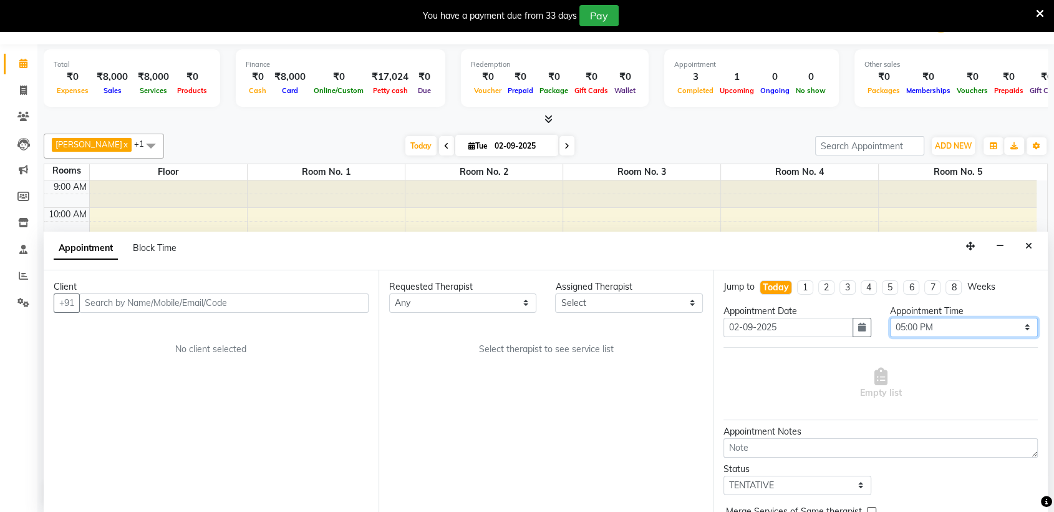
click at [929, 324] on select "Select 10:00 AM 10:05 AM 10:10 AM 10:15 AM 10:20 AM 10:25 AM 10:30 AM 10:35 AM …" at bounding box center [964, 327] width 148 height 19
select select "1025"
click at [890, 318] on select "Select 10:00 AM 10:05 AM 10:10 AM 10:15 AM 10:20 AM 10:25 AM 10:30 AM 10:35 AM …" at bounding box center [964, 327] width 148 height 19
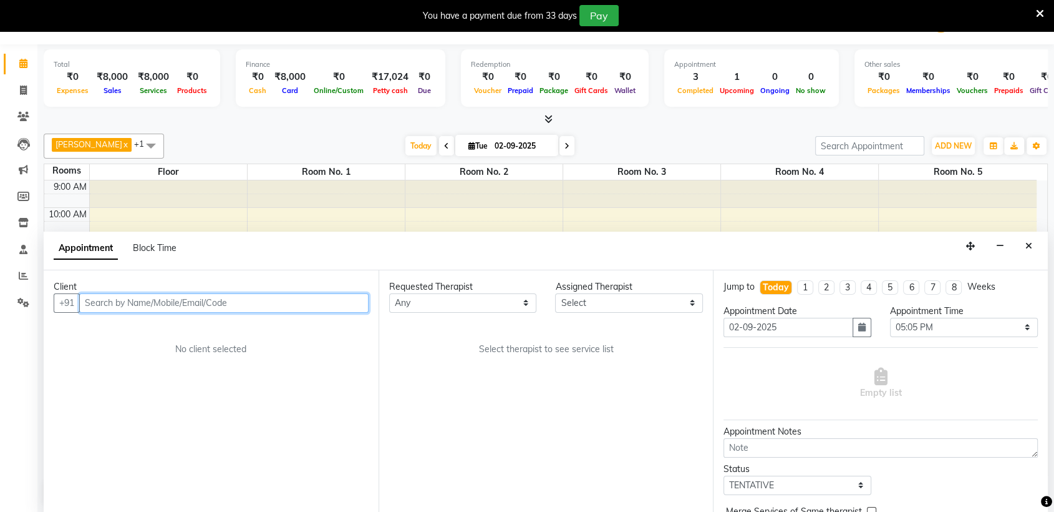
click at [213, 304] on input "text" at bounding box center [223, 302] width 289 height 19
paste input "8097993345"
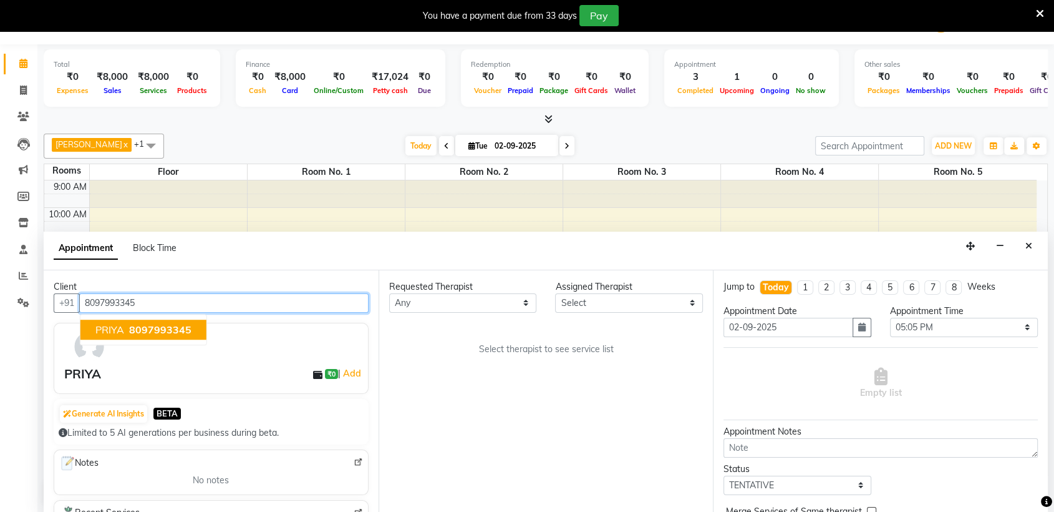
click at [172, 327] on span "8097993345" at bounding box center [160, 329] width 62 height 12
type input "8097993345"
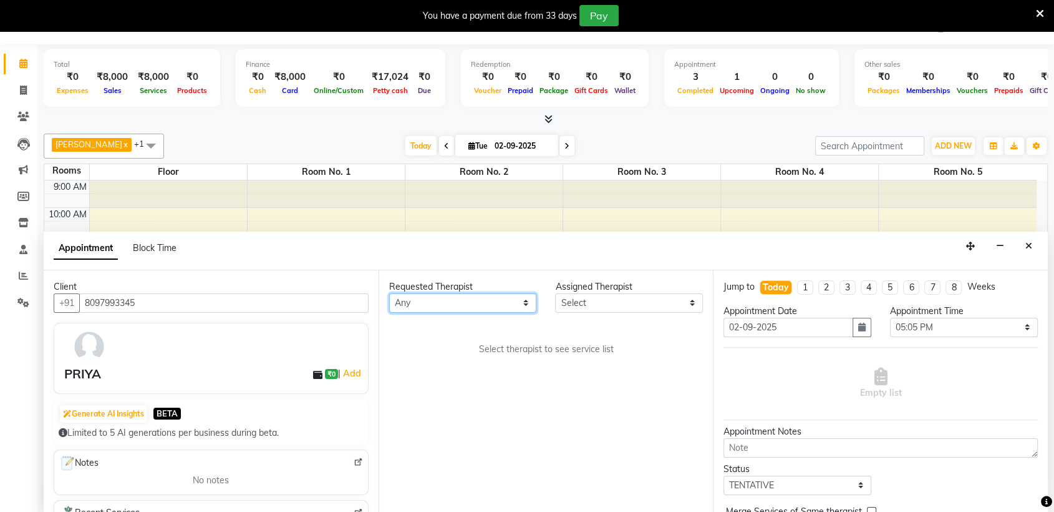
click at [460, 299] on select "Any AKOK Allure Thai Appointment [PERSON_NAME] CHEM [PERSON_NAME] HRIATI [DEMOG…" at bounding box center [463, 302] width 148 height 19
select select "69332"
click at [389, 293] on select "Any AKOK Allure Thai Appointment [PERSON_NAME] CHEM [PERSON_NAME] HRIATI [DEMOG…" at bounding box center [463, 302] width 148 height 19
select select "69332"
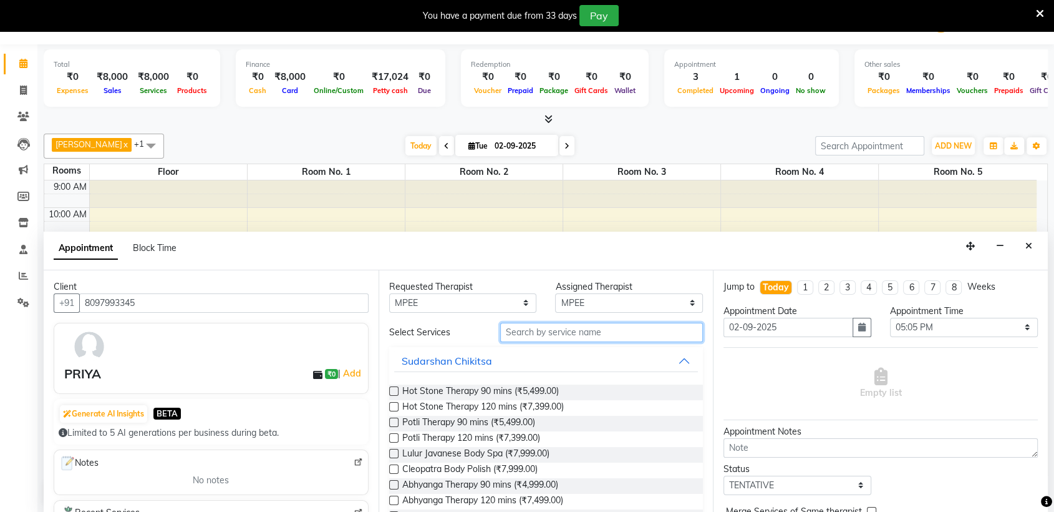
click at [521, 336] on input "text" at bounding box center [601, 332] width 203 height 19
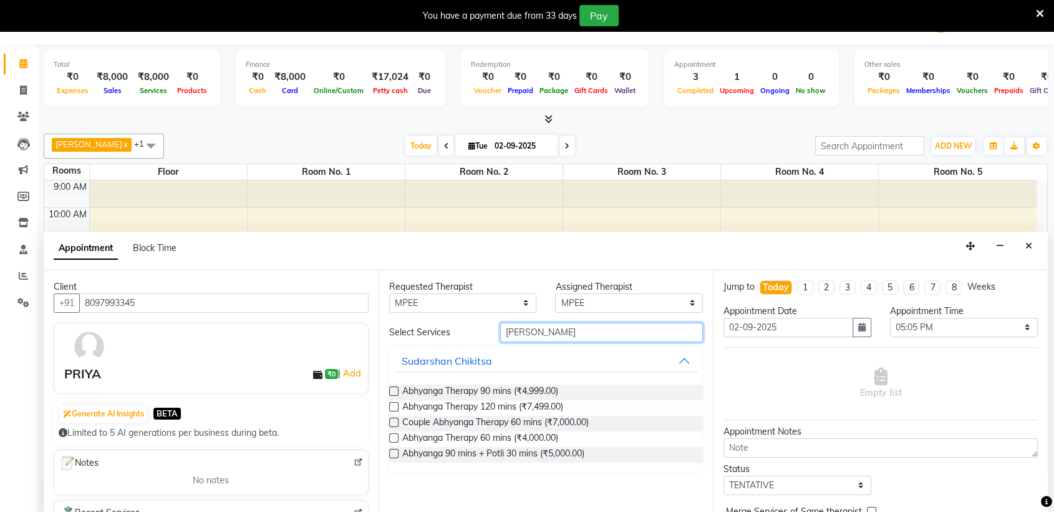
type input "[PERSON_NAME]"
click at [396, 391] on label at bounding box center [393, 390] width 9 height 9
click at [396, 391] on input "checkbox" at bounding box center [393, 392] width 8 height 8
checkbox input "true"
select select "4279"
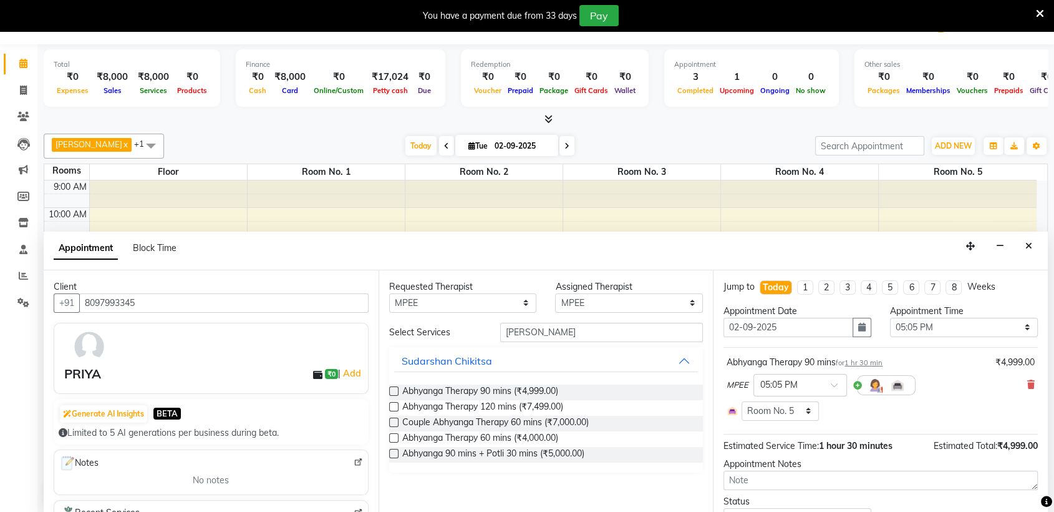
checkbox input "false"
click at [495, 303] on select "Any AKOK Allure Thai Appointment [PERSON_NAME] CHEM [PERSON_NAME] HRIATI [DEMOG…" at bounding box center [463, 302] width 148 height 19
select select "86079"
click at [389, 293] on select "Any AKOK Allure Thai Appointment [PERSON_NAME] CHEM [PERSON_NAME] HRIATI [DEMOG…" at bounding box center [463, 302] width 148 height 19
select select "86079"
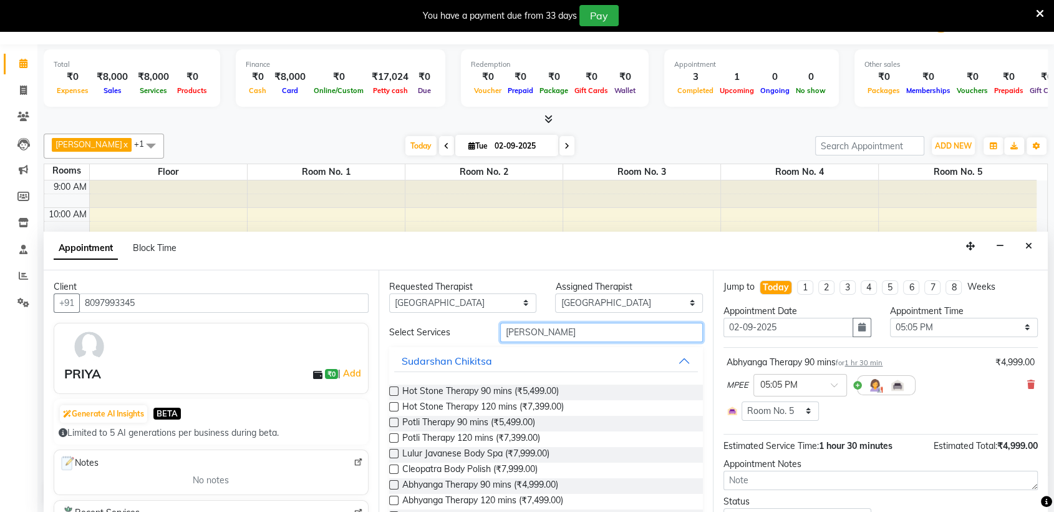
click at [544, 334] on input "[PERSON_NAME]" at bounding box center [601, 332] width 203 height 19
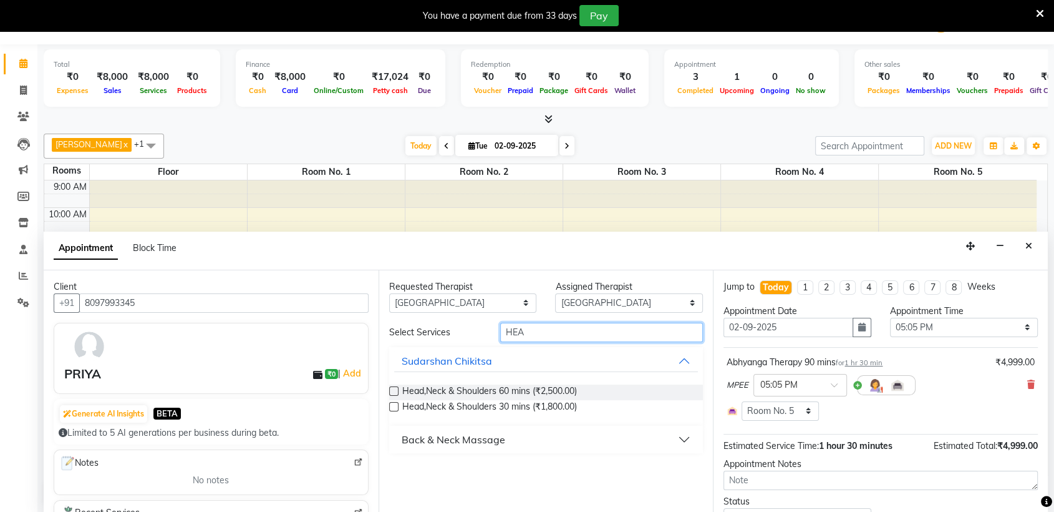
type input "HEA"
click at [395, 389] on label at bounding box center [393, 390] width 9 height 9
click at [395, 389] on input "checkbox" at bounding box center [393, 392] width 8 height 8
checkbox input "true"
select select "4279"
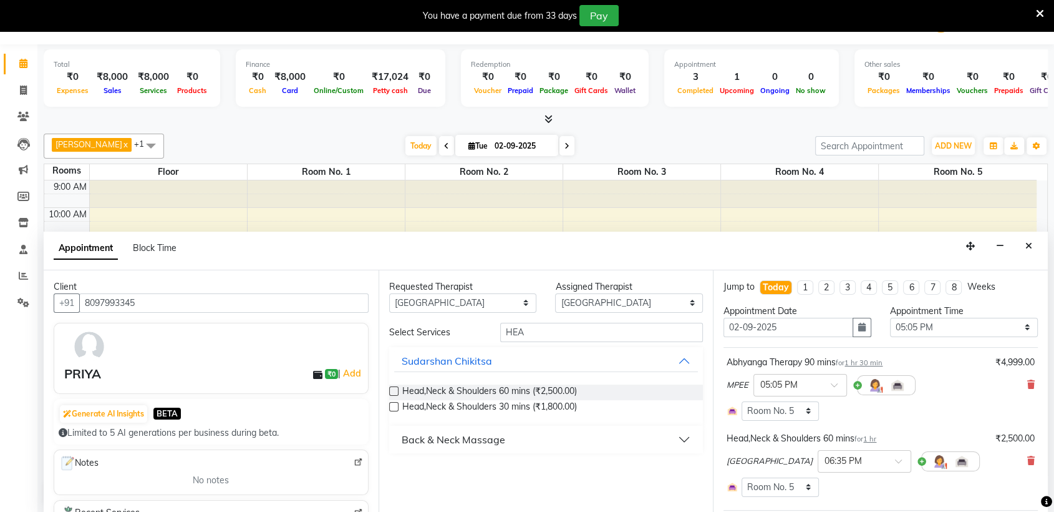
checkbox input "false"
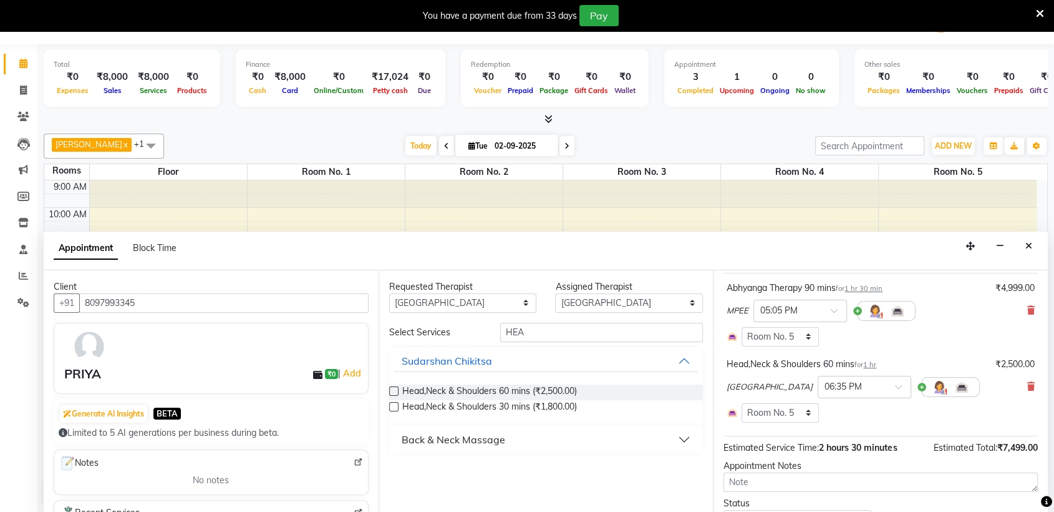
scroll to position [75, 0]
click at [895, 388] on span at bounding box center [903, 389] width 16 height 13
click at [818, 427] on div "05:05 PM" at bounding box center [864, 426] width 92 height 23
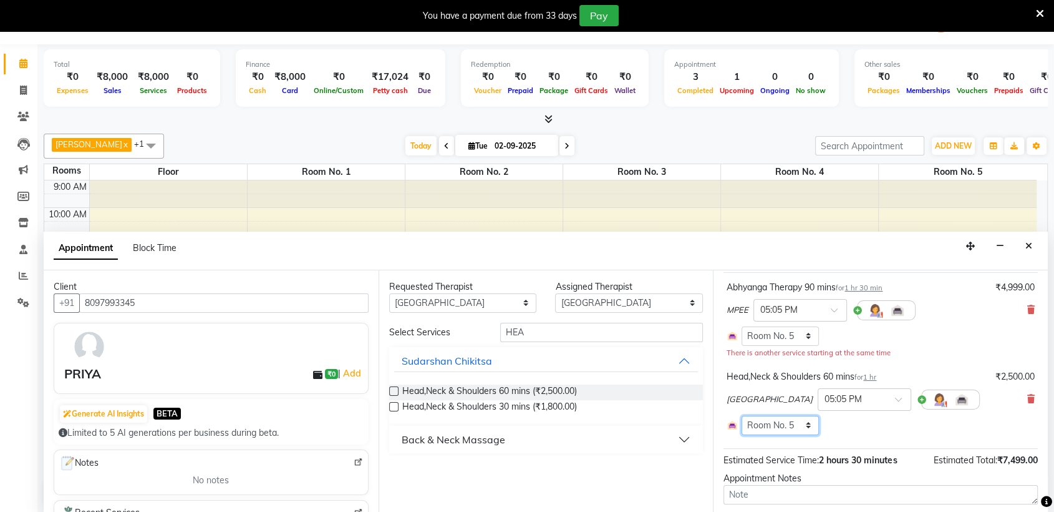
click at [789, 422] on select "Select Room Floor Room No. 1 Room No. 3 Room No. 4 Room No. 5 Room No. 2" at bounding box center [780, 424] width 77 height 19
select select "4278"
click at [742, 415] on select "Select Room Floor Room No. 1 Room No. 3 Room No. 4 Room No. 5 Room No. 2" at bounding box center [780, 424] width 77 height 19
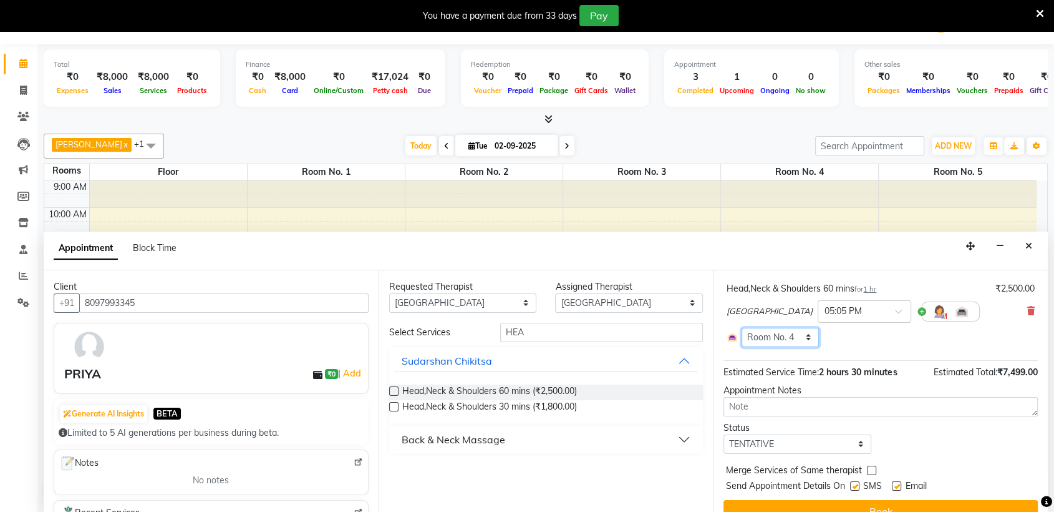
scroll to position [182, 0]
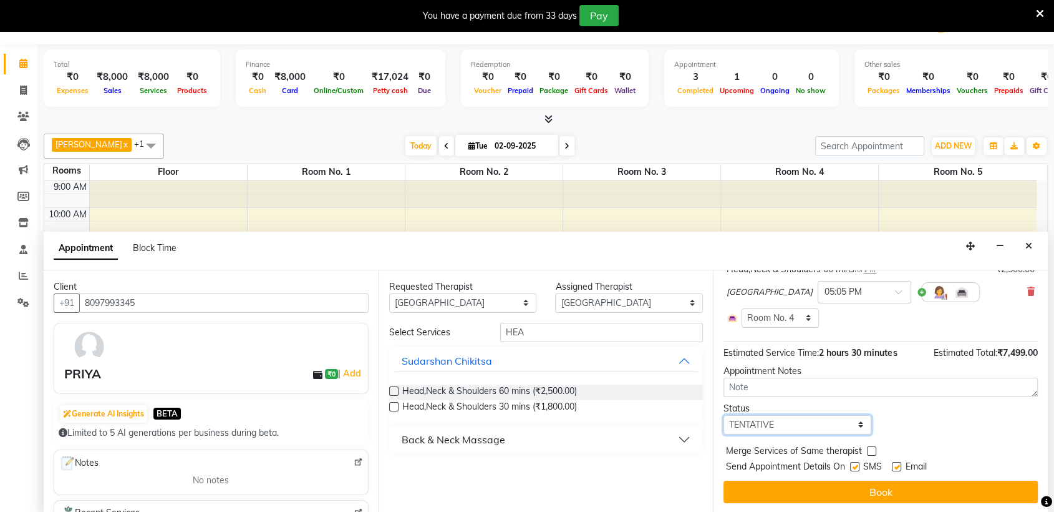
click at [817, 419] on select "Select TENTATIVE CONFIRM CHECK-IN UPCOMING" at bounding box center [798, 424] width 148 height 19
select select "confirm booking"
click at [724, 415] on select "Select TENTATIVE CONFIRM CHECK-IN UPCOMING" at bounding box center [798, 424] width 148 height 19
click at [853, 462] on label at bounding box center [854, 466] width 9 height 9
click at [853, 463] on input "checkbox" at bounding box center [854, 467] width 8 height 8
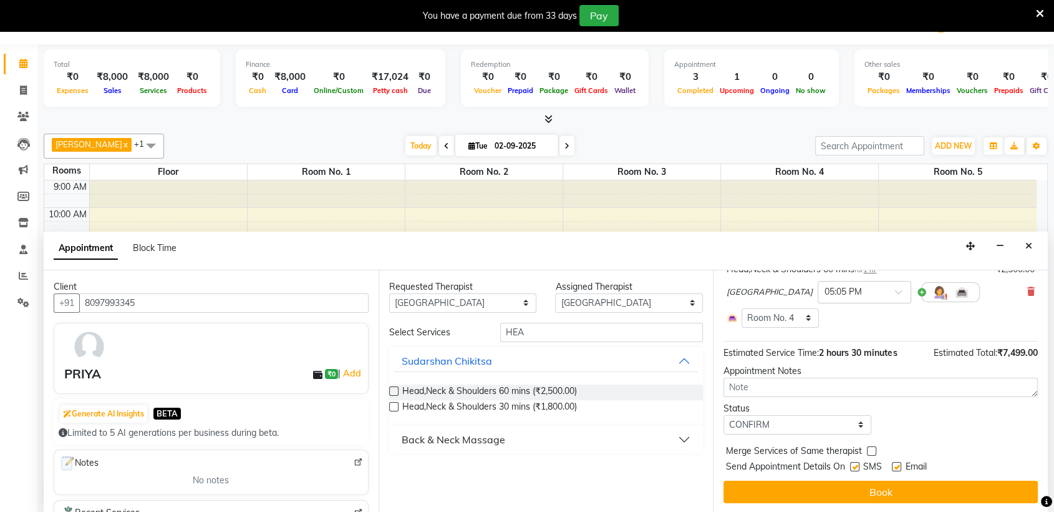
checkbox input "false"
click at [895, 462] on label at bounding box center [896, 466] width 9 height 9
click at [895, 463] on input "checkbox" at bounding box center [896, 467] width 8 height 8
checkbox input "false"
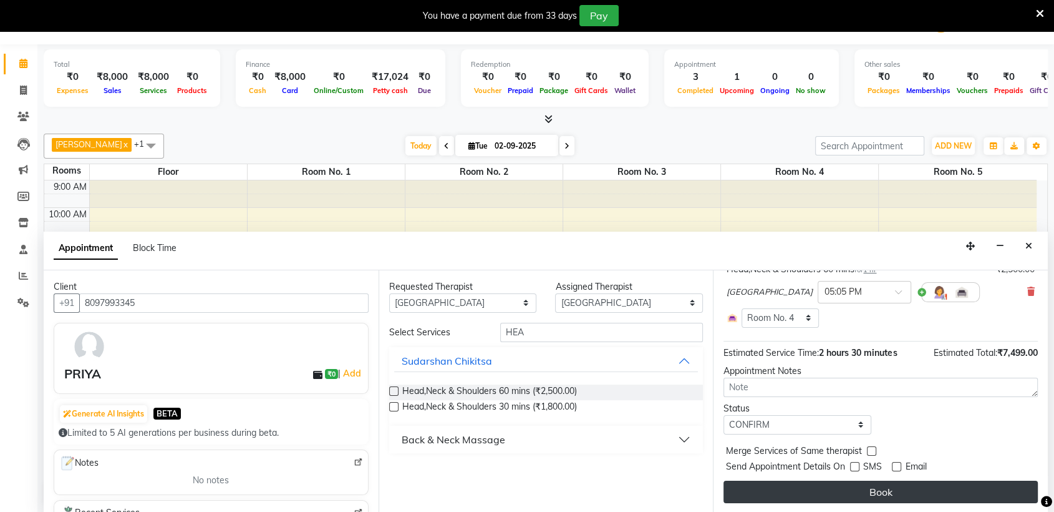
click at [889, 491] on button "Book" at bounding box center [881, 491] width 314 height 22
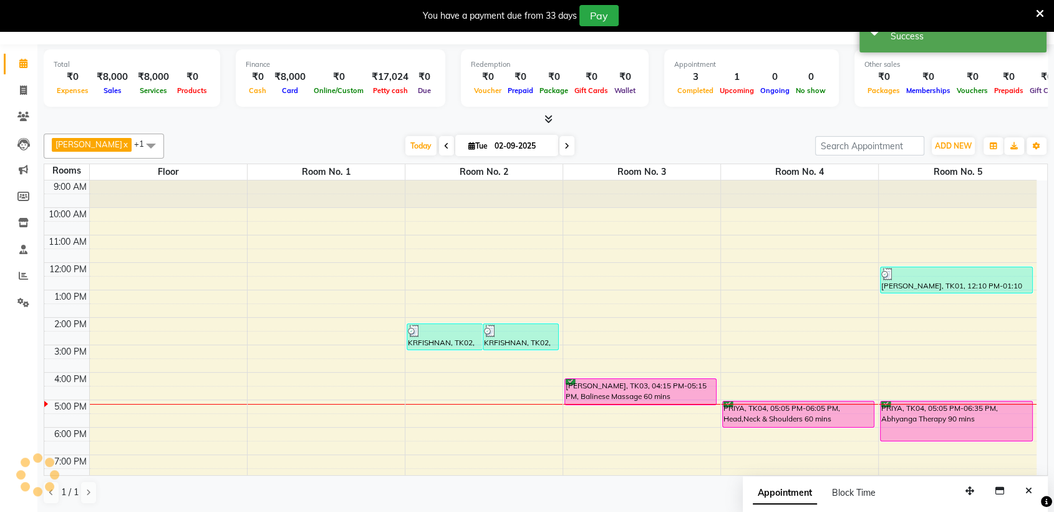
scroll to position [0, 0]
